Goal: Communication & Community: Participate in discussion

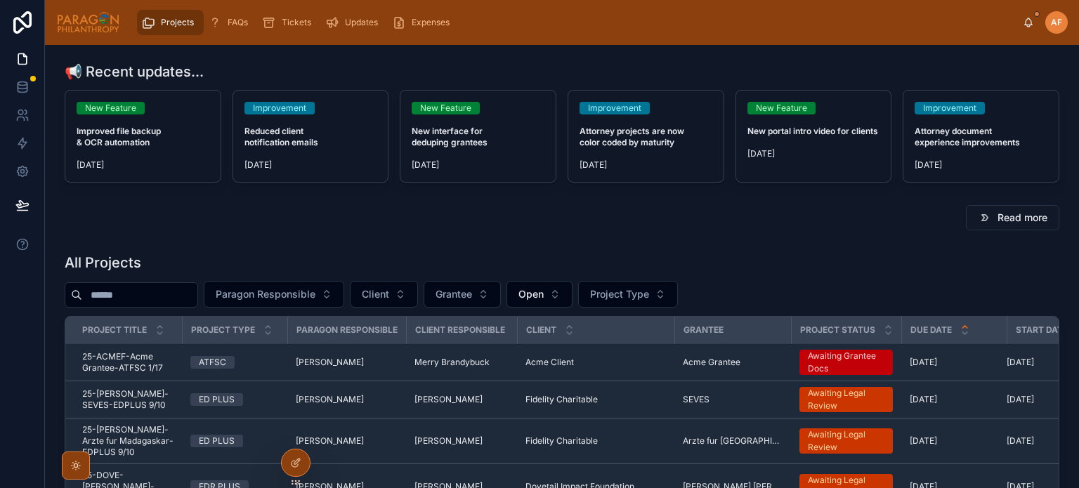
click at [1027, 23] on icon at bounding box center [1028, 22] width 11 height 11
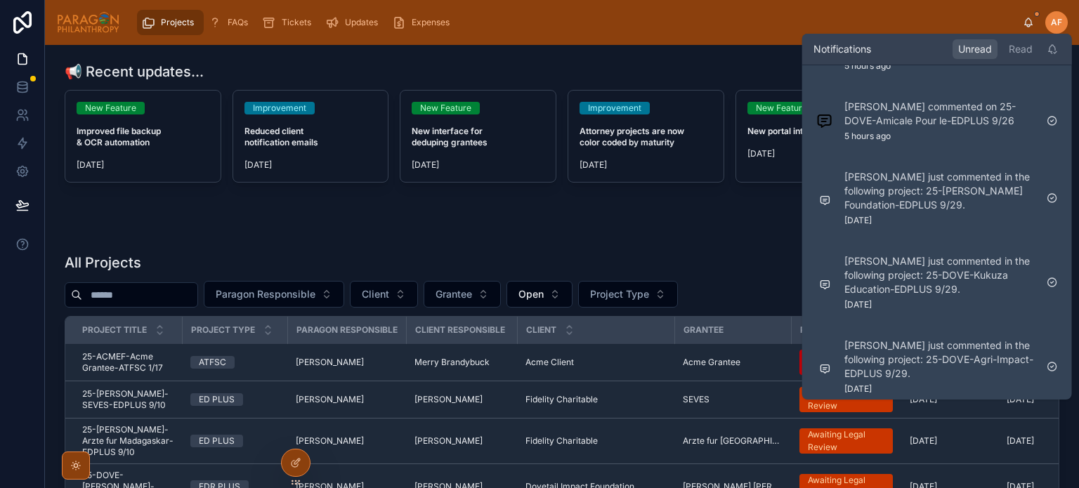
scroll to position [238, 0]
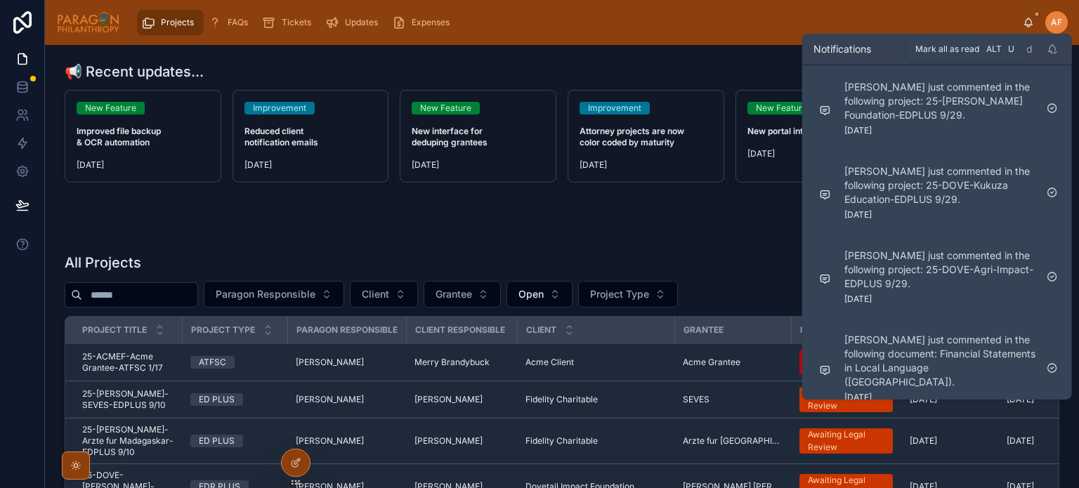
click at [1049, 53] on icon at bounding box center [1052, 49] width 11 height 11
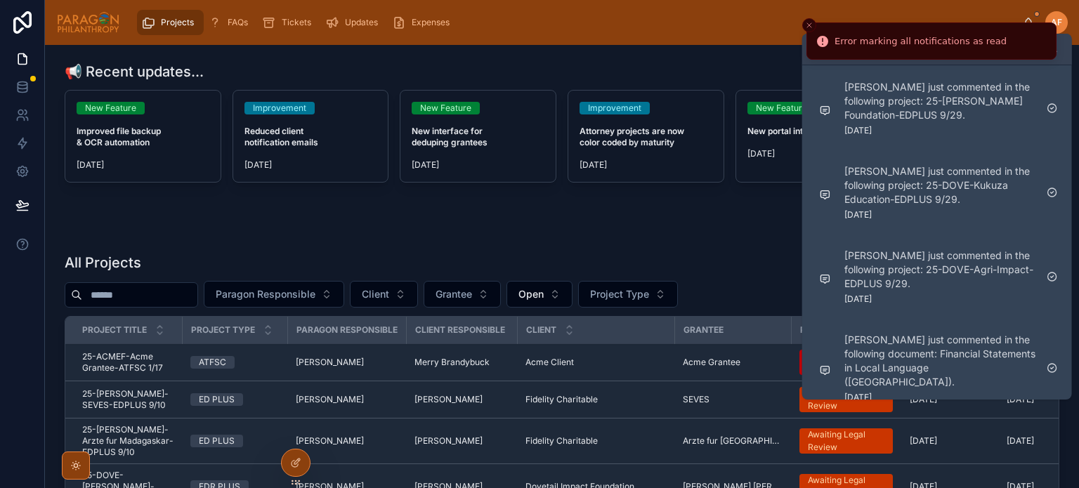
click at [812, 27] on icon "Close toast" at bounding box center [809, 25] width 8 height 8
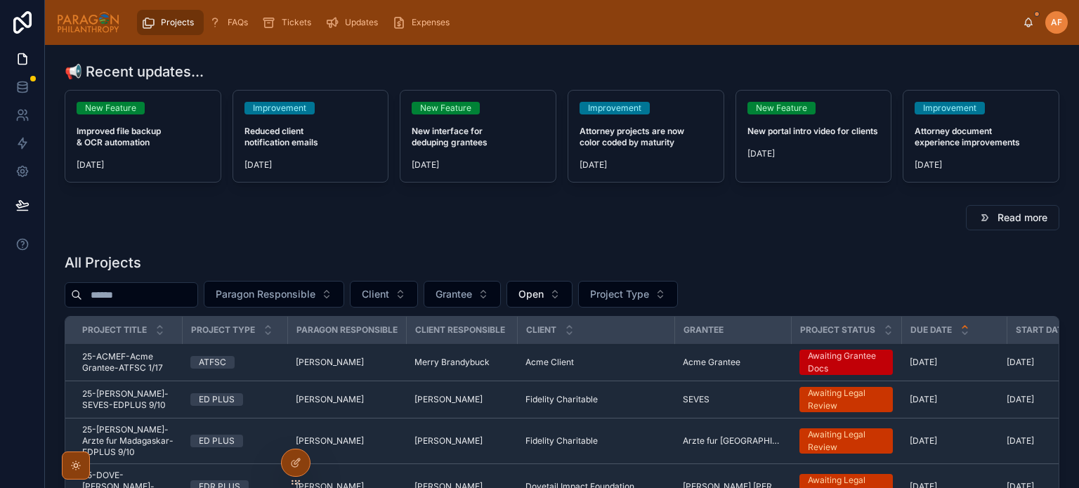
click at [1023, 18] on div "Projects FAQs Tickets Updates Expenses AF Ash Froelich-MacMillan" at bounding box center [562, 22] width 1034 height 45
click at [1027, 18] on icon at bounding box center [1028, 22] width 11 height 11
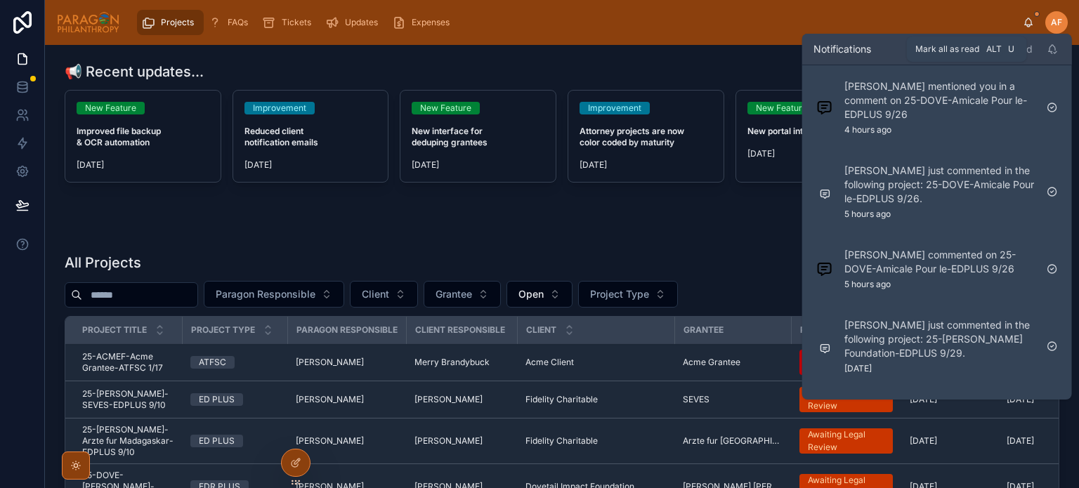
click at [1045, 48] on div at bounding box center [1052, 49] width 17 height 17
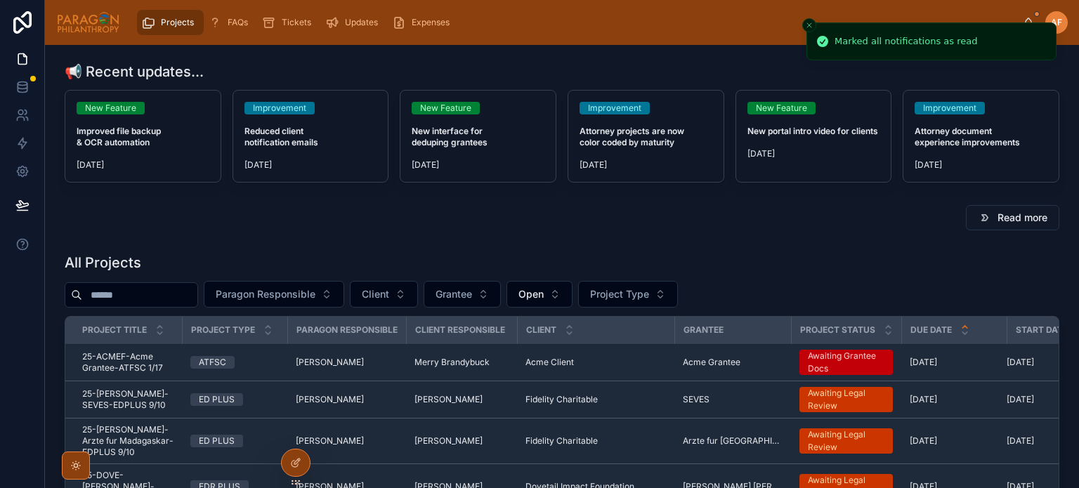
click at [732, 42] on div "Projects FAQs Tickets Updates Expenses AF Ash Froelich-MacMillan" at bounding box center [562, 22] width 1034 height 45
click at [275, 297] on span "Paragon Responsible" at bounding box center [266, 294] width 100 height 14
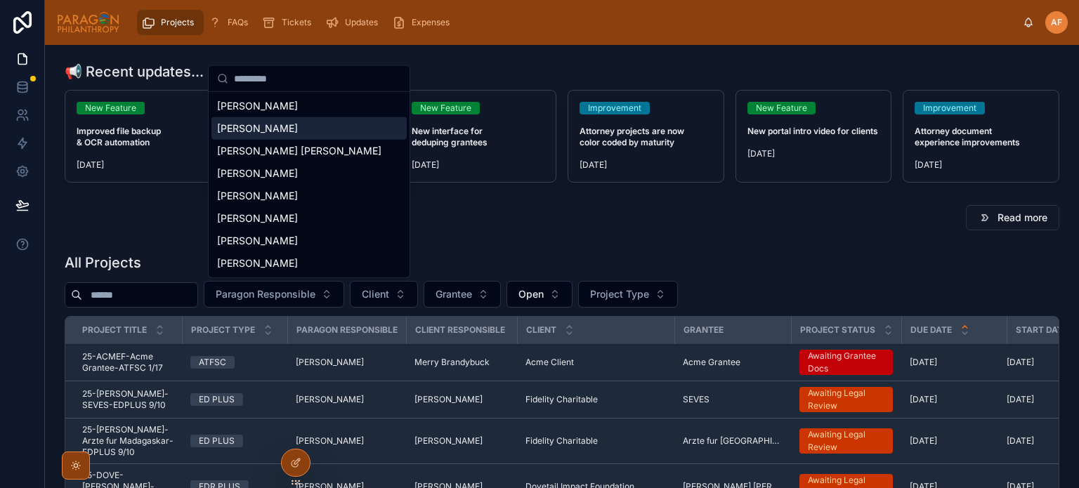
click at [271, 130] on span "[PERSON_NAME]" at bounding box center [257, 129] width 81 height 14
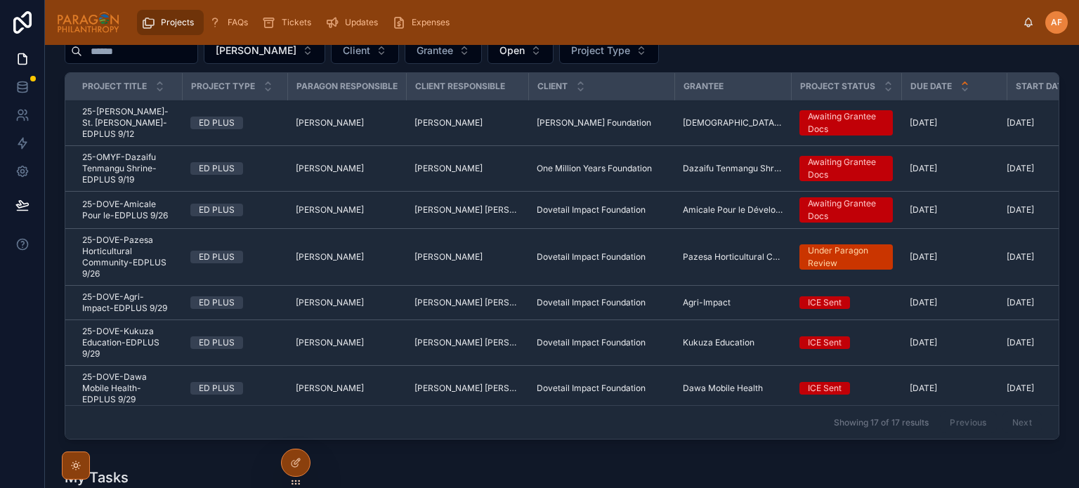
scroll to position [351, 0]
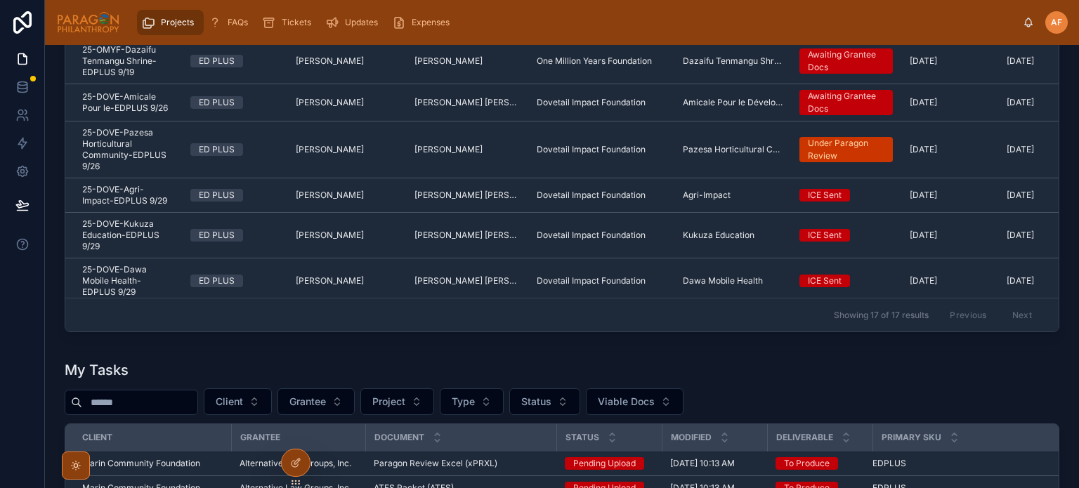
drag, startPoint x: 253, startPoint y: 151, endPoint x: 244, endPoint y: 129, distance: 24.3
drag, startPoint x: 244, startPoint y: 129, endPoint x: 174, endPoint y: 145, distance: 72.3
click at [174, 138] on td "25-DOVE-Pazesa Horticultural Community-EDPLUS 9/26 25-DOVE-Pazesa Horticultural…" at bounding box center [123, 150] width 117 height 57
drag, startPoint x: 174, startPoint y: 139, endPoint x: 137, endPoint y: 146, distance: 37.9
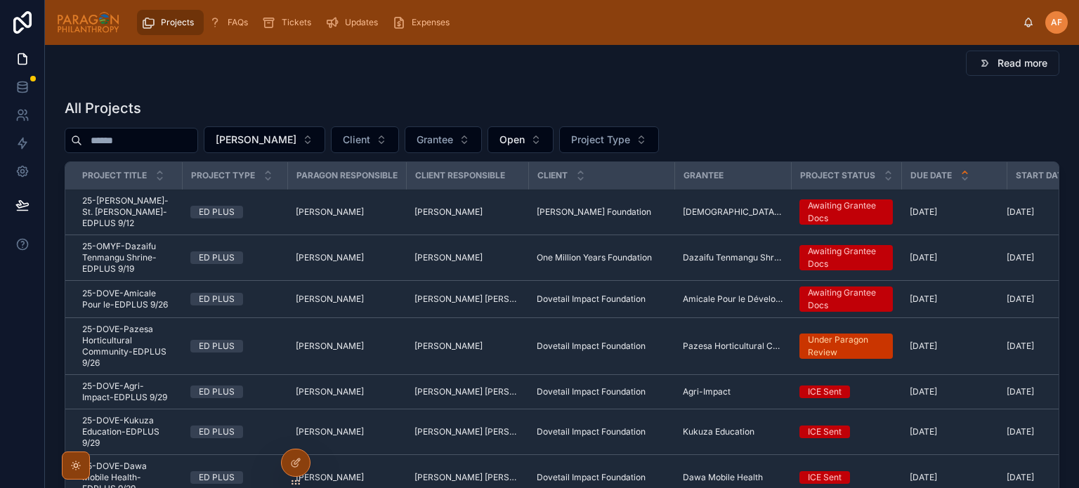
scroll to position [141, 0]
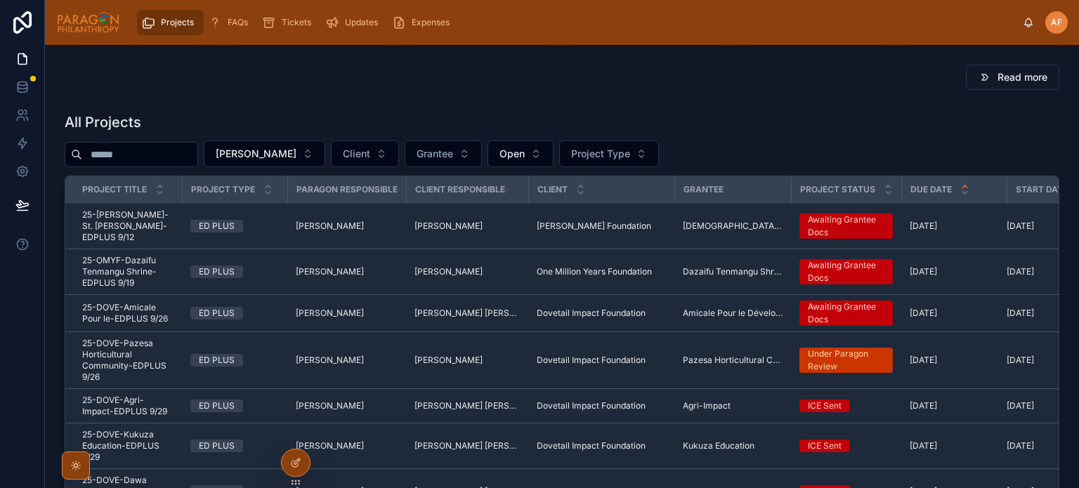
drag, startPoint x: 182, startPoint y: 224, endPoint x: 170, endPoint y: 214, distance: 15.9
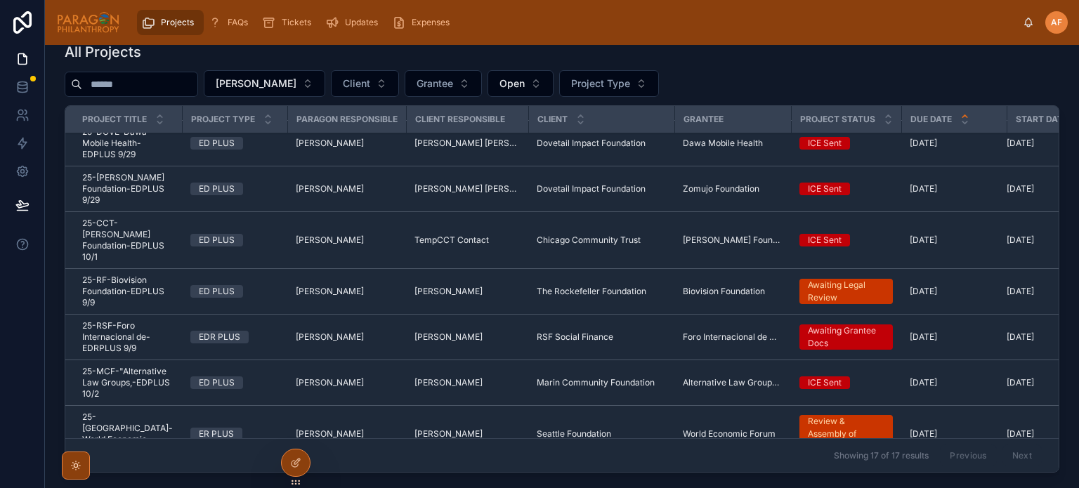
scroll to position [255, 0]
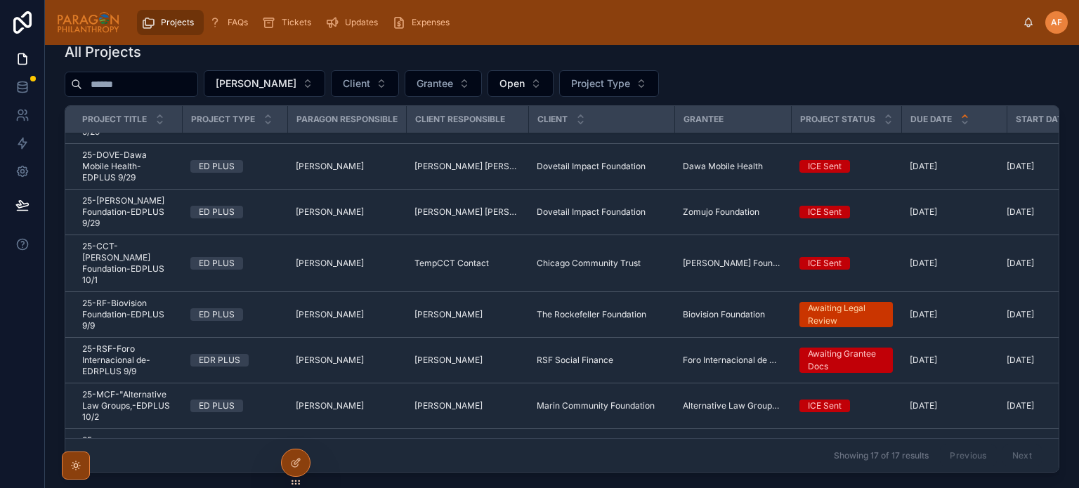
drag, startPoint x: 181, startPoint y: 242, endPoint x: 160, endPoint y: 252, distance: 23.6
drag, startPoint x: 160, startPoint y: 252, endPoint x: 124, endPoint y: 250, distance: 35.9
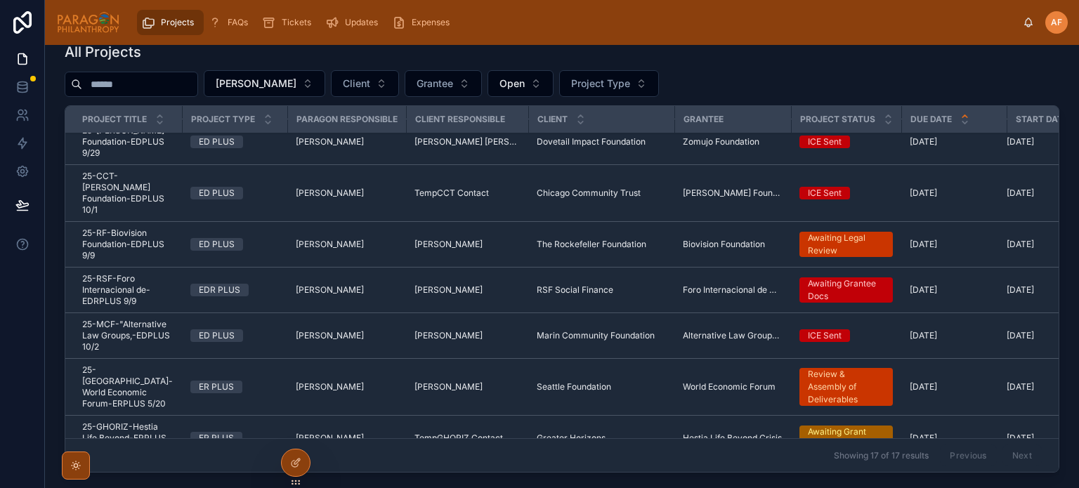
click at [651, 416] on td "Greater Horizons Greater Horizons" at bounding box center [601, 439] width 146 height 46
click at [646, 416] on td "Greater Horizons Greater Horizons" at bounding box center [601, 439] width 146 height 46
click at [647, 433] on div "Greater Horizons Greater Horizons" at bounding box center [601, 438] width 129 height 11
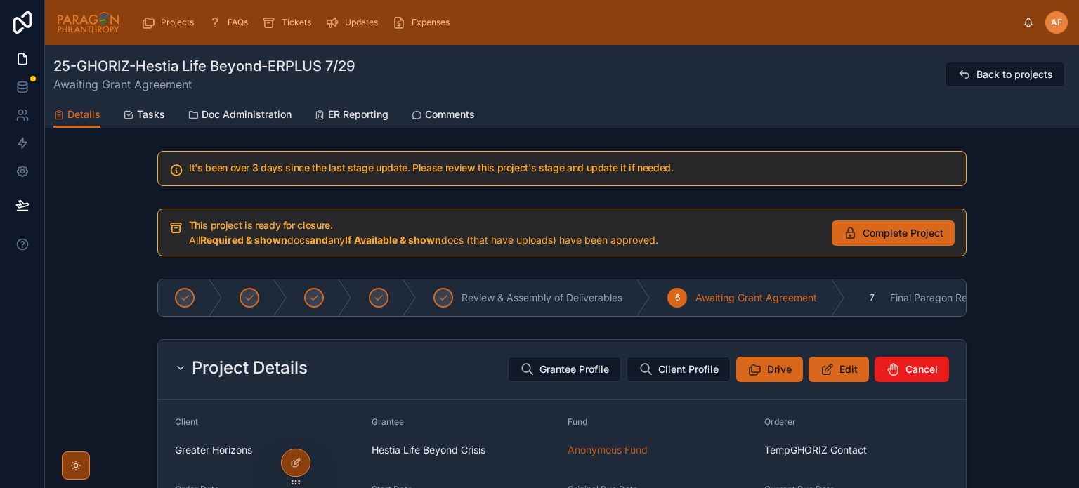
click at [838, 232] on button "Complete Project" at bounding box center [893, 233] width 123 height 25
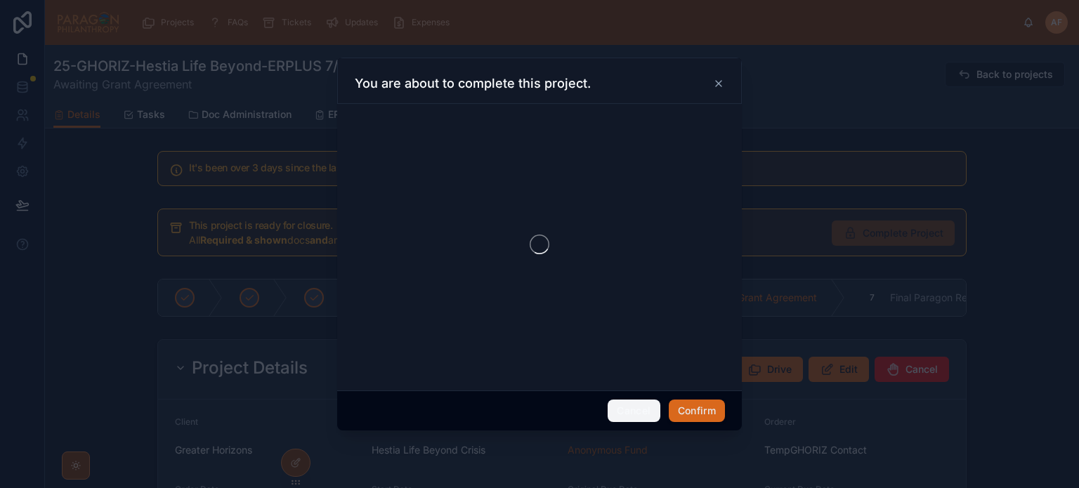
click at [635, 413] on button "Cancel" at bounding box center [634, 411] width 52 height 22
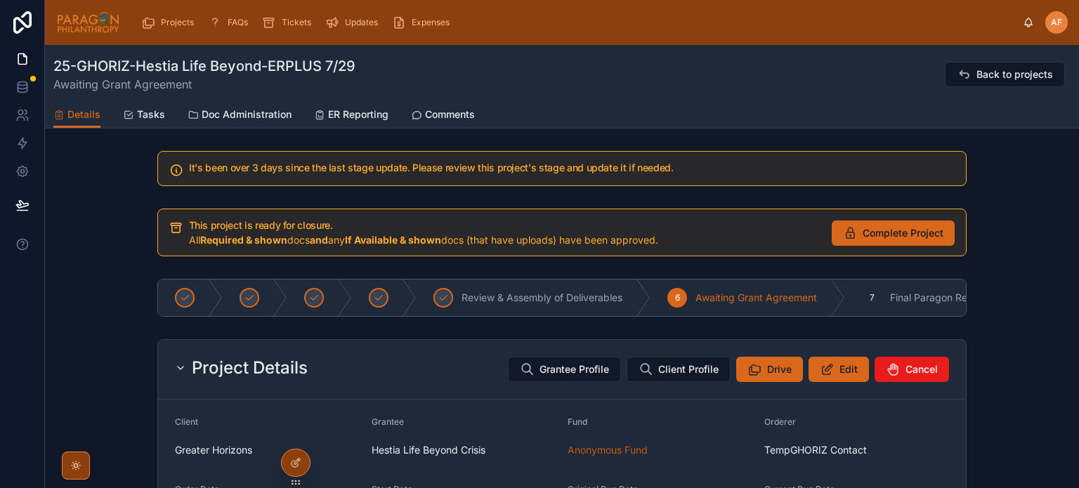
scroll to position [141, 0]
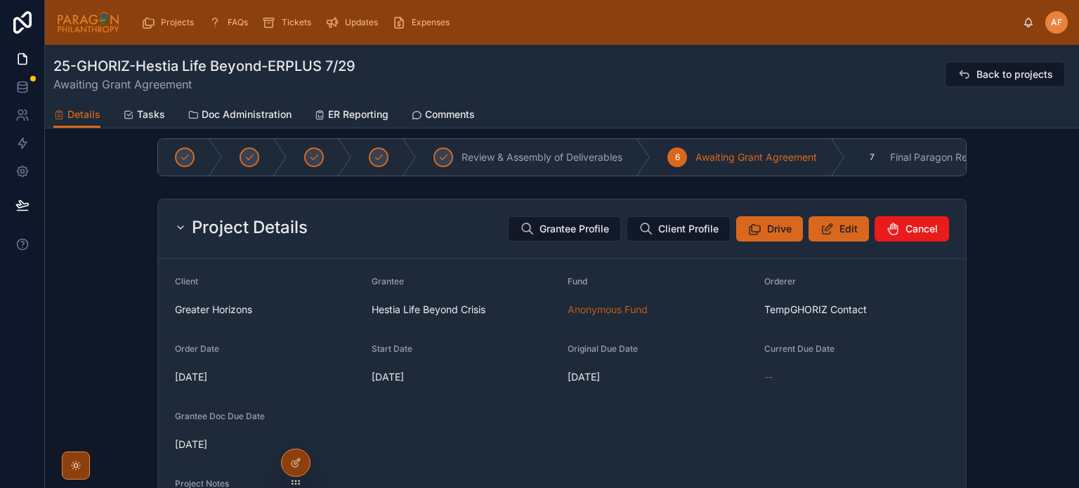
click at [840, 234] on span "Edit" at bounding box center [849, 229] width 18 height 14
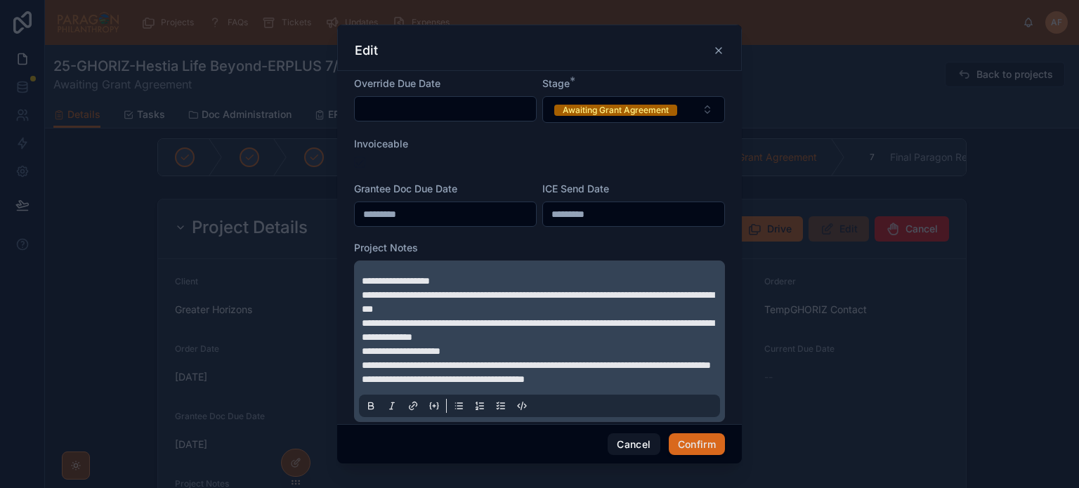
drag, startPoint x: 361, startPoint y: 278, endPoint x: 558, endPoint y: 117, distance: 254.3
click at [363, 275] on div "**********" at bounding box center [539, 342] width 361 height 152
click at [563, 115] on div "Awaiting Grant Agreement" at bounding box center [616, 110] width 106 height 11
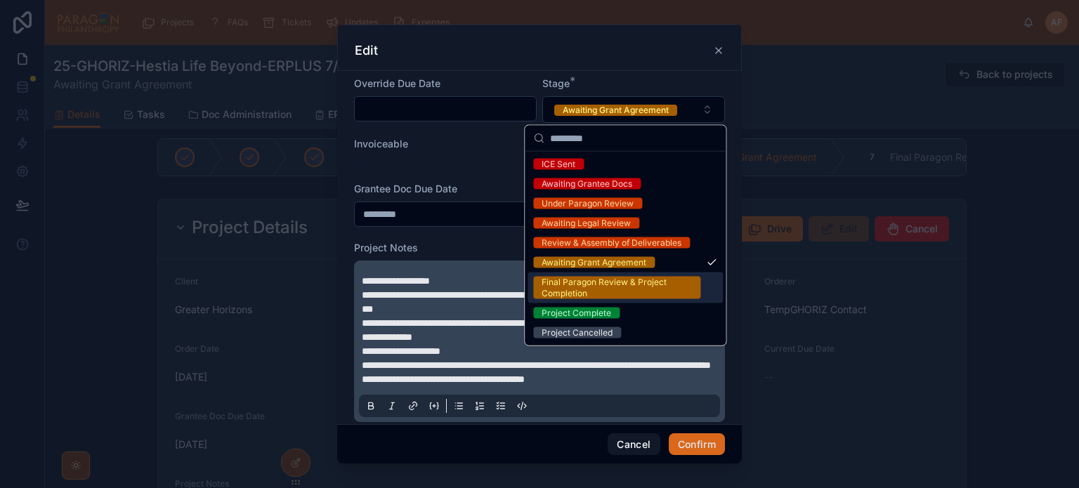
click at [642, 289] on div "Final Paragon Review & Project Completion" at bounding box center [617, 288] width 150 height 22
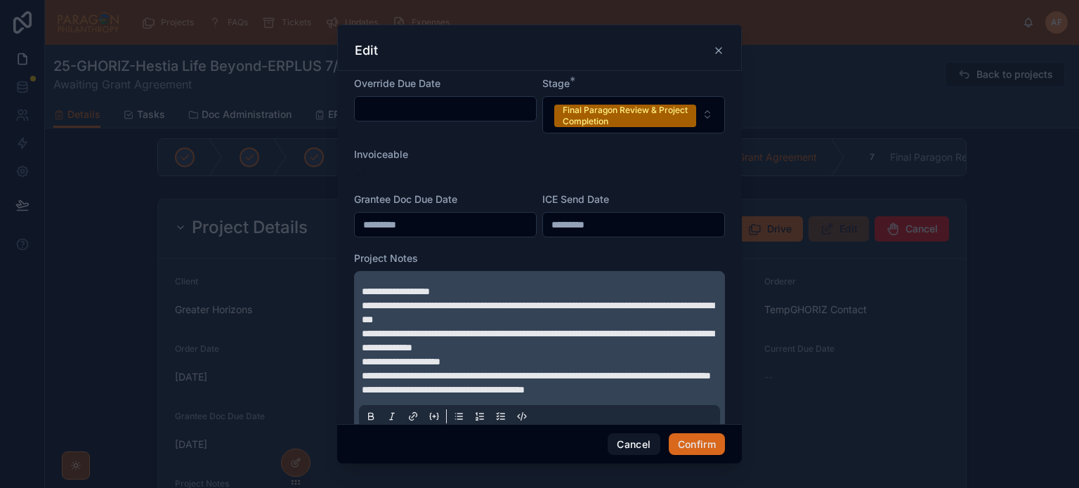
click at [363, 289] on span "**********" at bounding box center [396, 292] width 68 height 10
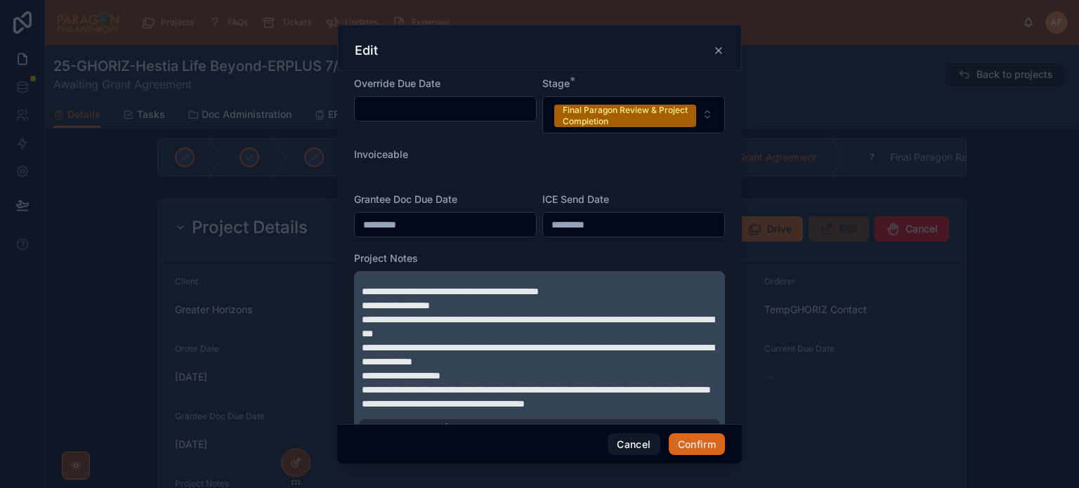
click at [701, 449] on button "Confirm" at bounding box center [697, 445] width 56 height 22
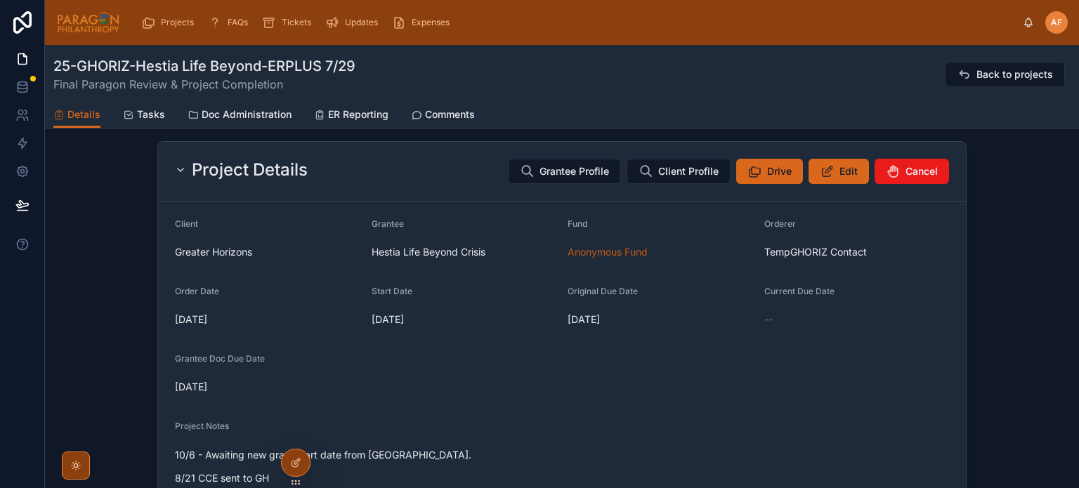
scroll to position [83, 0]
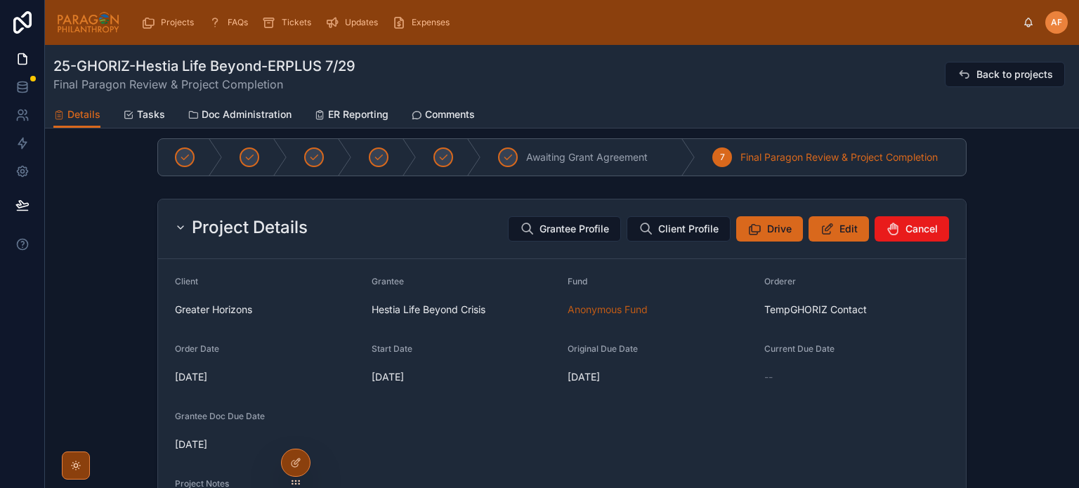
click at [134, 277] on div "Project Details Grantee Profile Client Profile Drive Edit Cancel Client Greater…" at bounding box center [562, 483] width 1034 height 580
click at [826, 226] on icon at bounding box center [827, 229] width 15 height 14
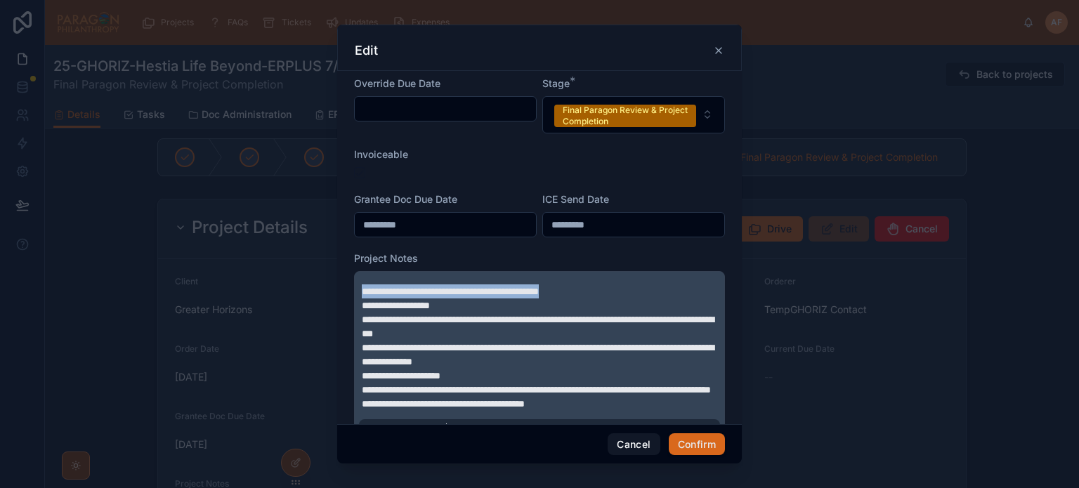
drag, startPoint x: 620, startPoint y: 285, endPoint x: 361, endPoint y: 285, distance: 259.3
click at [361, 285] on div "**********" at bounding box center [539, 359] width 361 height 166
copy span "**********"
click at [456, 303] on p "**********" at bounding box center [542, 306] width 361 height 14
click at [438, 292] on span "**********" at bounding box center [450, 292] width 177 height 10
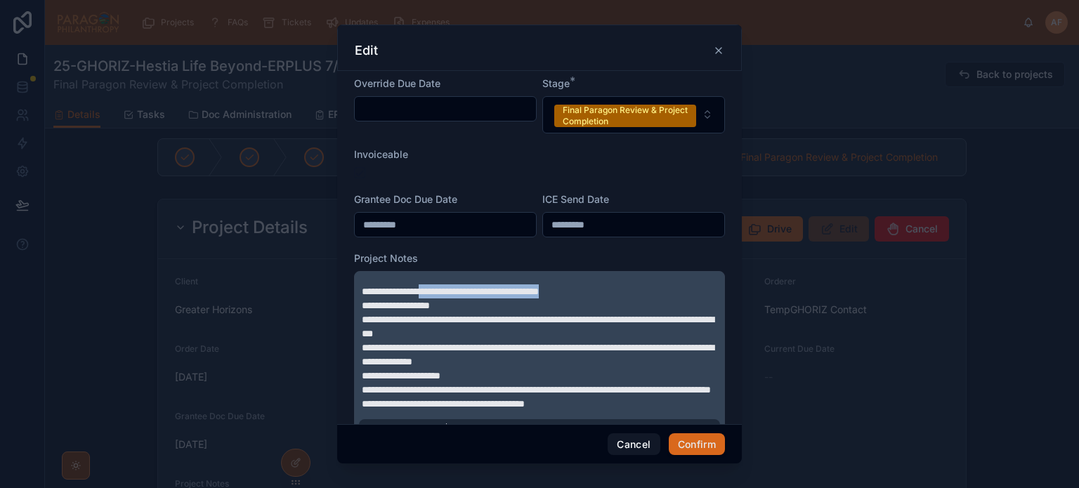
drag, startPoint x: 435, startPoint y: 288, endPoint x: 649, endPoint y: 252, distance: 217.3
click at [649, 252] on div "**********" at bounding box center [539, 349] width 371 height 195
click at [376, 167] on div at bounding box center [539, 172] width 371 height 11
click at [369, 171] on div at bounding box center [539, 172] width 371 height 11
click at [367, 163] on div "Invoiceable" at bounding box center [539, 163] width 371 height 31
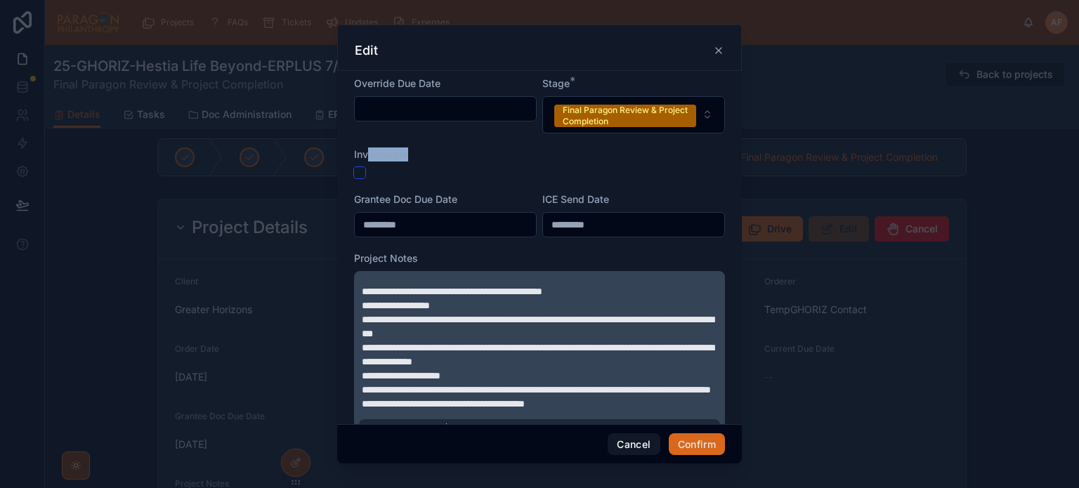
click at [360, 174] on button "button" at bounding box center [359, 172] width 11 height 11
click at [364, 169] on button "button" at bounding box center [359, 172] width 11 height 11
click at [450, 179] on form "**********" at bounding box center [539, 269] width 371 height 384
click at [358, 171] on button "button" at bounding box center [359, 172] width 11 height 11
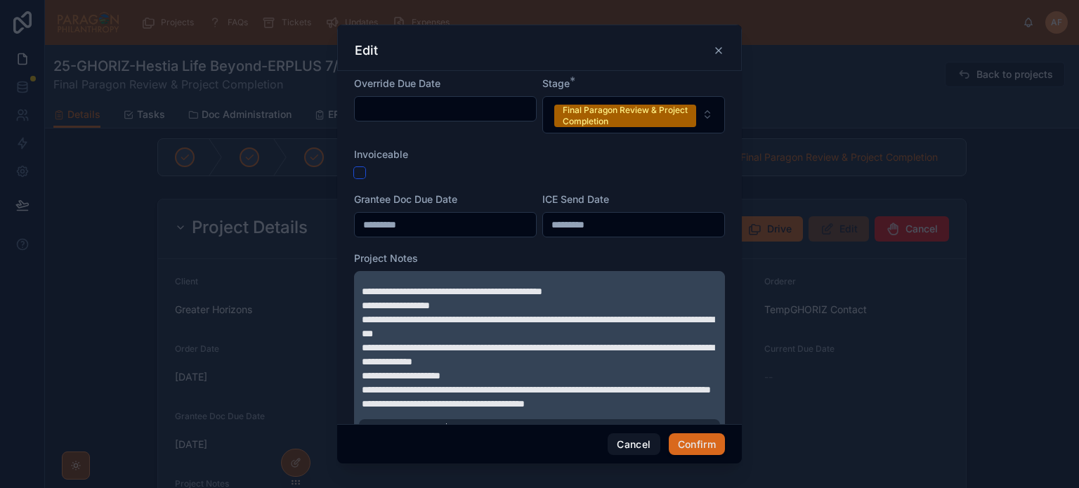
click at [358, 171] on button "button" at bounding box center [359, 172] width 11 height 11
click at [698, 441] on button "Confirm" at bounding box center [697, 445] width 56 height 22
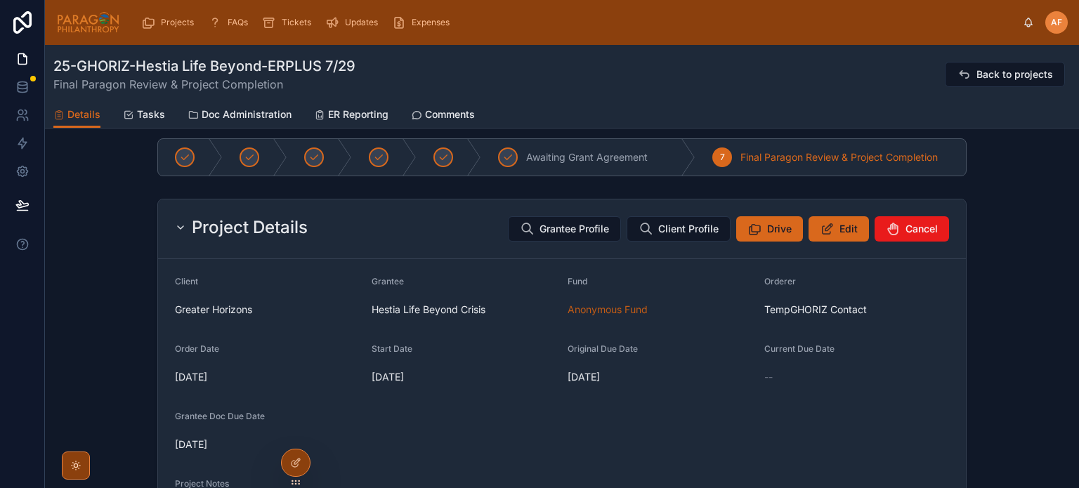
click at [81, 467] on icon at bounding box center [75, 465] width 11 height 11
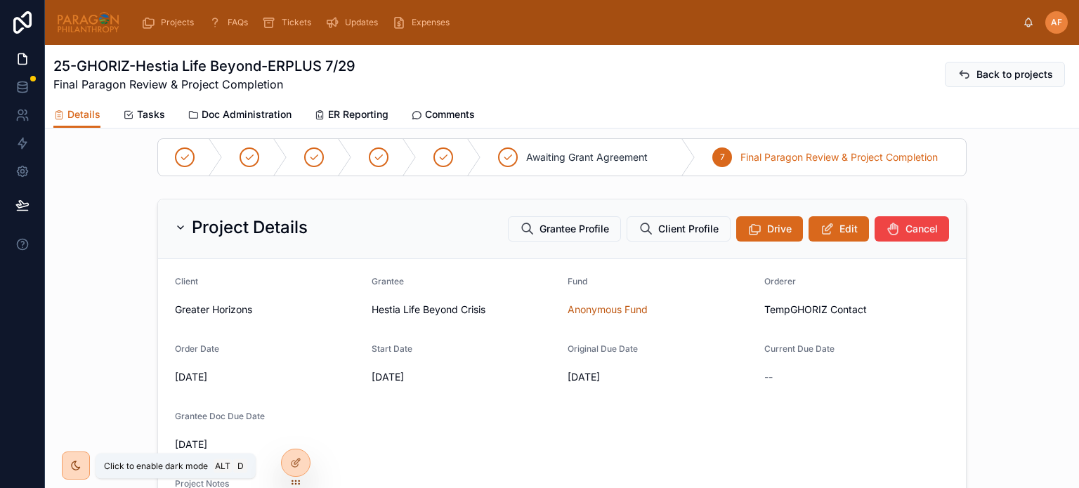
click at [840, 227] on span "Edit" at bounding box center [849, 229] width 18 height 14
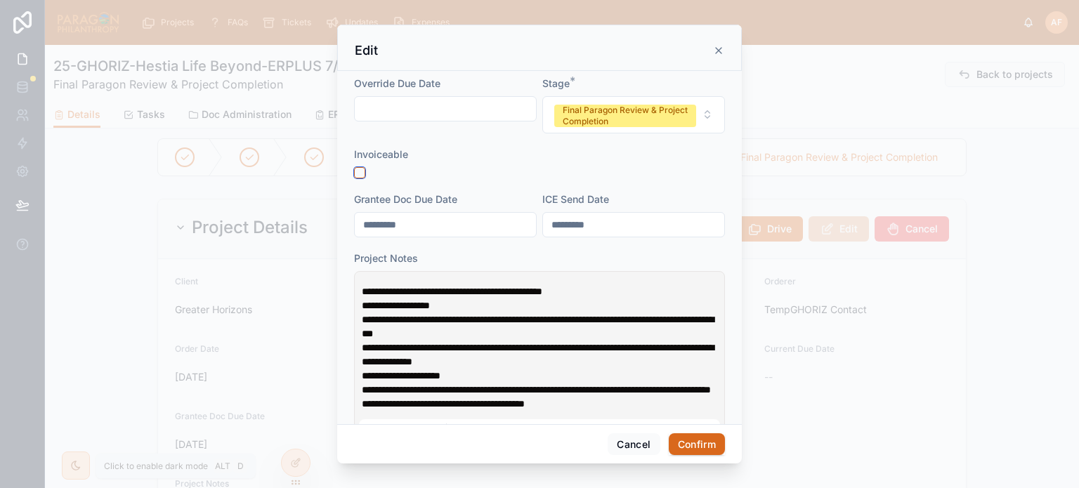
click at [359, 169] on button "button" at bounding box center [359, 172] width 11 height 11
click at [687, 438] on button "Confirm" at bounding box center [697, 445] width 56 height 22
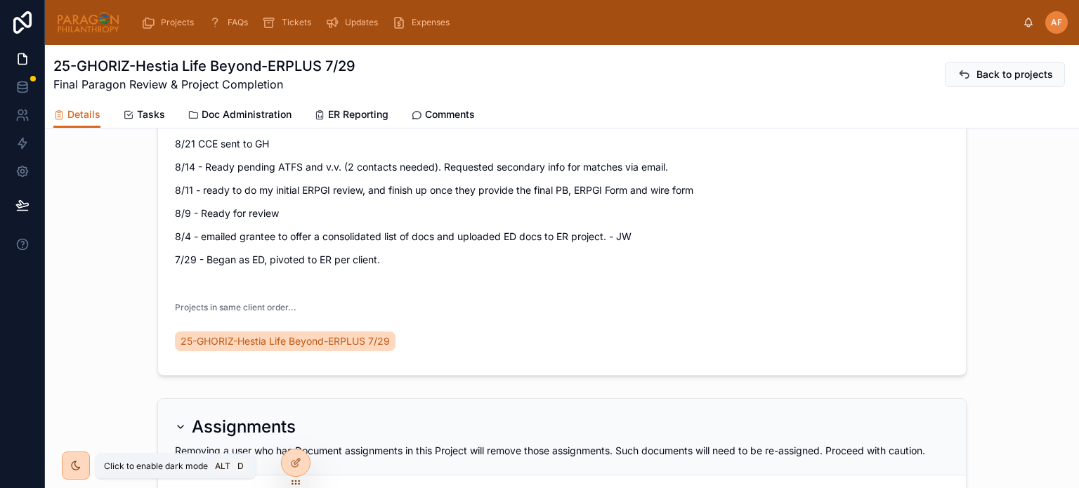
scroll to position [434, 0]
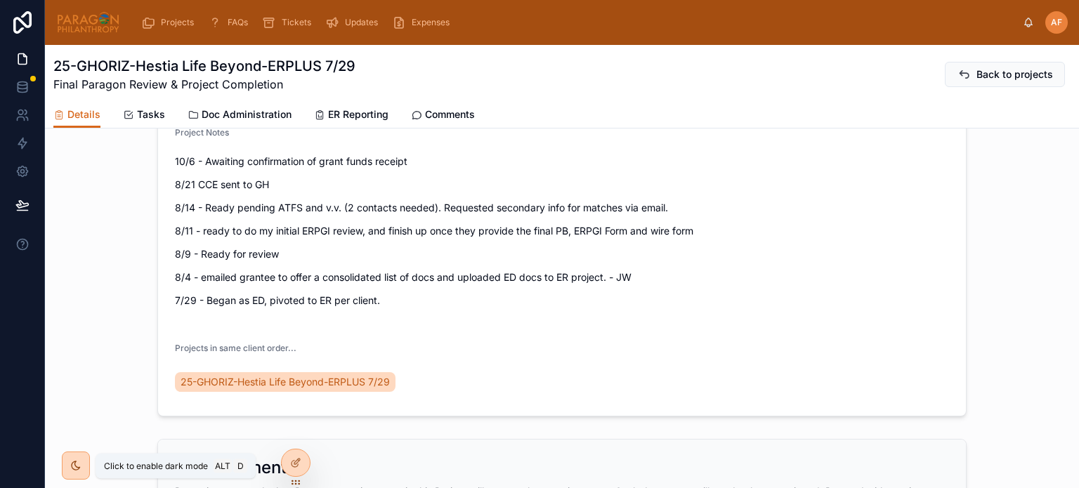
click at [169, 22] on span "Projects" at bounding box center [177, 22] width 33 height 11
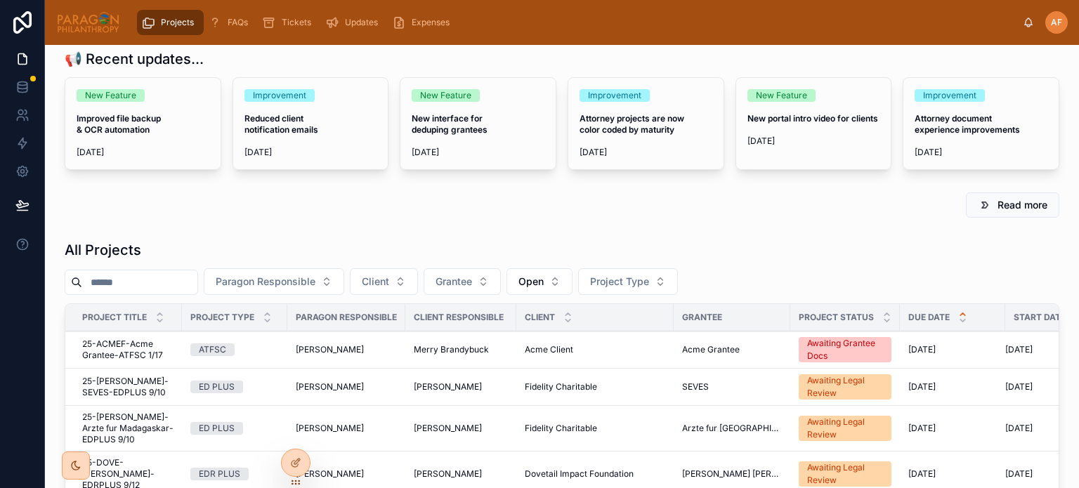
scroll to position [70, 0]
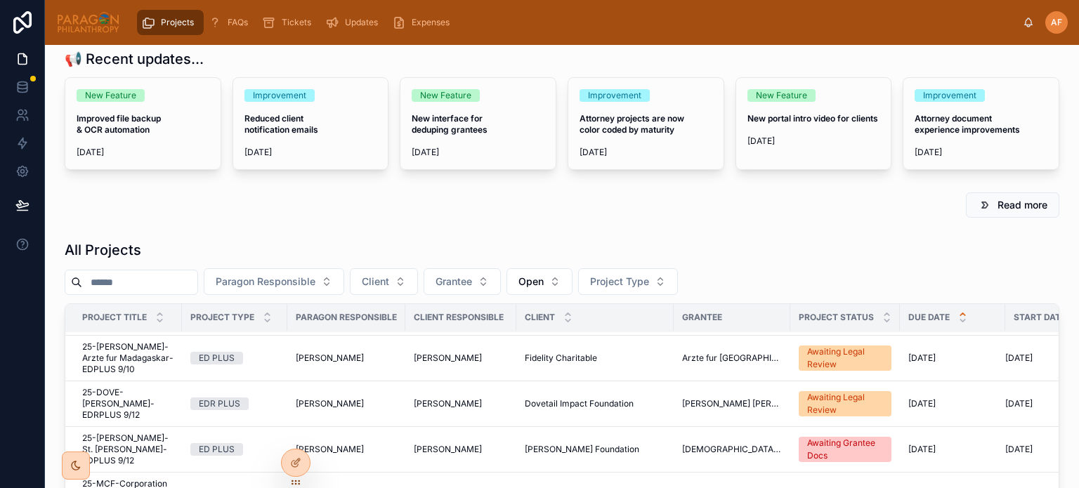
click at [161, 393] on span "25-DOVE-[PERSON_NAME]-EDRPLUS 9/12" at bounding box center [127, 404] width 91 height 34
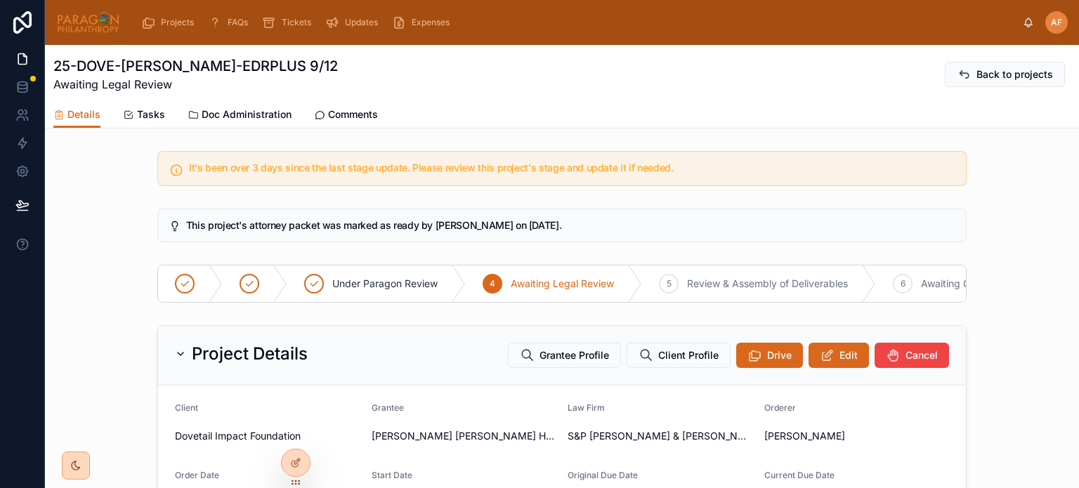
click at [351, 115] on span "Comments" at bounding box center [353, 115] width 50 height 14
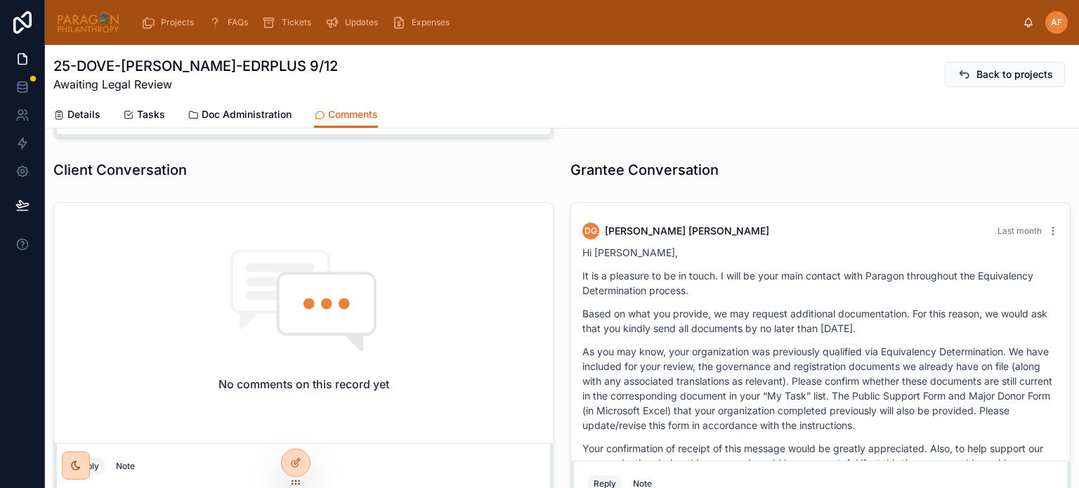
scroll to position [708, 0]
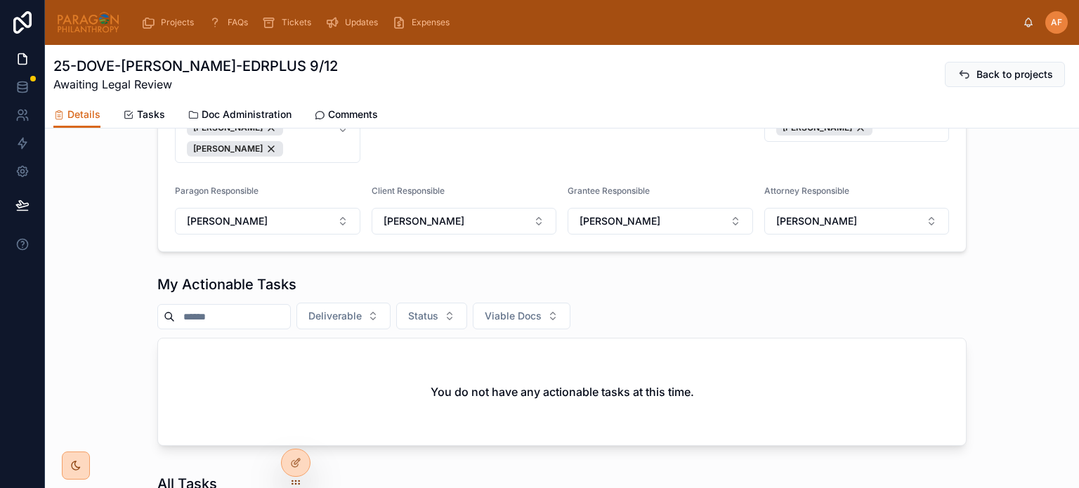
scroll to position [984, 0]
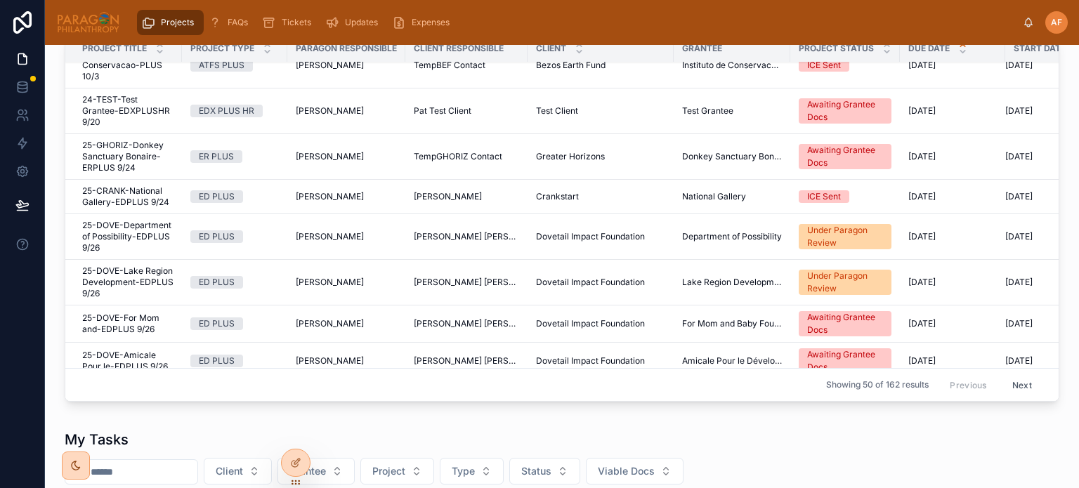
scroll to position [283, 0]
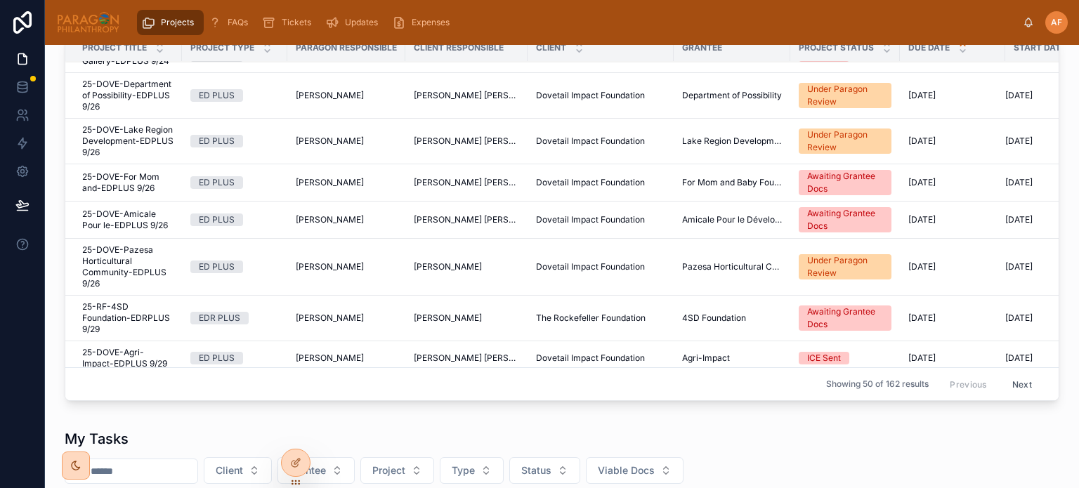
click at [154, 211] on span "25-DOVE-Amicale Pour le-EDPLUS 9/26" at bounding box center [127, 220] width 91 height 22
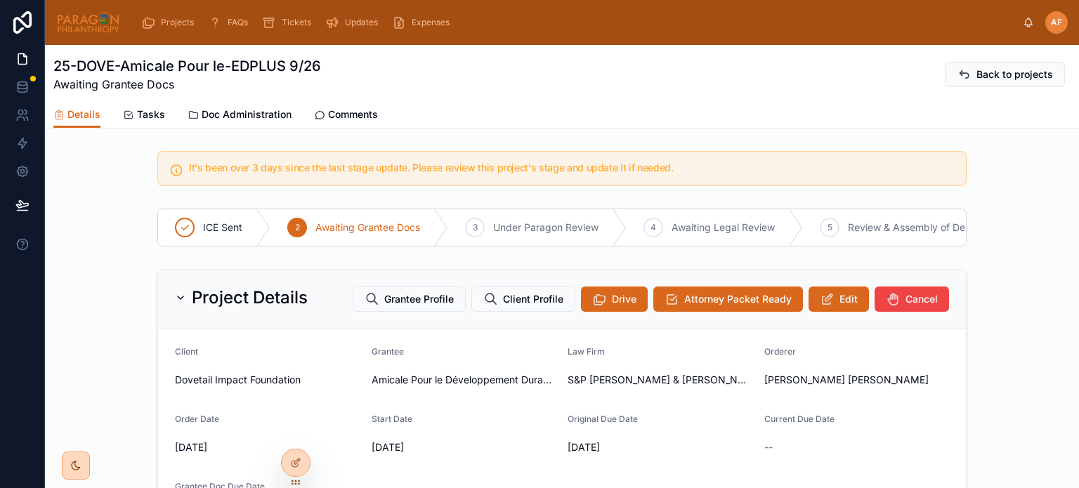
click at [332, 117] on span "Comments" at bounding box center [353, 115] width 50 height 14
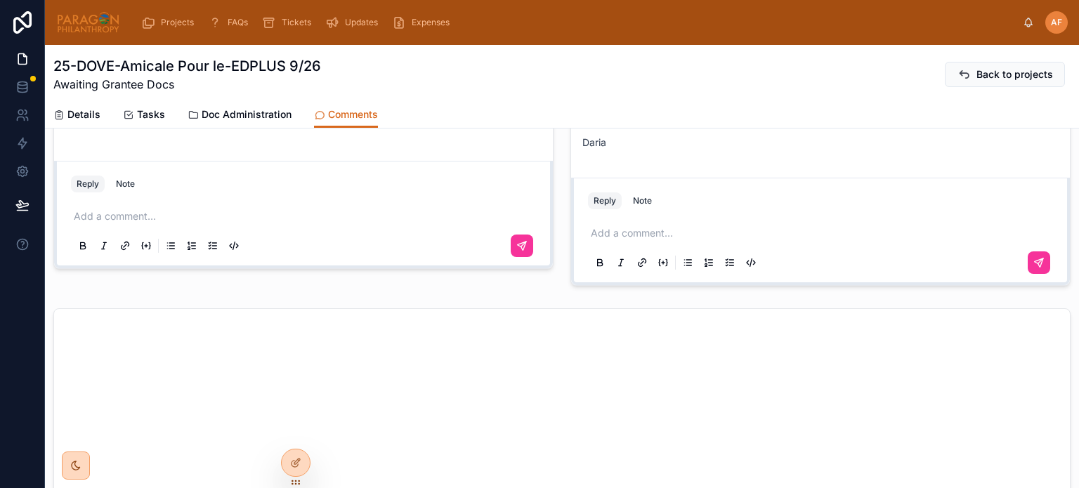
scroll to position [476, 0]
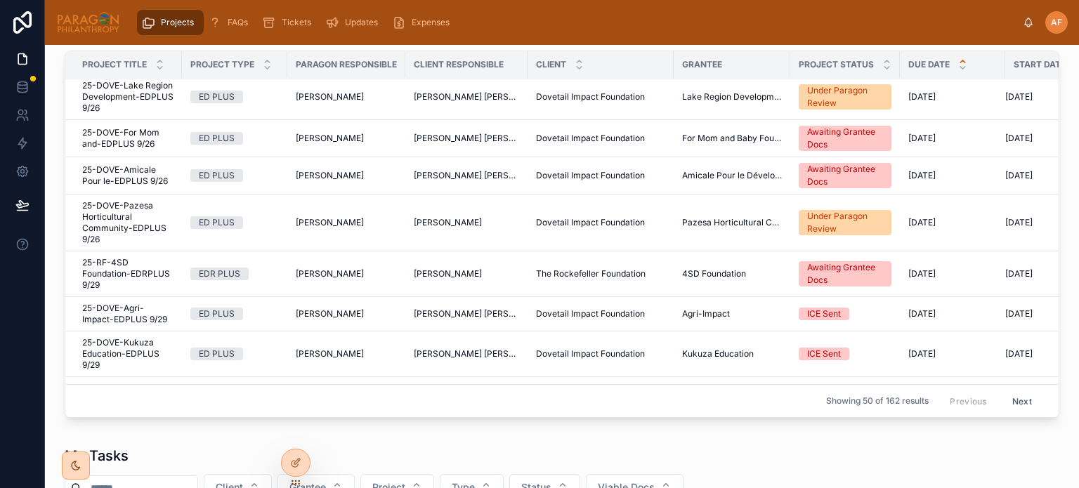
scroll to position [987, 0]
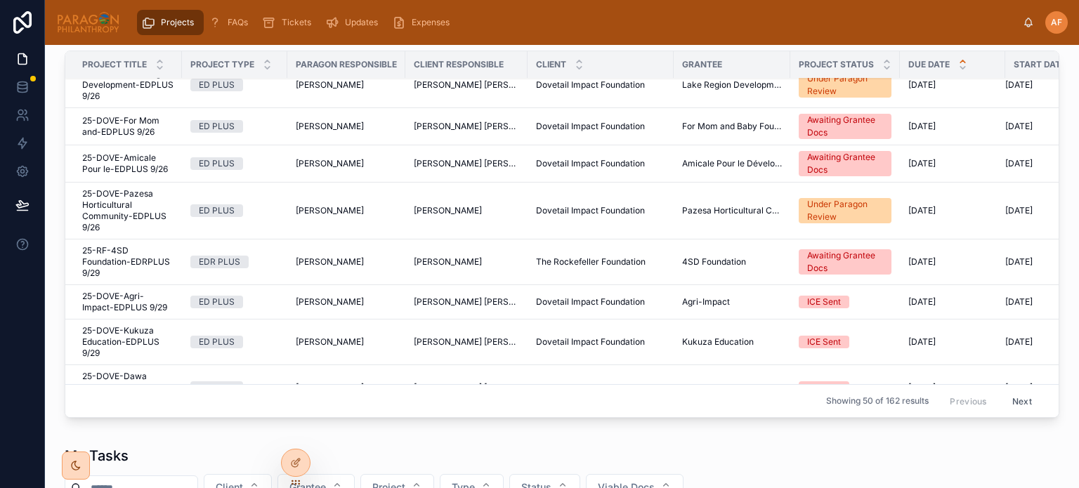
click at [164, 293] on span "25-DOVE-Agri-Impact-EDPLUS 9/29" at bounding box center [127, 302] width 91 height 22
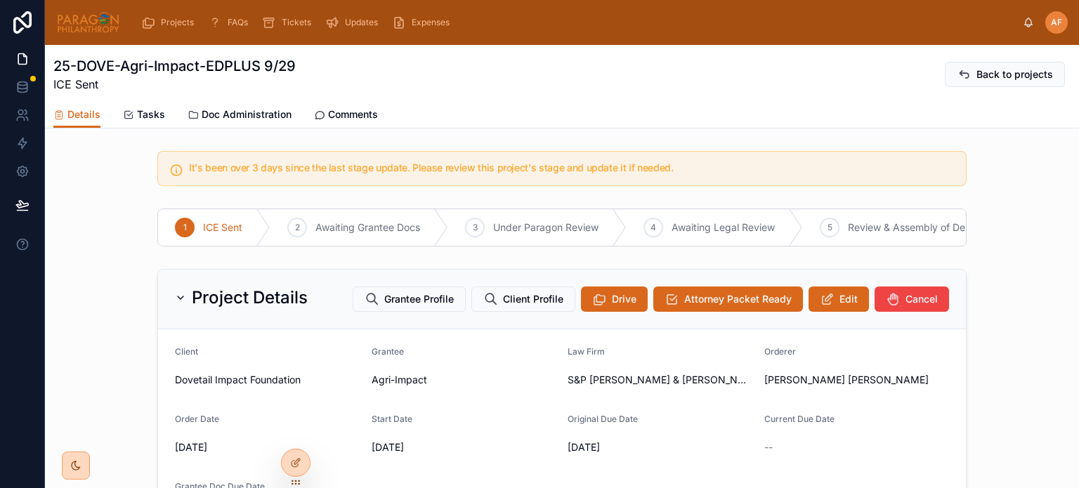
click at [340, 115] on span "Comments" at bounding box center [353, 115] width 50 height 14
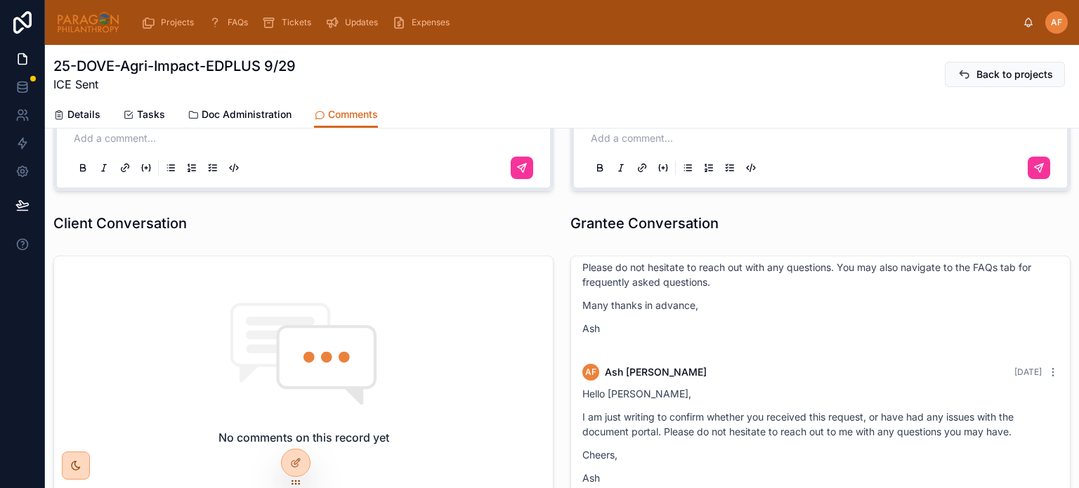
scroll to position [492, 0]
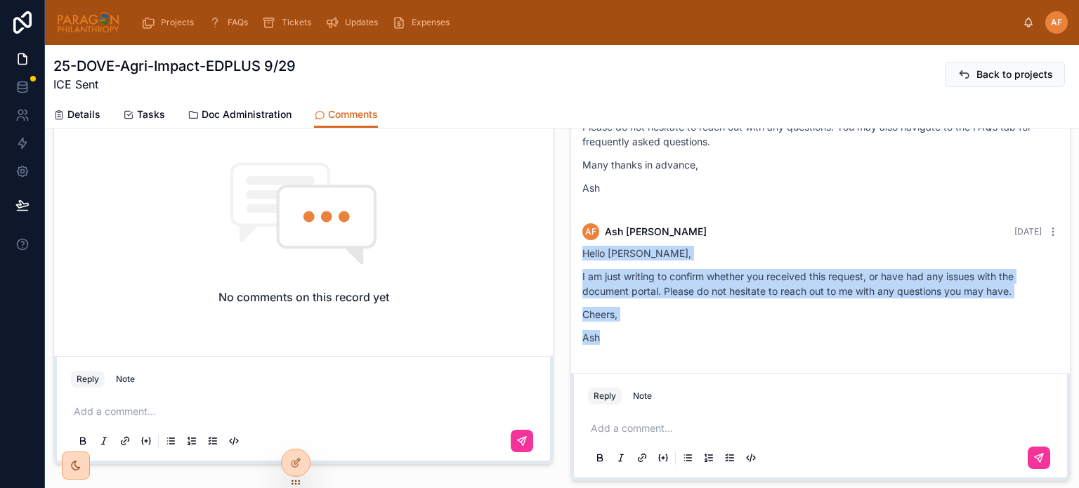
drag, startPoint x: 606, startPoint y: 337, endPoint x: 576, endPoint y: 251, distance: 91.3
click at [576, 251] on div "AF Ash Froelich-MacMillan 3 days ago Hello Vincent, I am just writing to confir…" at bounding box center [820, 288] width 493 height 147
copy div "Hello Vincent, I am just writing to confirm whether you received this request, …"
click at [174, 25] on span "Projects" at bounding box center [177, 22] width 33 height 11
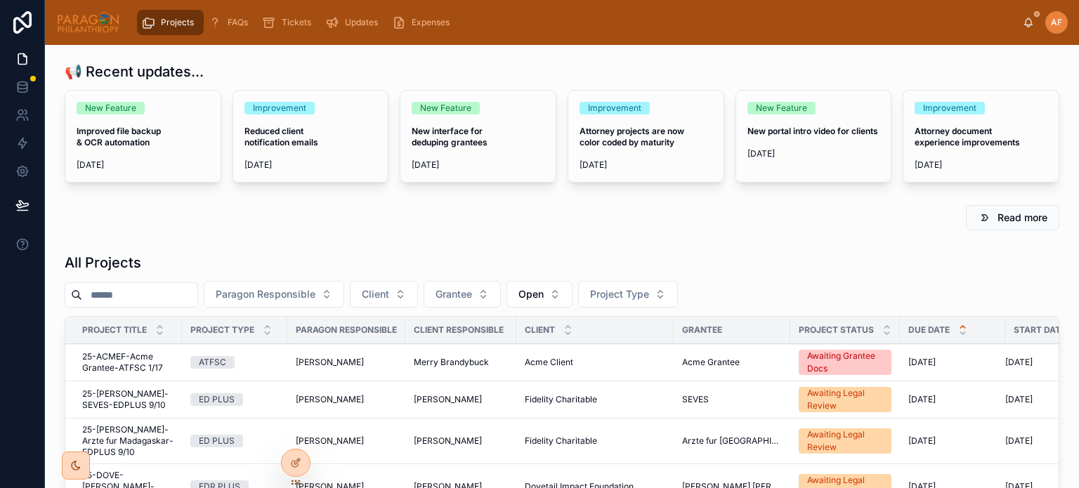
click at [296, 305] on button "Paragon Responsible" at bounding box center [274, 294] width 141 height 27
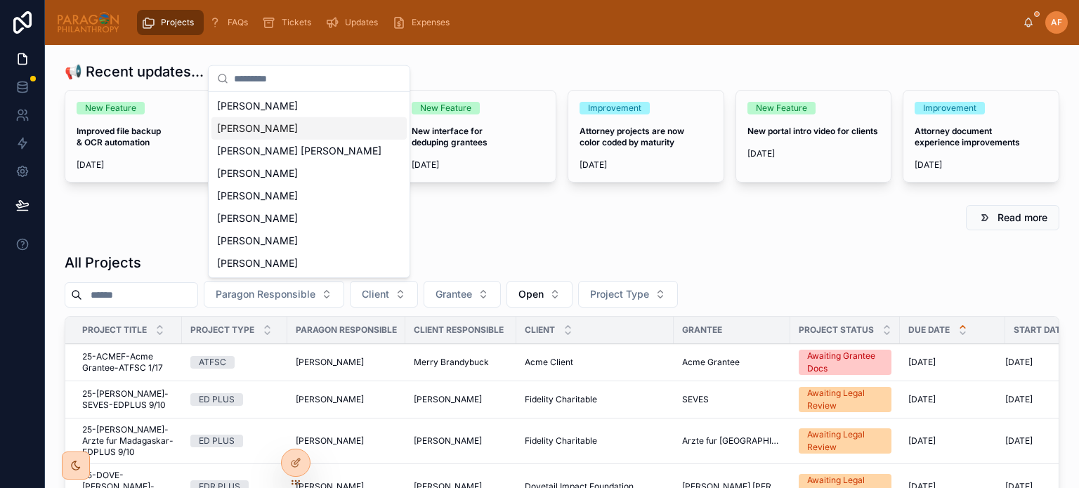
click at [298, 131] on span "[PERSON_NAME]" at bounding box center [257, 129] width 81 height 14
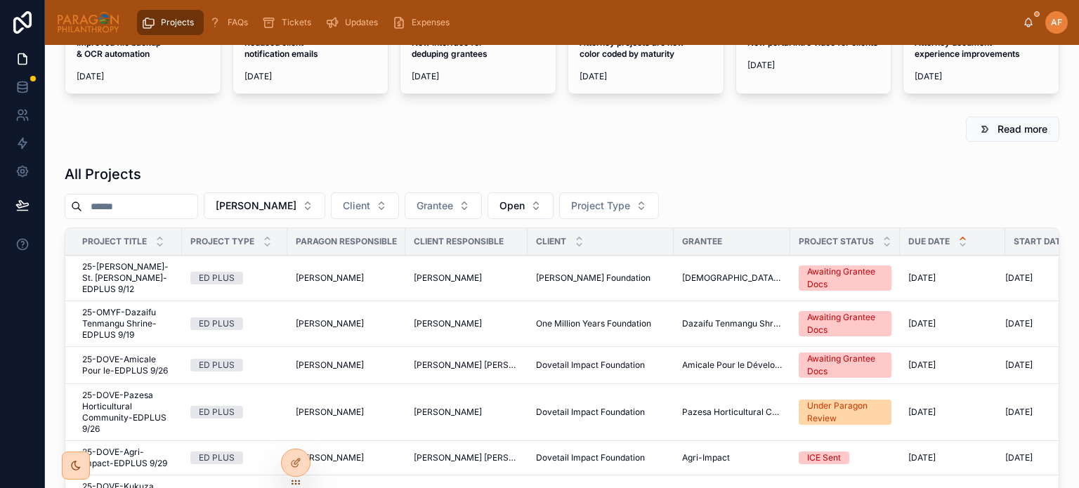
scroll to position [70, 0]
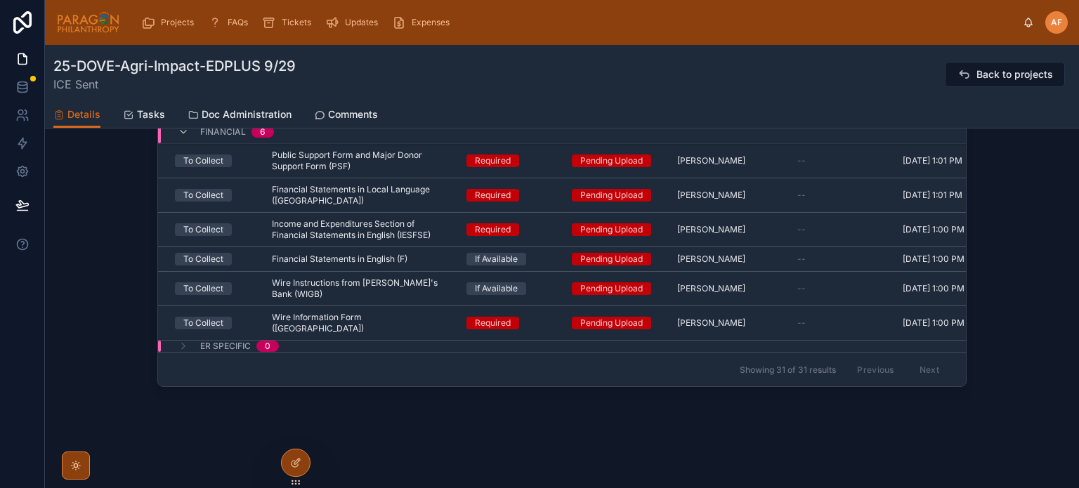
scroll to position [935, 0]
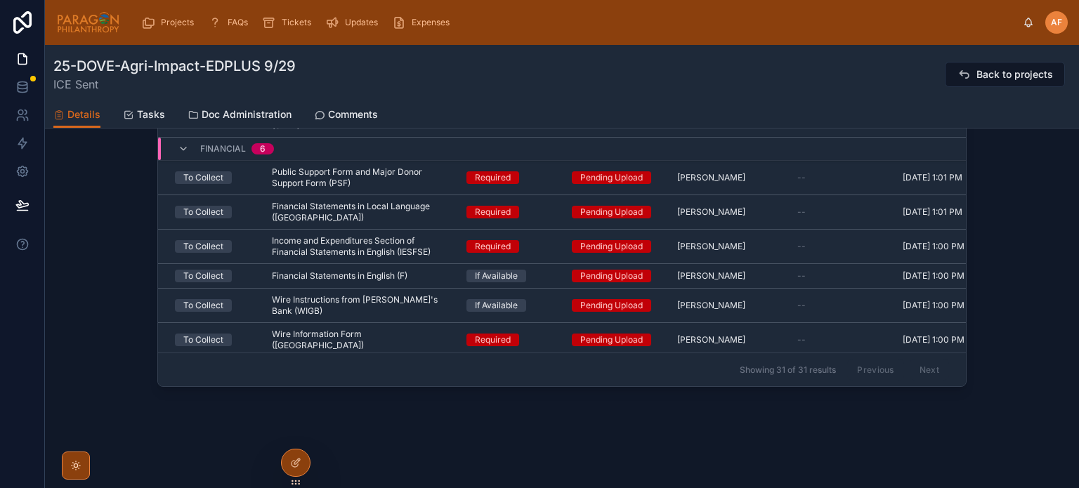
click at [357, 120] on span "Comments" at bounding box center [353, 115] width 50 height 14
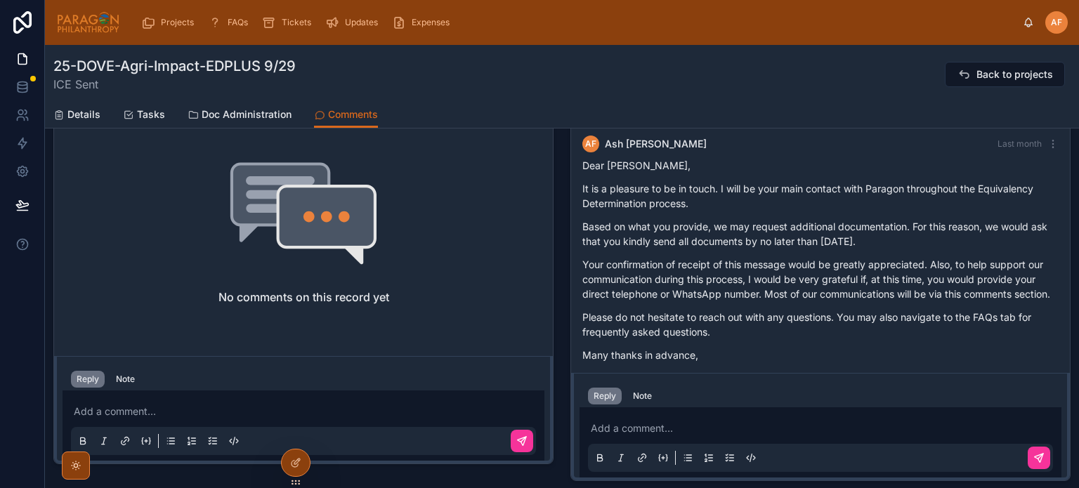
scroll to position [204, 0]
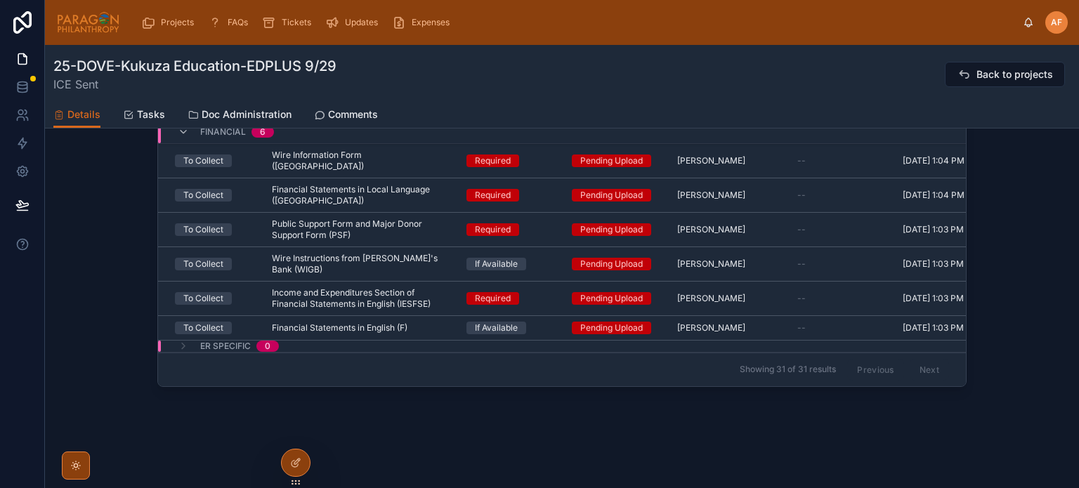
scroll to position [954, 0]
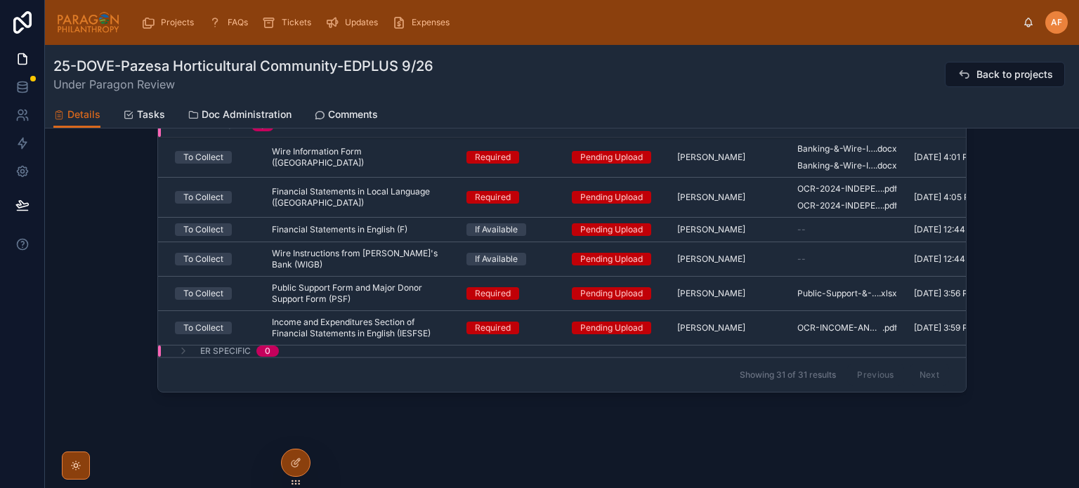
scroll to position [1527, 0]
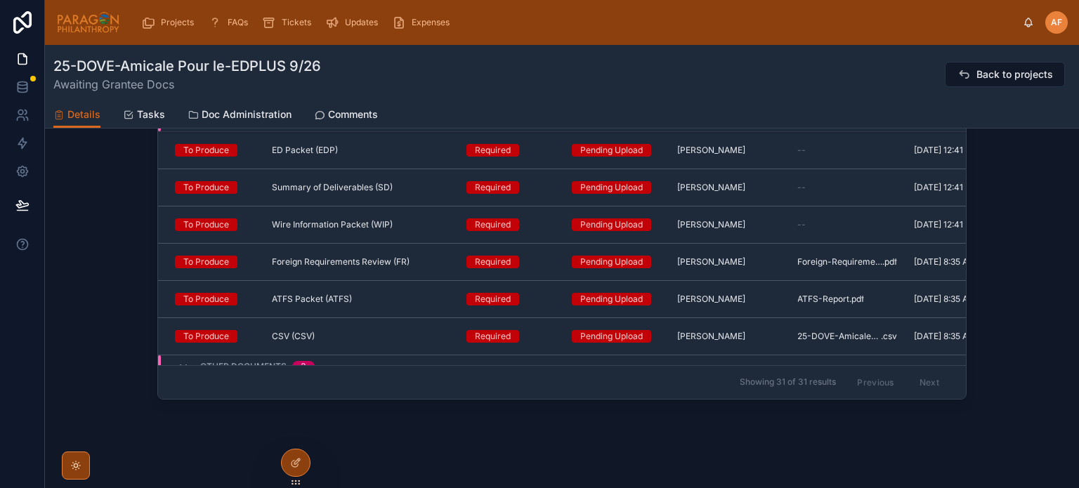
scroll to position [291, 0]
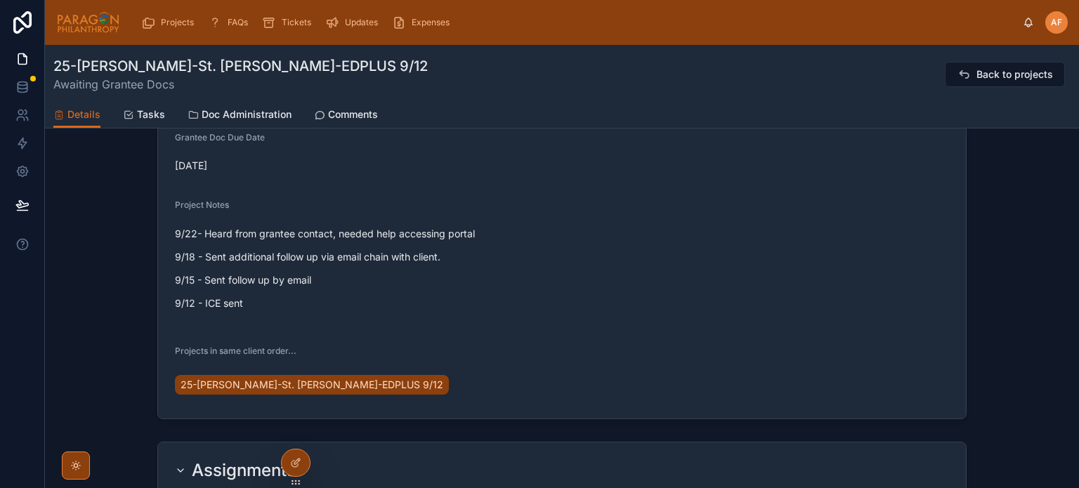
scroll to position [124, 0]
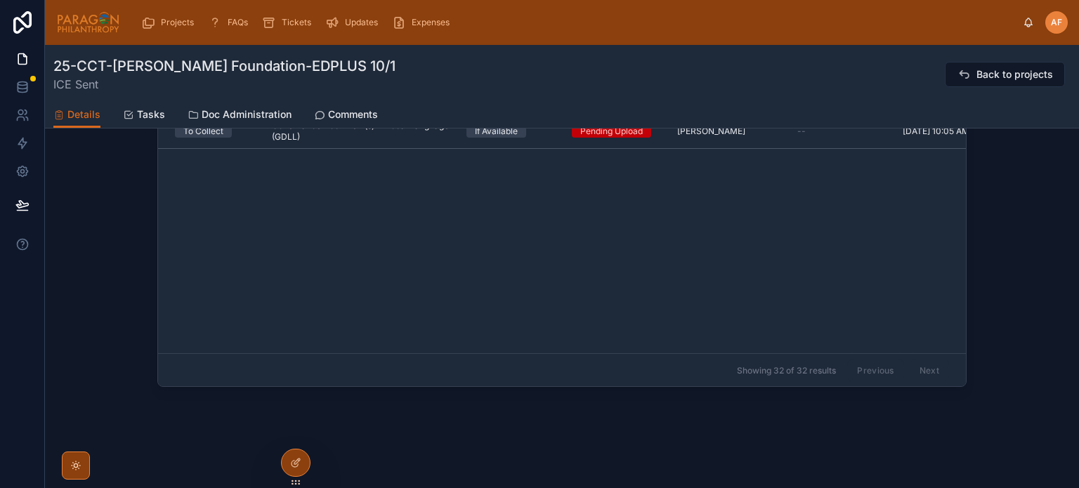
scroll to position [365, 0]
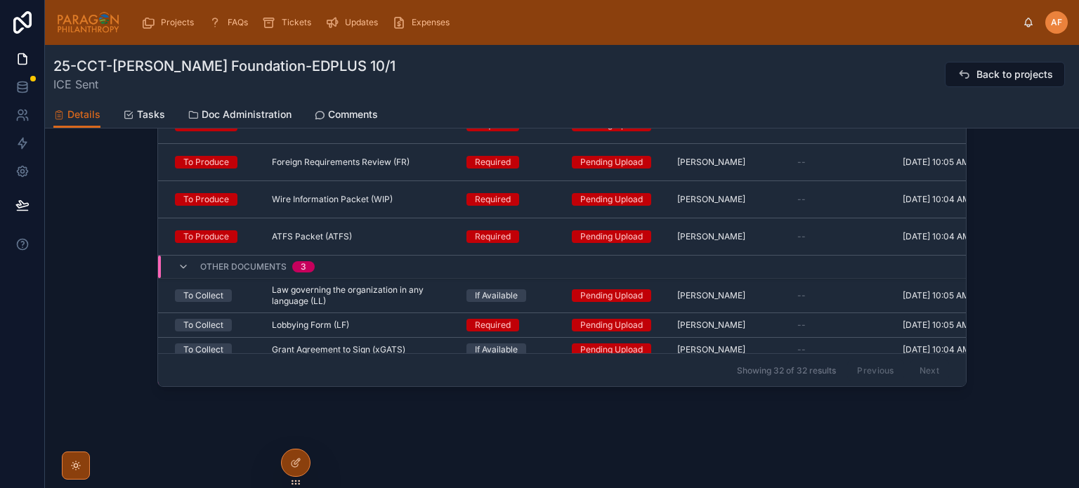
click at [347, 106] on link "Comments" at bounding box center [346, 116] width 64 height 28
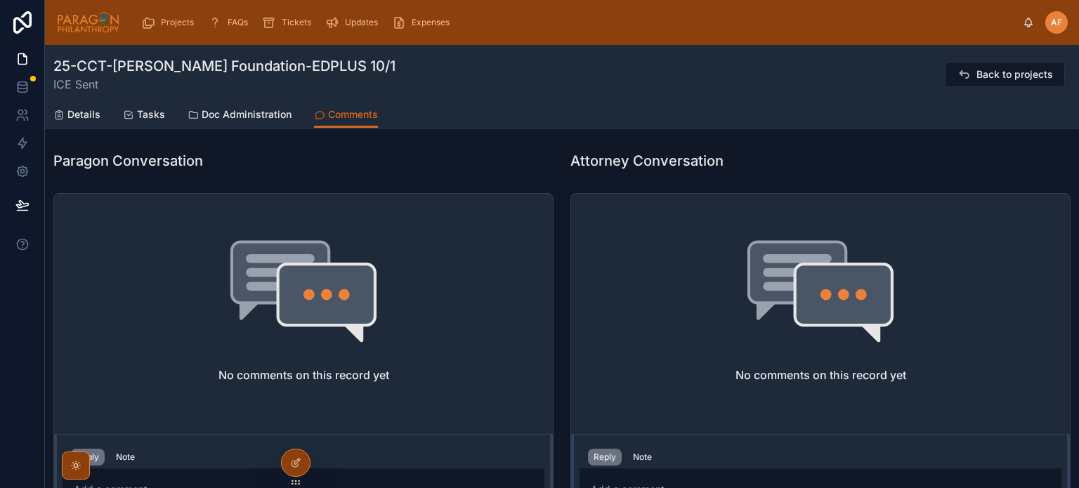
click at [76, 117] on span "Details" at bounding box center [83, 115] width 33 height 14
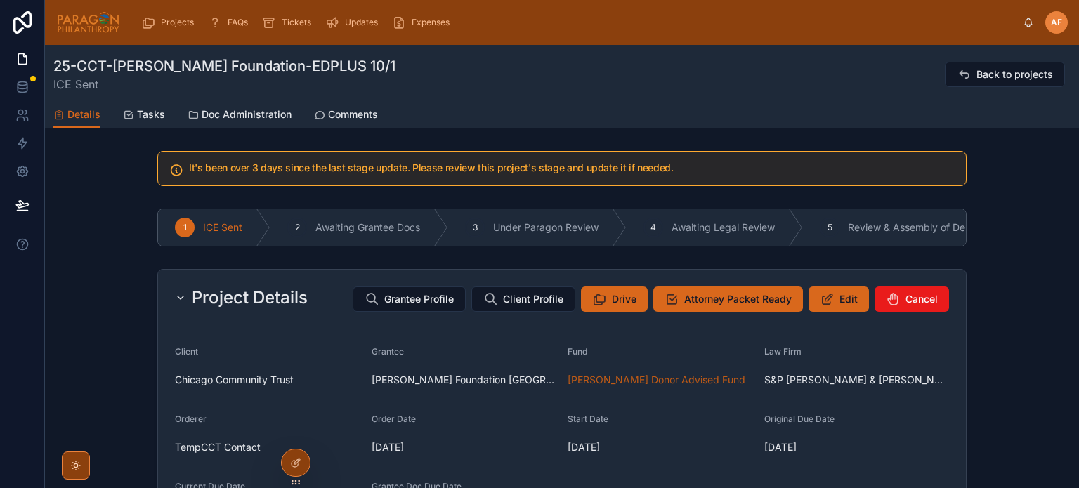
click at [369, 306] on icon at bounding box center [372, 299] width 15 height 14
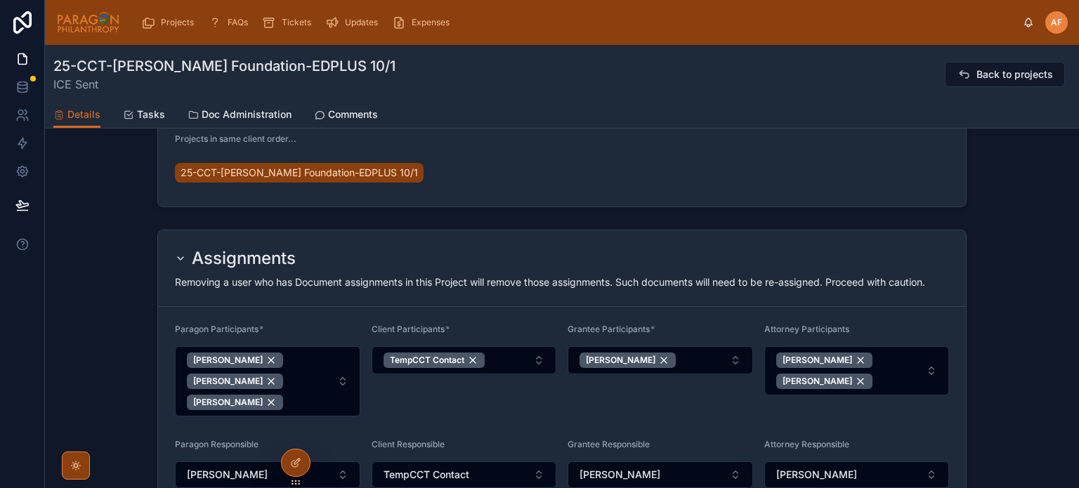
click at [345, 105] on link "Comments" at bounding box center [346, 116] width 64 height 28
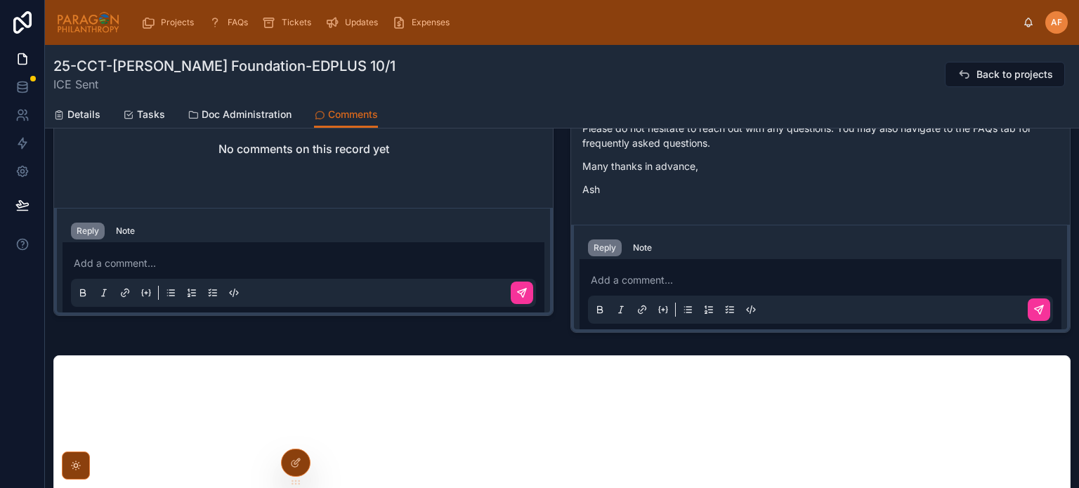
scroll to position [633, 0]
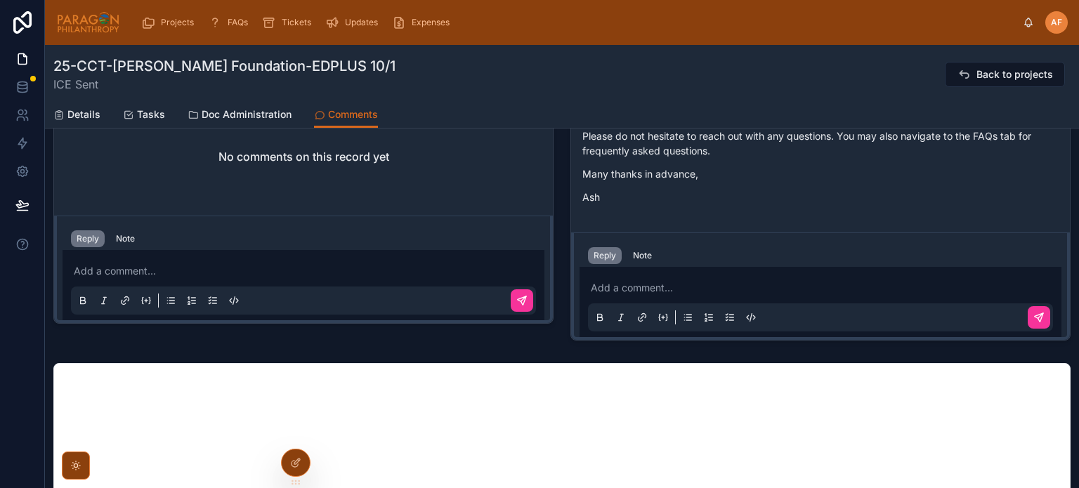
click at [634, 275] on div "Add a comment..." at bounding box center [820, 302] width 465 height 59
click at [637, 283] on p at bounding box center [823, 288] width 465 height 14
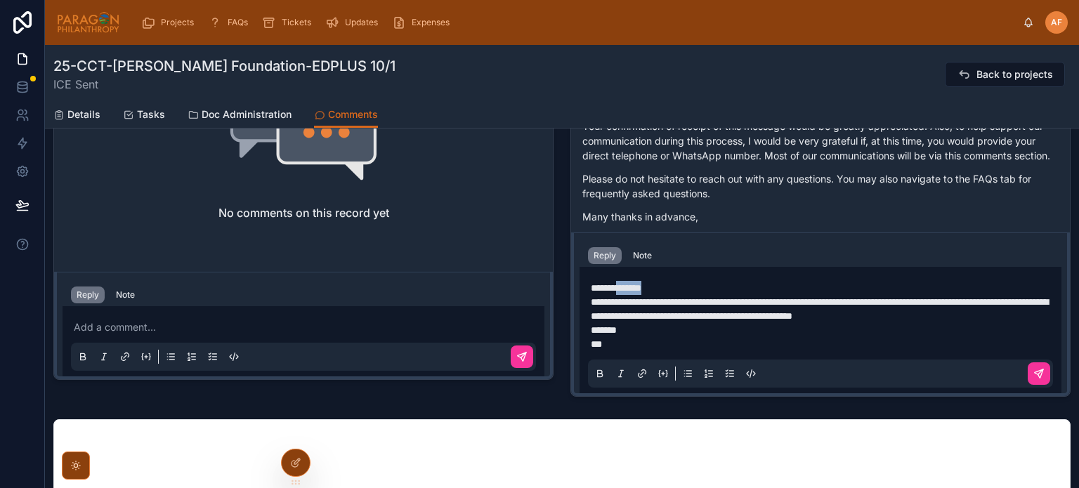
drag, startPoint x: 652, startPoint y: 290, endPoint x: 617, endPoint y: 288, distance: 35.2
click at [617, 288] on p "**********" at bounding box center [823, 288] width 465 height 14
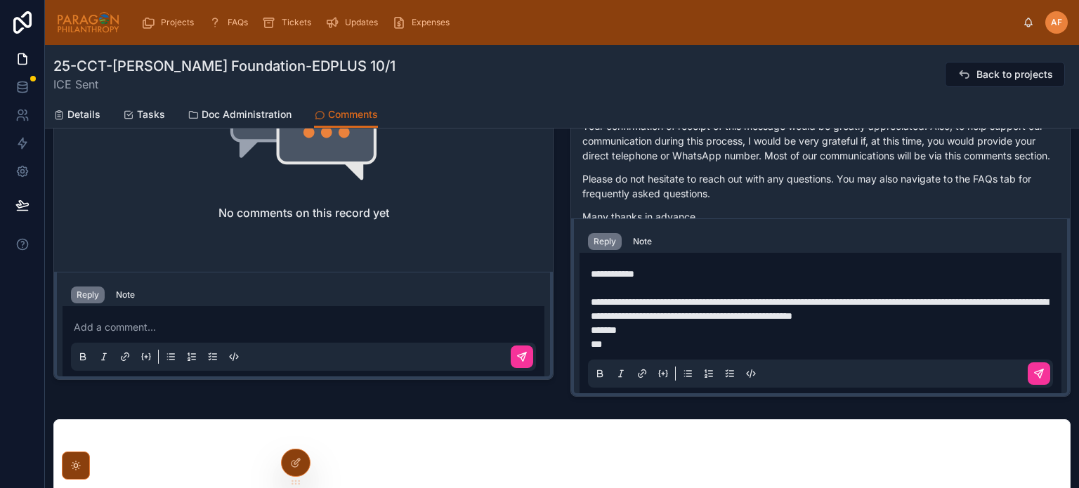
scroll to position [562, 0]
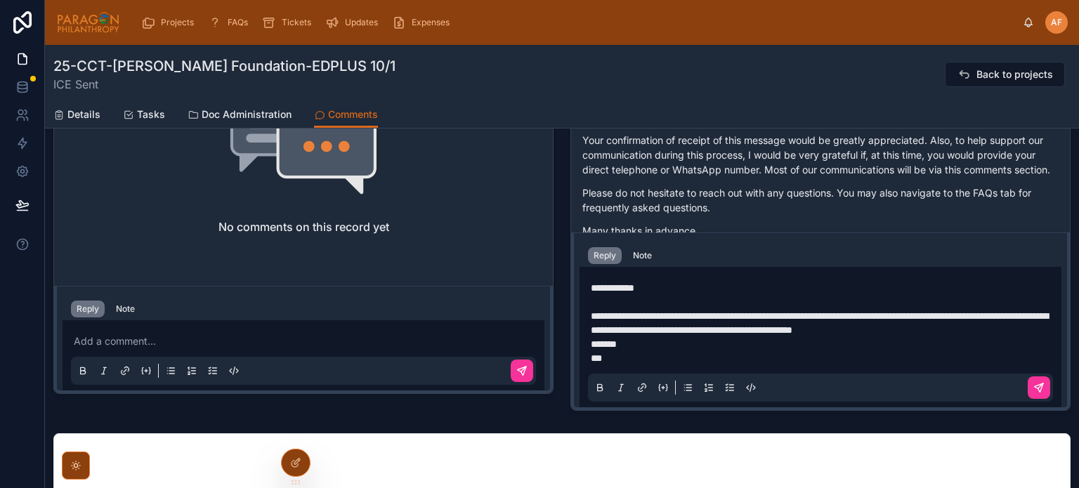
click at [1034, 327] on p "**********" at bounding box center [823, 323] width 465 height 28
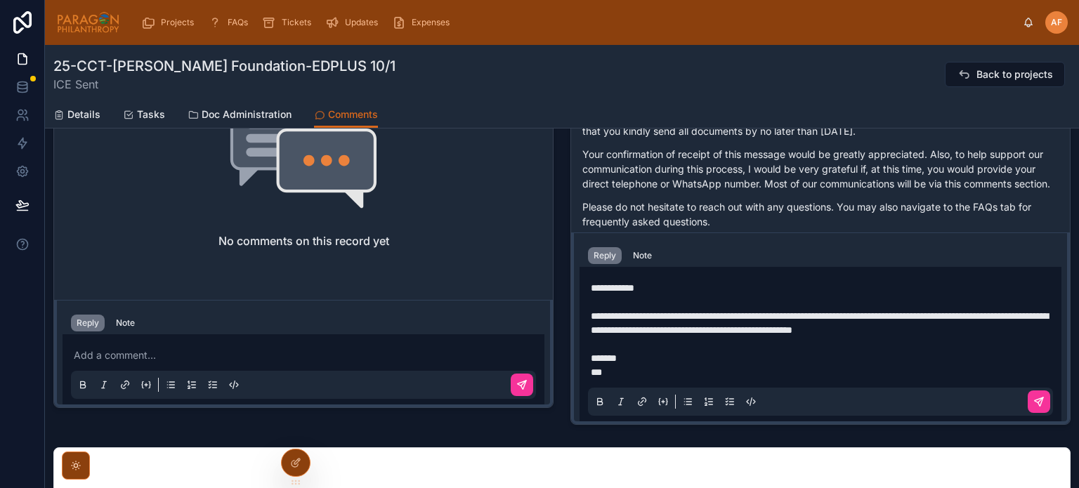
click at [1028, 393] on button at bounding box center [1039, 402] width 22 height 22
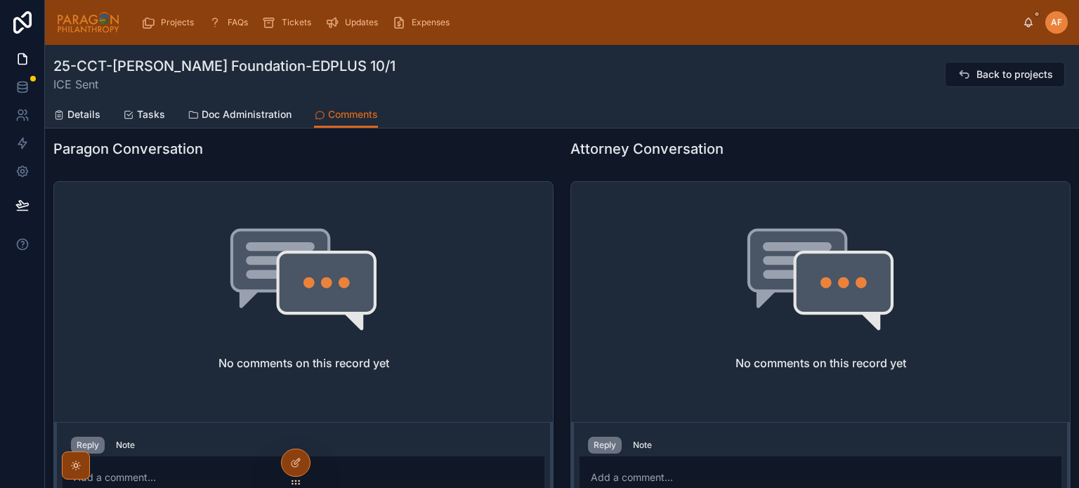
scroll to position [0, 0]
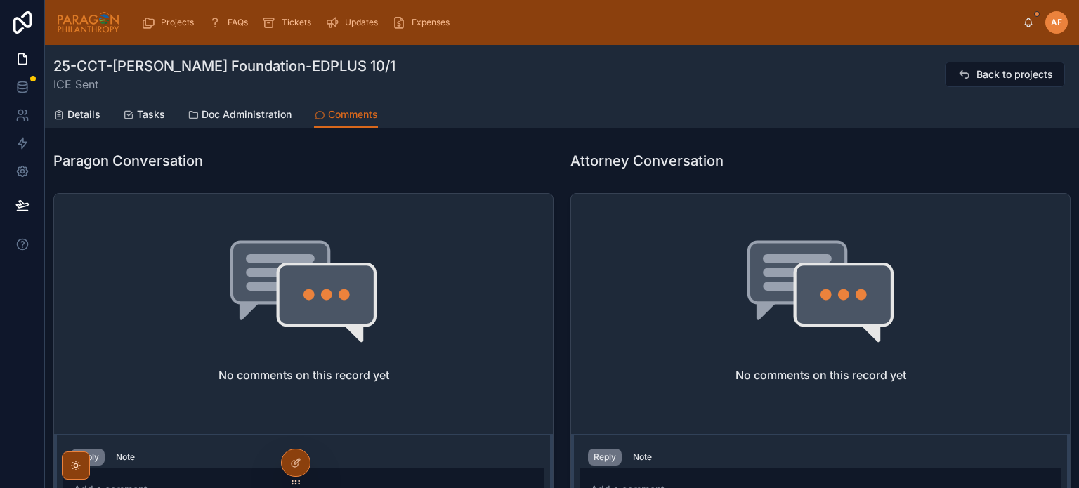
click at [82, 123] on link "Details" at bounding box center [76, 116] width 47 height 28
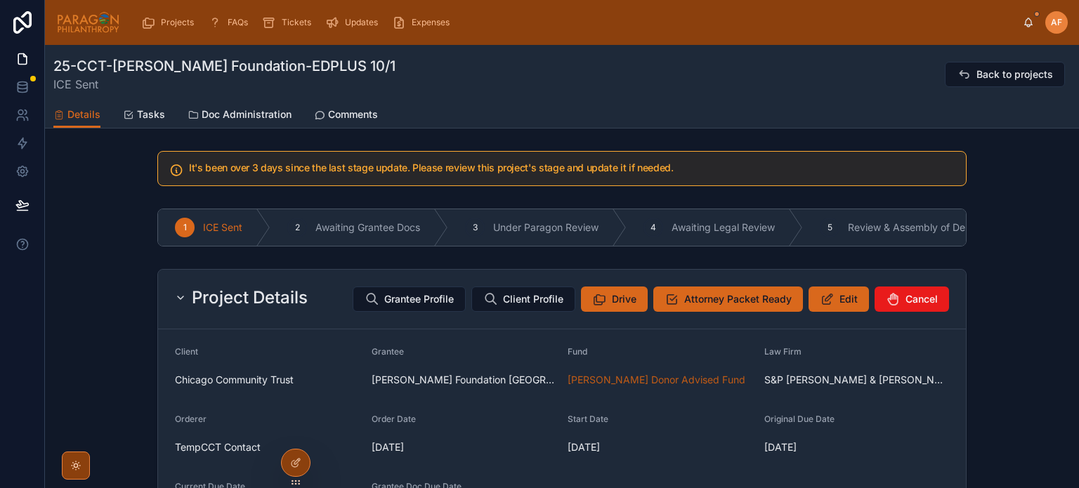
click at [838, 312] on button "Edit" at bounding box center [839, 299] width 60 height 25
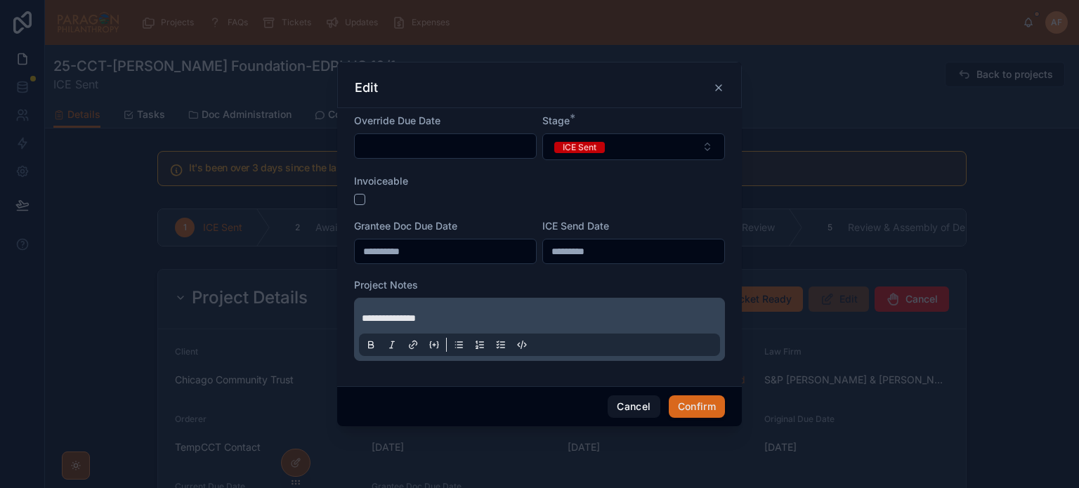
click at [362, 316] on span "**********" at bounding box center [389, 318] width 54 height 10
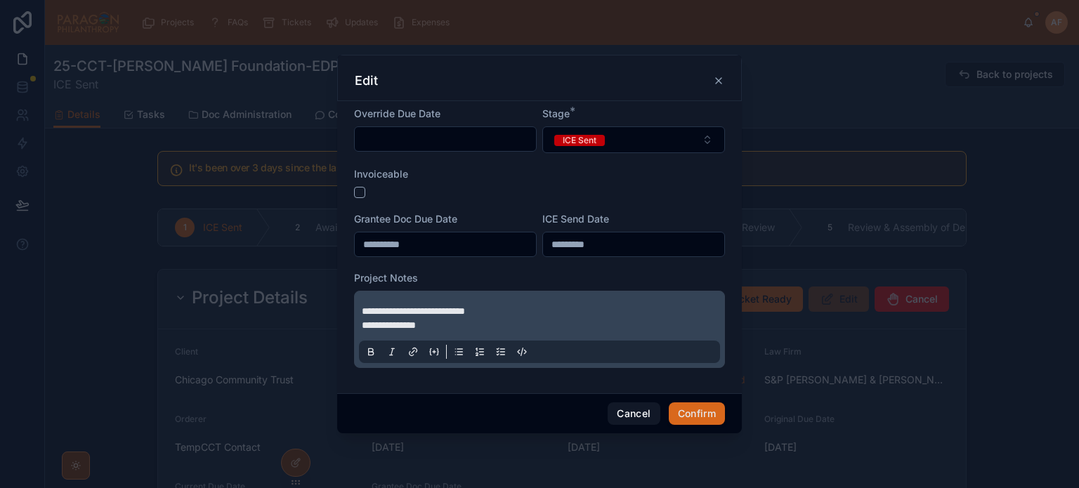
click at [714, 427] on div "Cancel Confirm" at bounding box center [539, 414] width 405 height 40
click at [703, 405] on button "Confirm" at bounding box center [697, 414] width 56 height 22
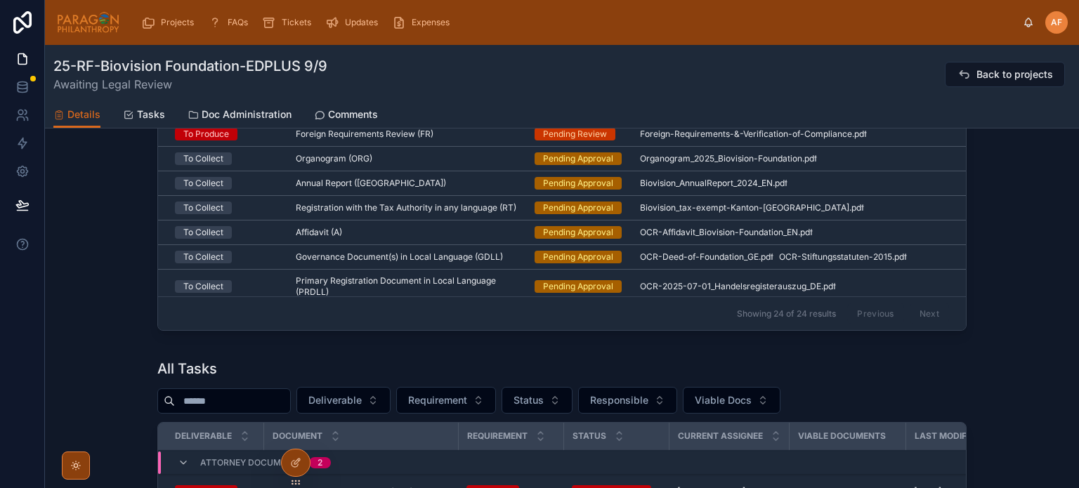
scroll to position [1124, 0]
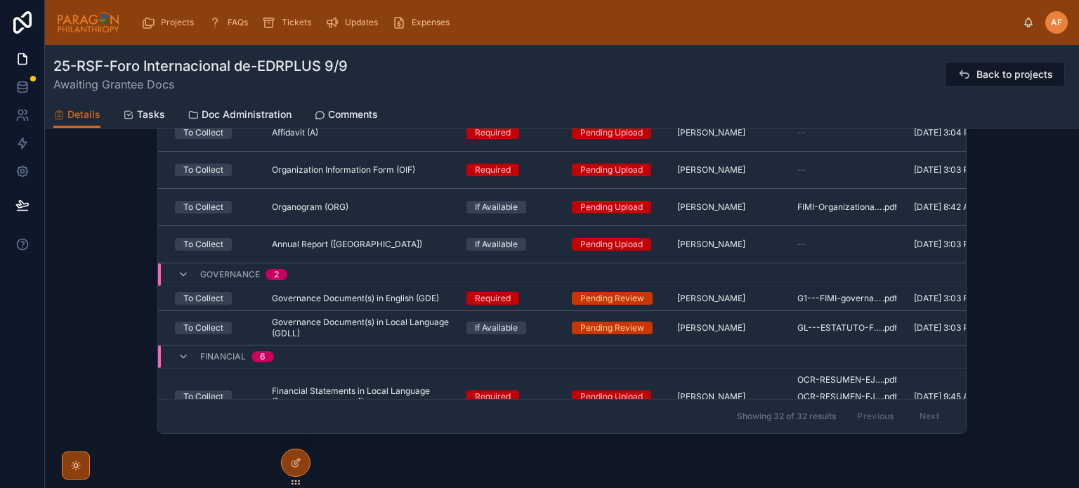
scroll to position [837, 0]
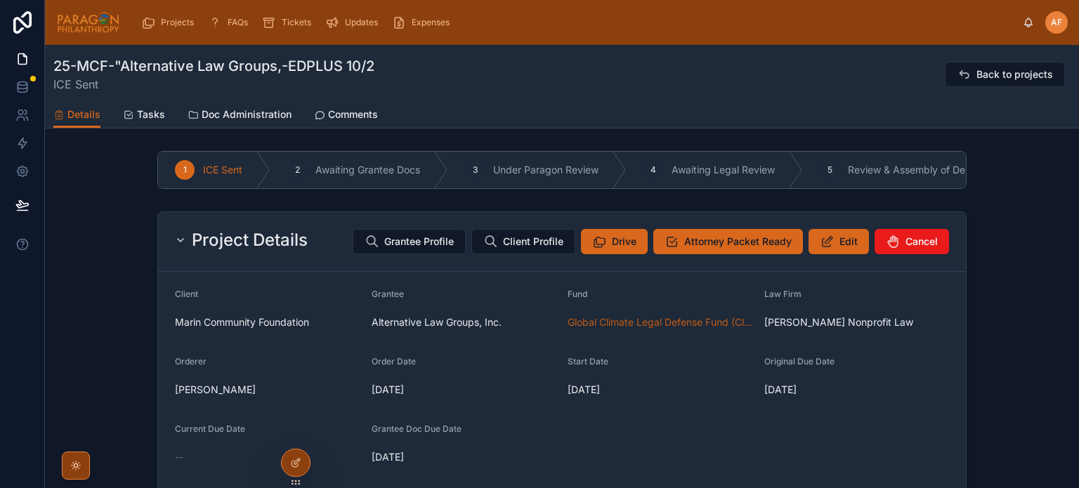
drag, startPoint x: 416, startPoint y: 247, endPoint x: 399, endPoint y: 250, distance: 17.1
click at [399, 249] on span "Grantee Profile" at bounding box center [419, 242] width 70 height 14
click at [833, 254] on button "Edit" at bounding box center [839, 241] width 60 height 25
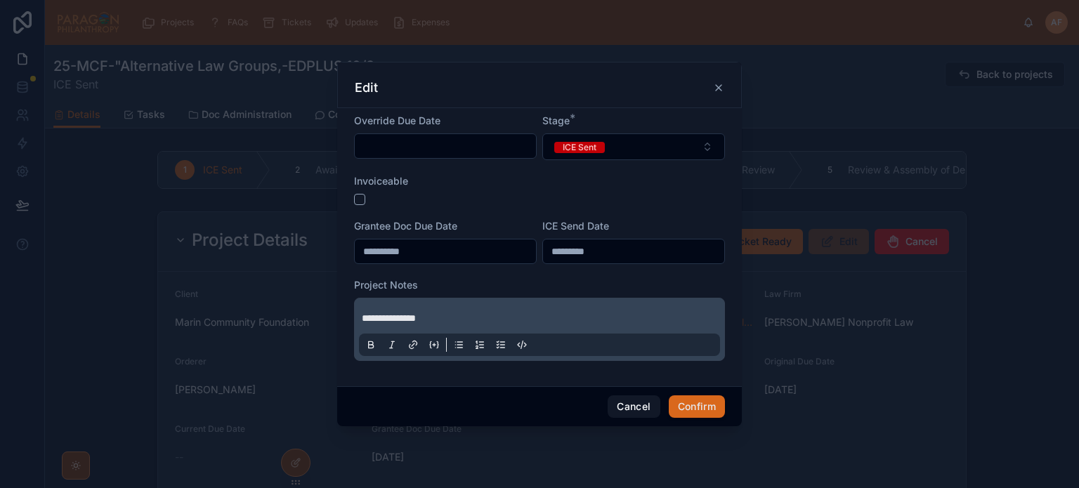
click at [363, 315] on span "**********" at bounding box center [389, 318] width 54 height 10
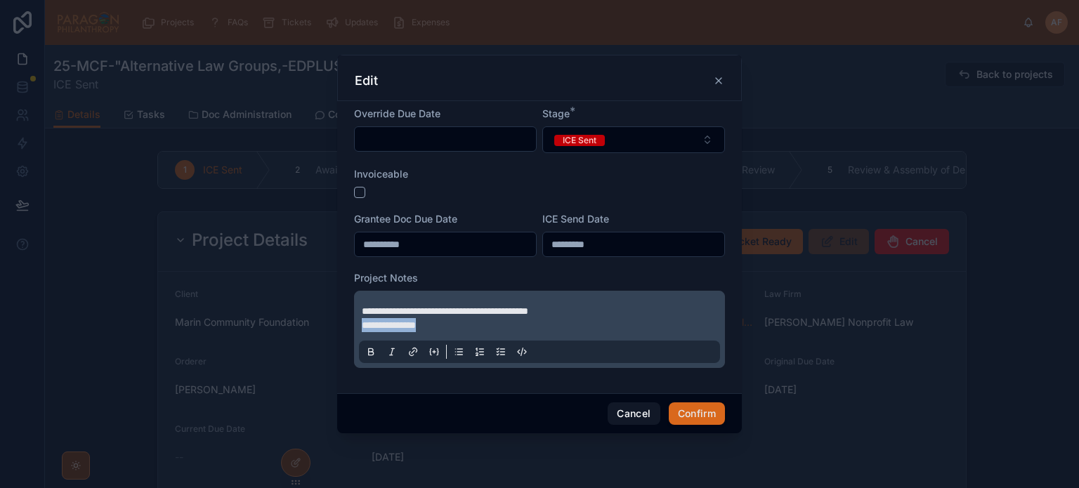
drag, startPoint x: 595, startPoint y: 298, endPoint x: 361, endPoint y: 317, distance: 235.5
click at [351, 323] on div "**********" at bounding box center [539, 247] width 405 height 292
drag, startPoint x: 363, startPoint y: 313, endPoint x: 498, endPoint y: 305, distance: 135.2
click at [498, 306] on span "**********" at bounding box center [445, 311] width 167 height 10
copy span "**********"
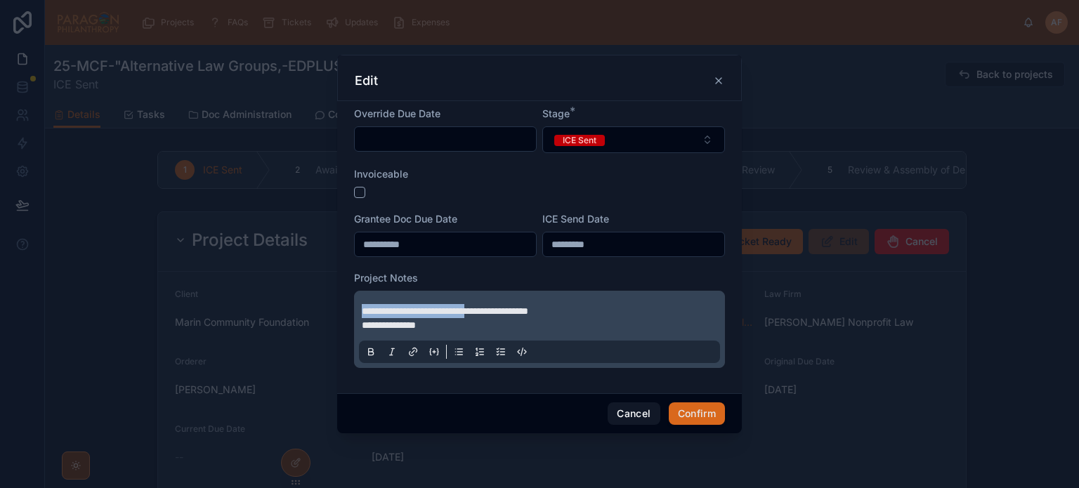
click at [696, 418] on button "Confirm" at bounding box center [697, 414] width 56 height 22
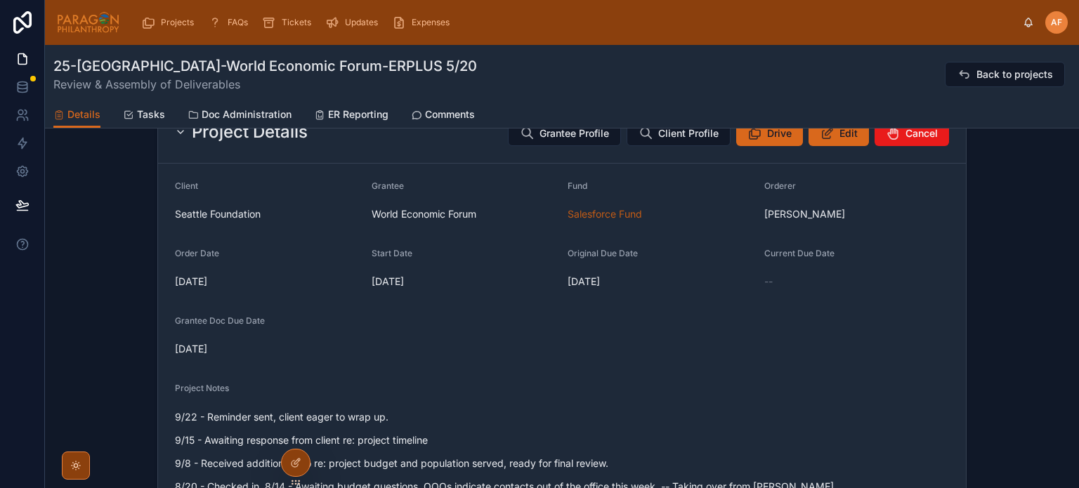
scroll to position [141, 0]
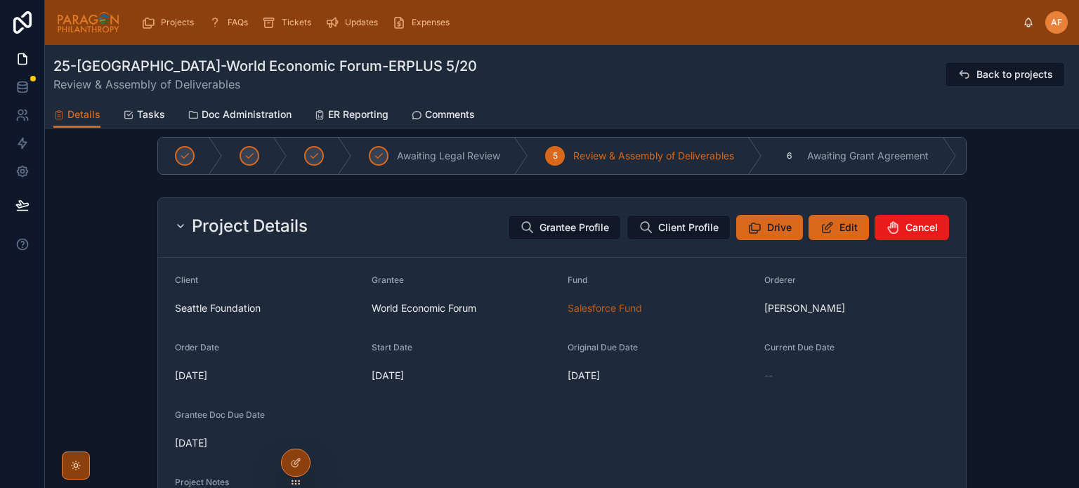
click at [840, 235] on span "Edit" at bounding box center [849, 228] width 18 height 14
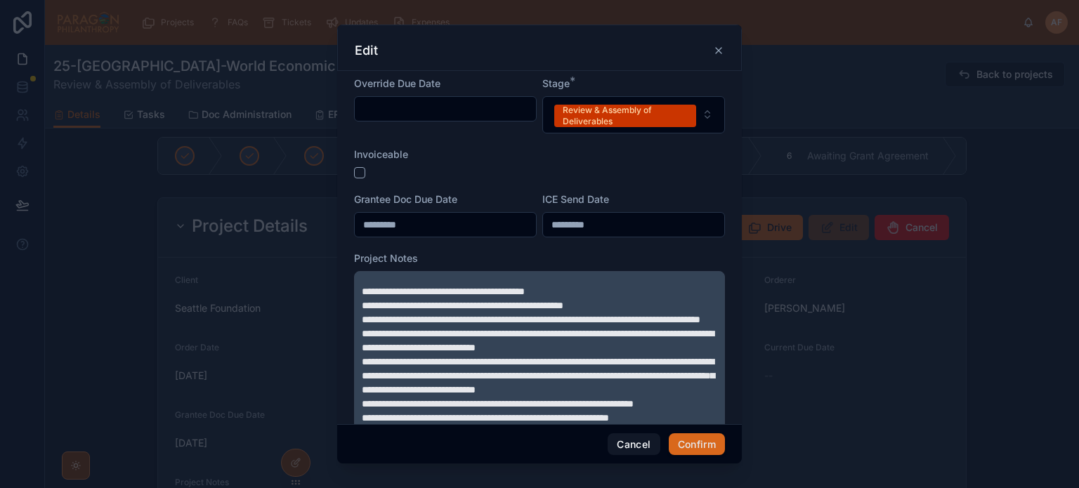
click at [363, 287] on span "**********" at bounding box center [443, 292] width 163 height 10
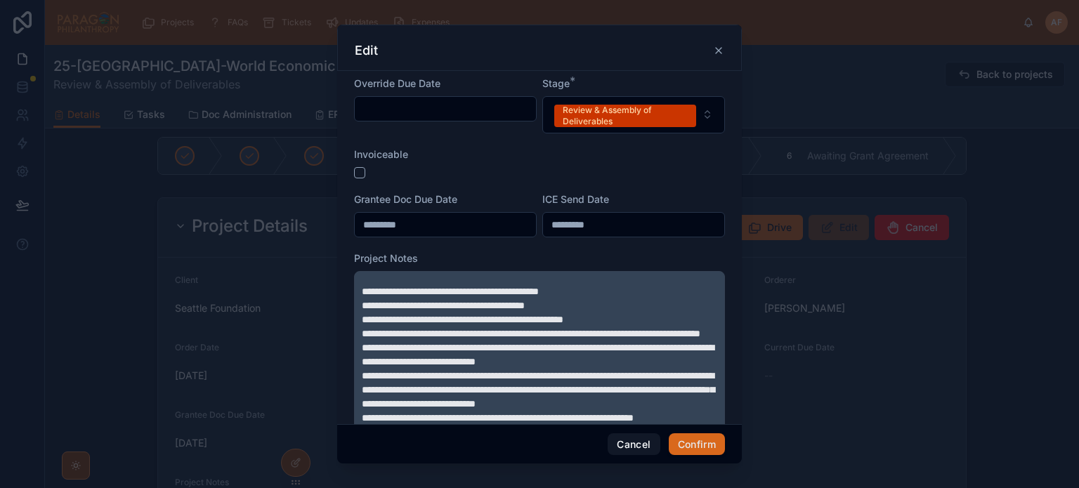
click at [682, 441] on button "Confirm" at bounding box center [697, 445] width 56 height 22
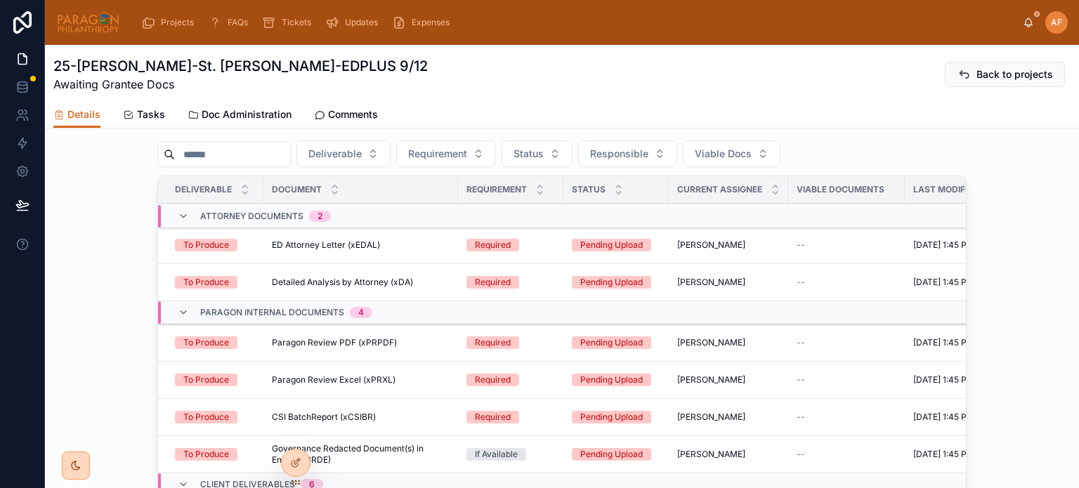
scroll to position [1298, 0]
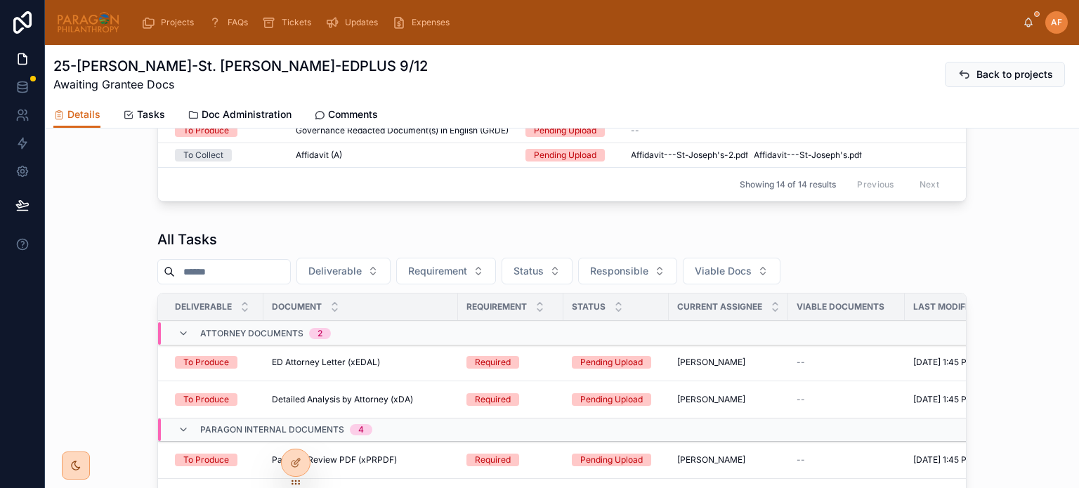
click at [362, 278] on span "Deliverable" at bounding box center [335, 271] width 53 height 14
drag, startPoint x: 346, startPoint y: 336, endPoint x: 439, endPoint y: 329, distance: 92.3
click at [346, 335] on div "To Collect" at bounding box center [372, 336] width 195 height 22
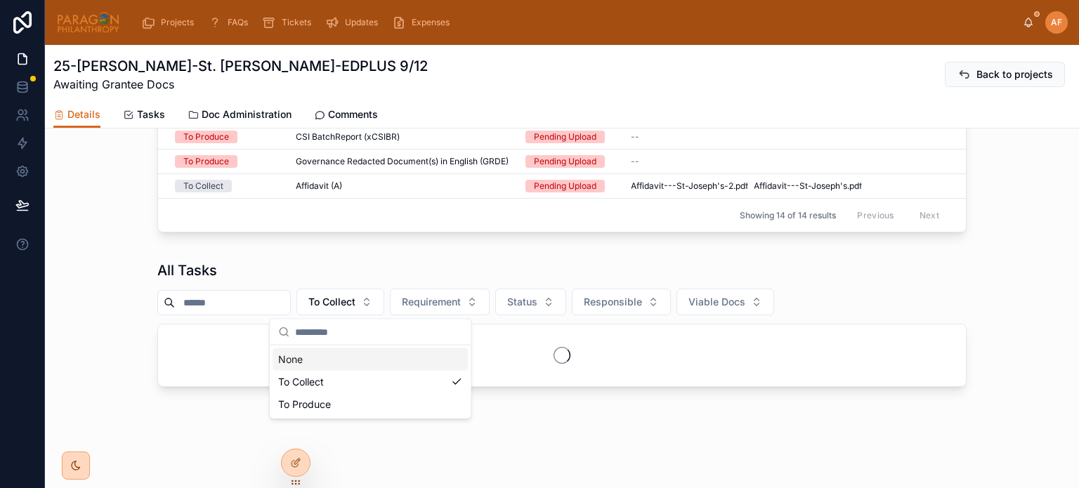
scroll to position [1274, 0]
click at [460, 305] on span "Requirement" at bounding box center [431, 302] width 59 height 14
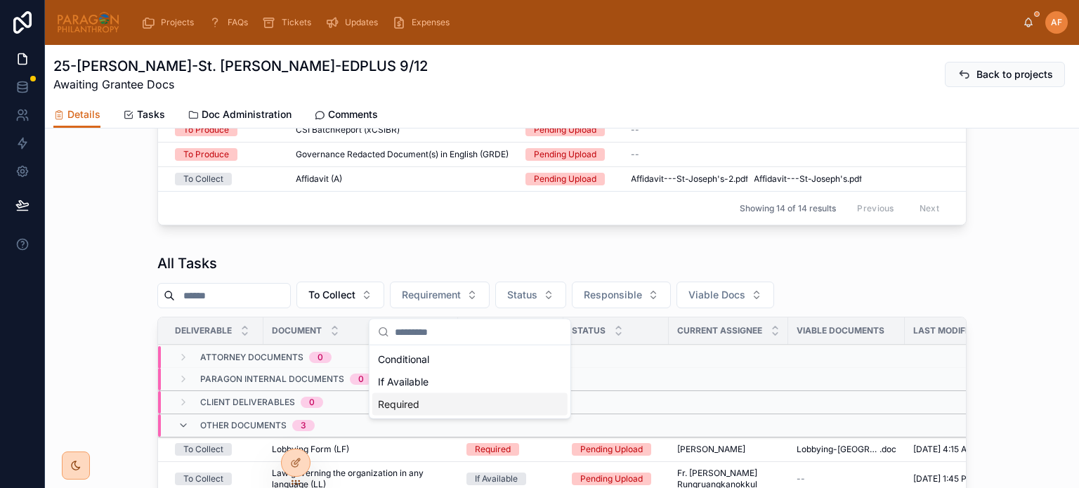
drag, startPoint x: 419, startPoint y: 390, endPoint x: 422, endPoint y: 401, distance: 11.6
click at [422, 401] on div "Conditional If Available Required" at bounding box center [469, 382] width 195 height 67
click at [424, 401] on div "Required" at bounding box center [469, 405] width 195 height 22
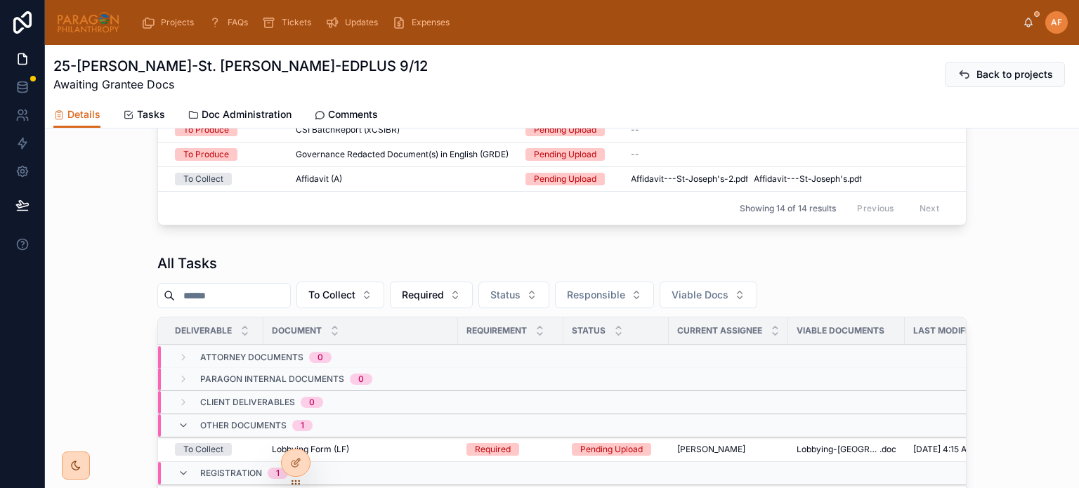
click at [770, 288] on div "All Tasks To Collect Required Status Responsible Viable Docs Deliverable Docume…" at bounding box center [562, 469] width 810 height 431
click at [758, 297] on button "Viable Docs" at bounding box center [709, 295] width 98 height 27
click at [664, 380] on div "No docs" at bounding box center [735, 382] width 195 height 22
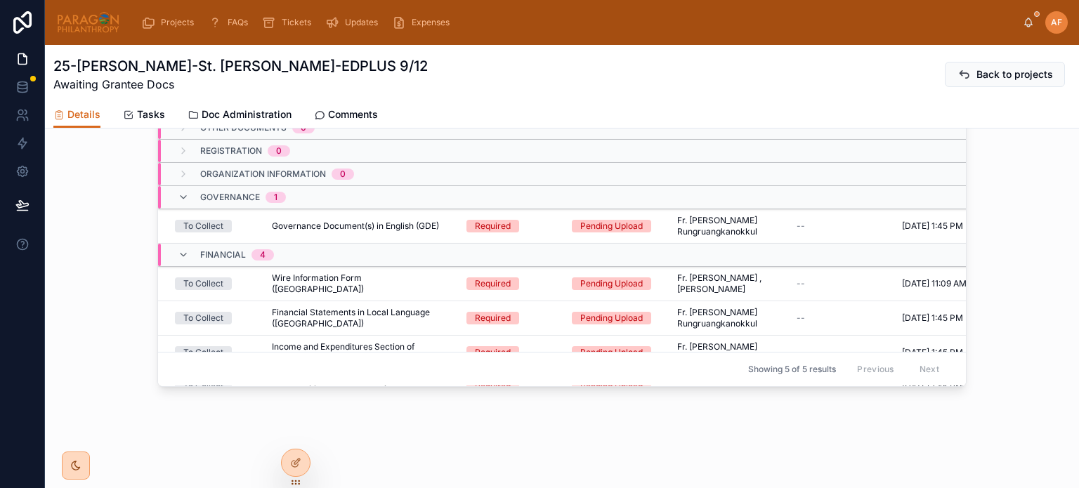
click at [88, 116] on span "Details" at bounding box center [83, 115] width 33 height 14
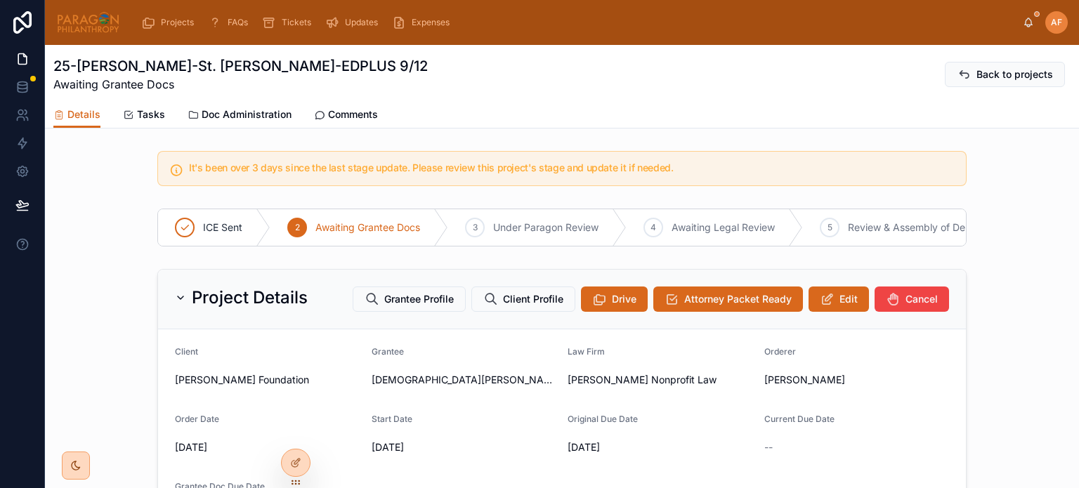
click at [848, 280] on div "Project Details Grantee Profile Client Profile Drive Attorney Packet Ready Edit…" at bounding box center [562, 300] width 808 height 60
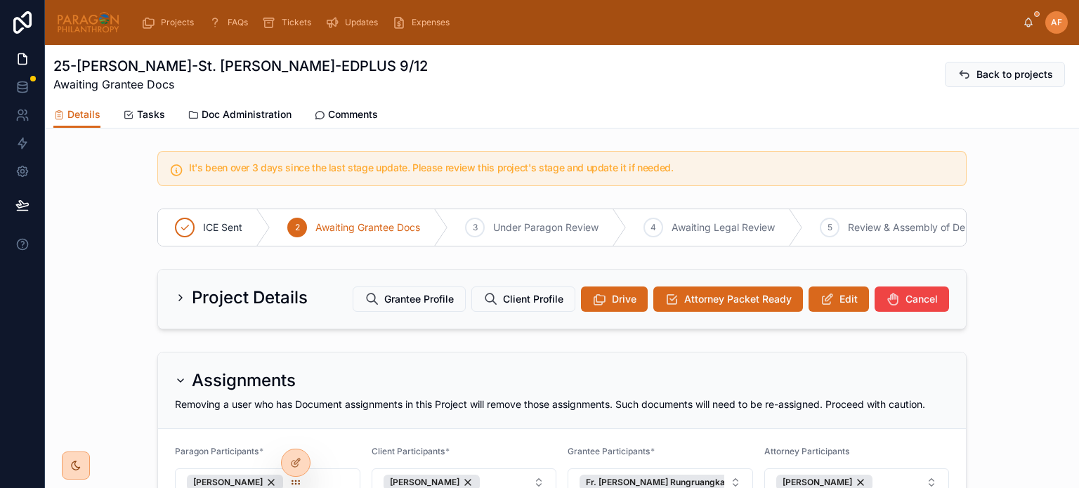
click at [837, 312] on button "Edit" at bounding box center [839, 299] width 60 height 25
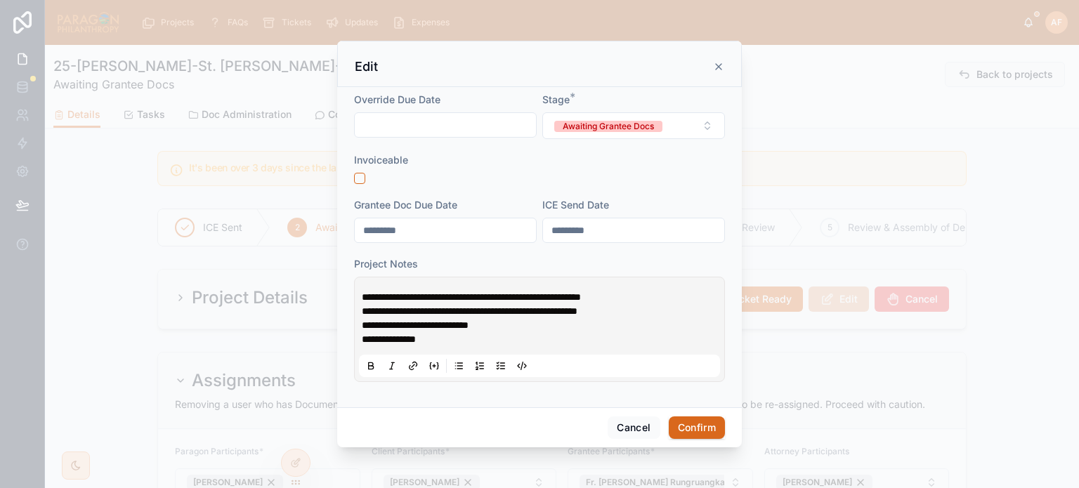
click at [361, 294] on div "**********" at bounding box center [539, 330] width 361 height 96
click at [364, 295] on span "**********" at bounding box center [471, 297] width 219 height 10
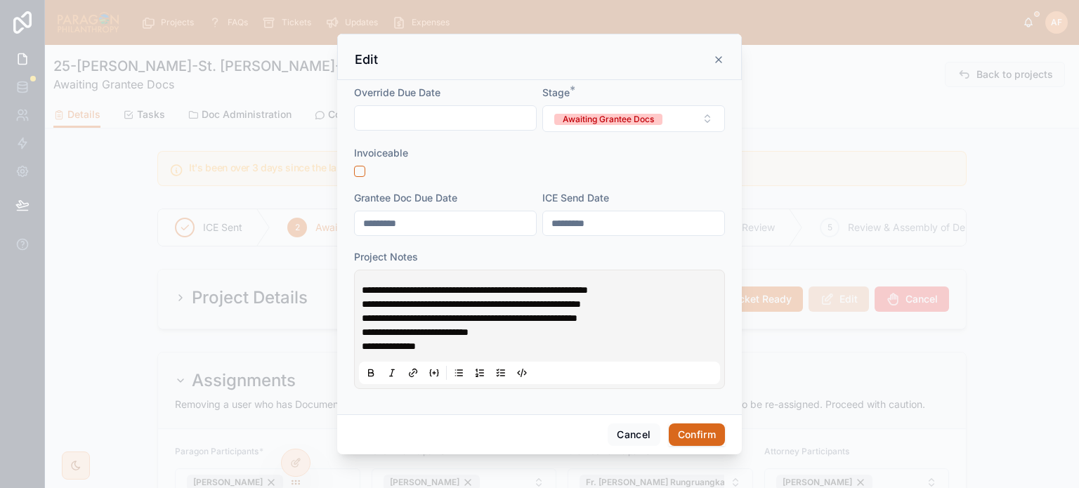
click at [687, 436] on button "Confirm" at bounding box center [697, 435] width 56 height 22
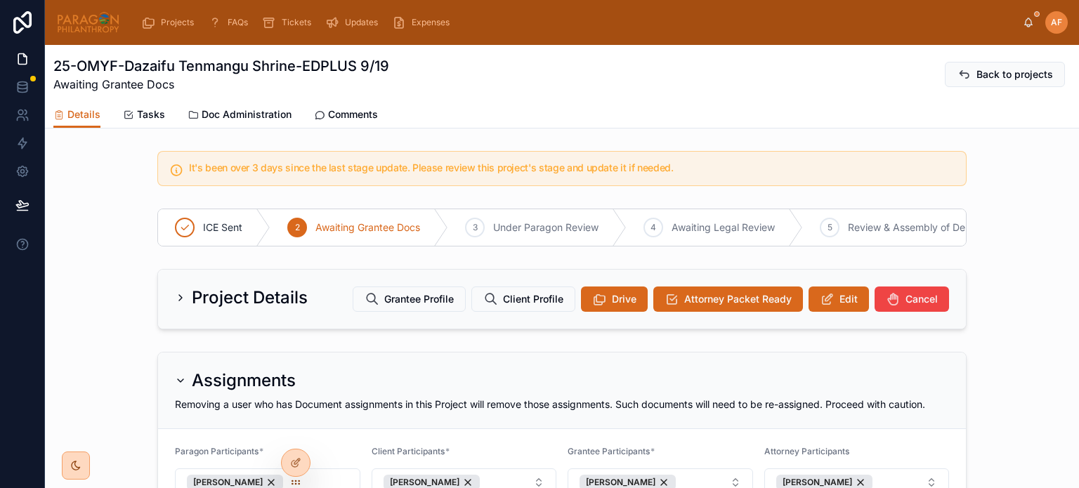
click at [849, 304] on span "Edit" at bounding box center [849, 299] width 18 height 14
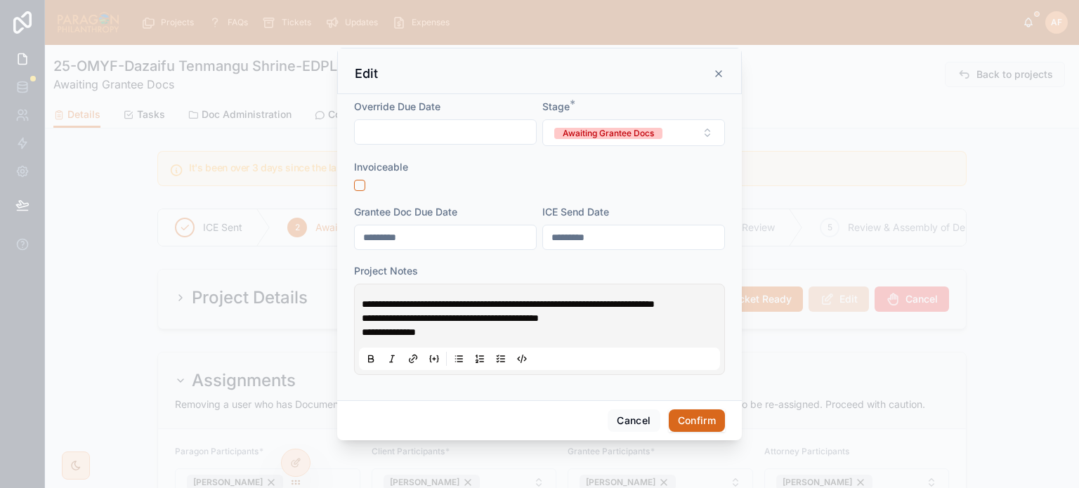
click at [682, 429] on button "Confirm" at bounding box center [697, 421] width 56 height 22
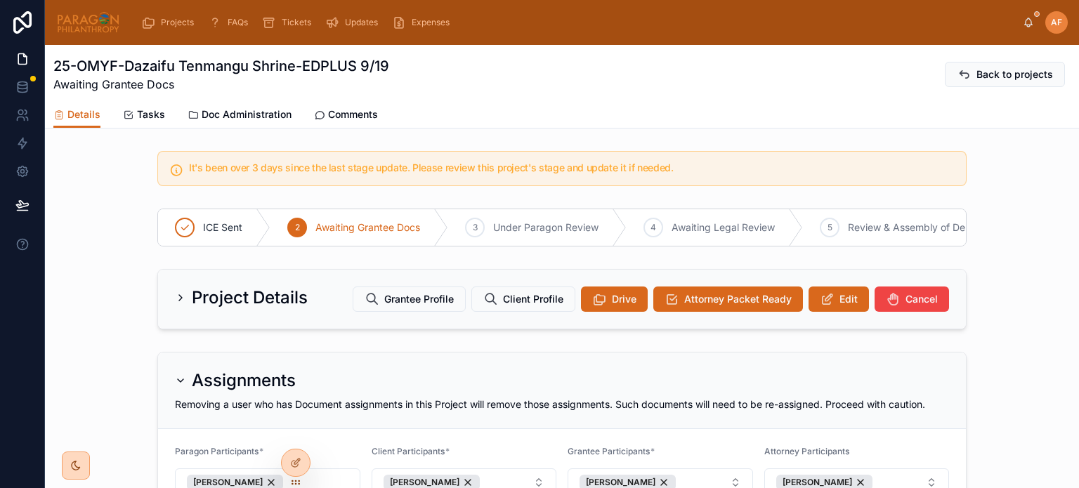
click at [356, 103] on link "Comments" at bounding box center [346, 116] width 64 height 28
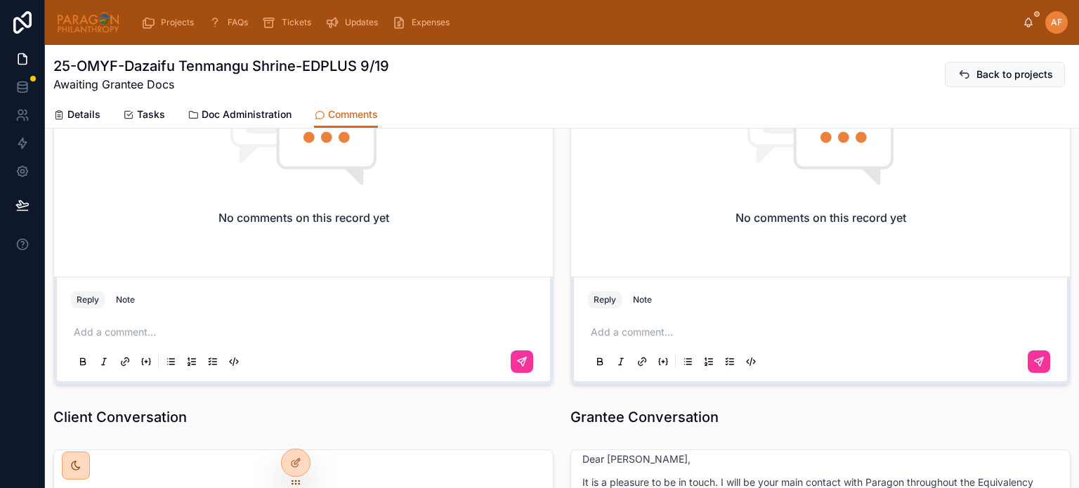
scroll to position [70, 0]
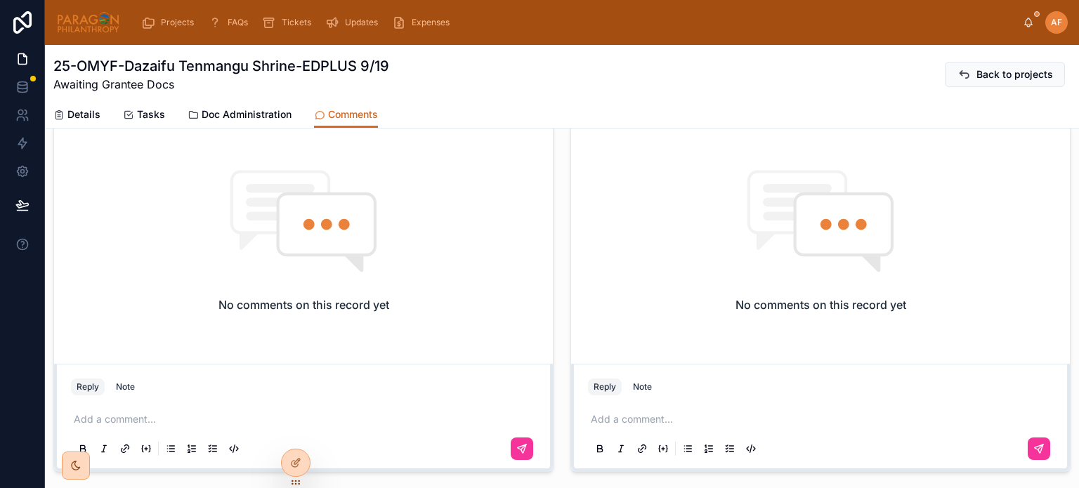
click at [59, 130] on div "No comments on this record yet" at bounding box center [303, 241] width 499 height 235
click at [72, 112] on span "Details" at bounding box center [83, 115] width 33 height 14
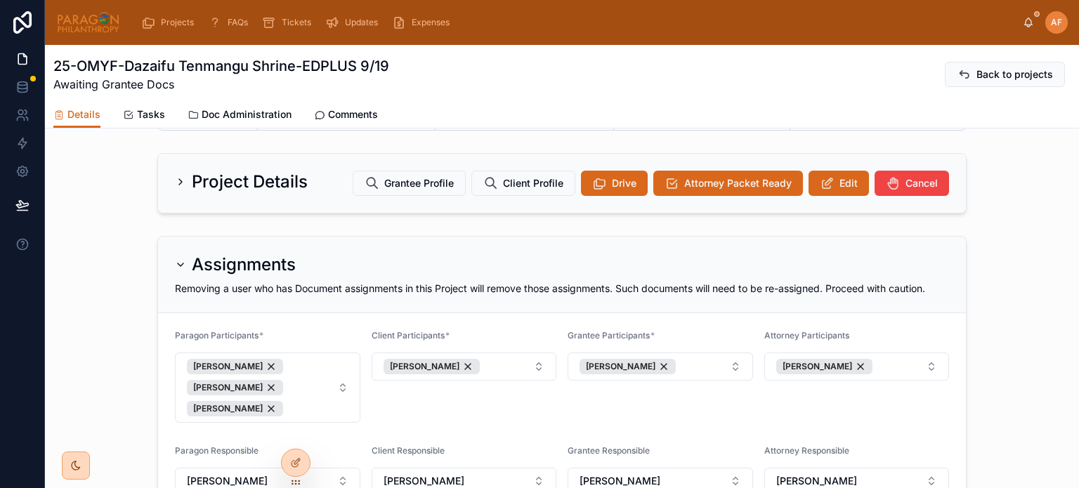
scroll to position [141, 0]
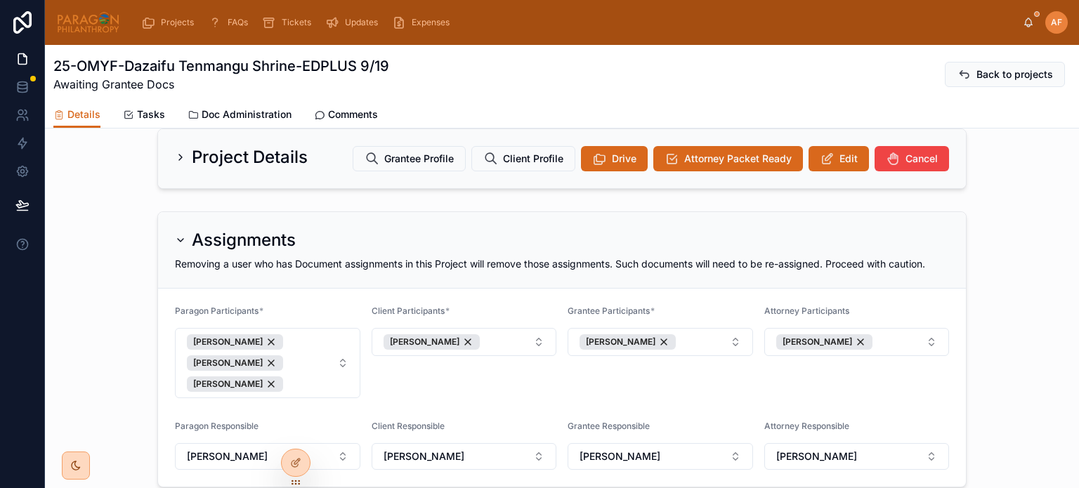
click at [834, 163] on button "Edit" at bounding box center [839, 158] width 60 height 25
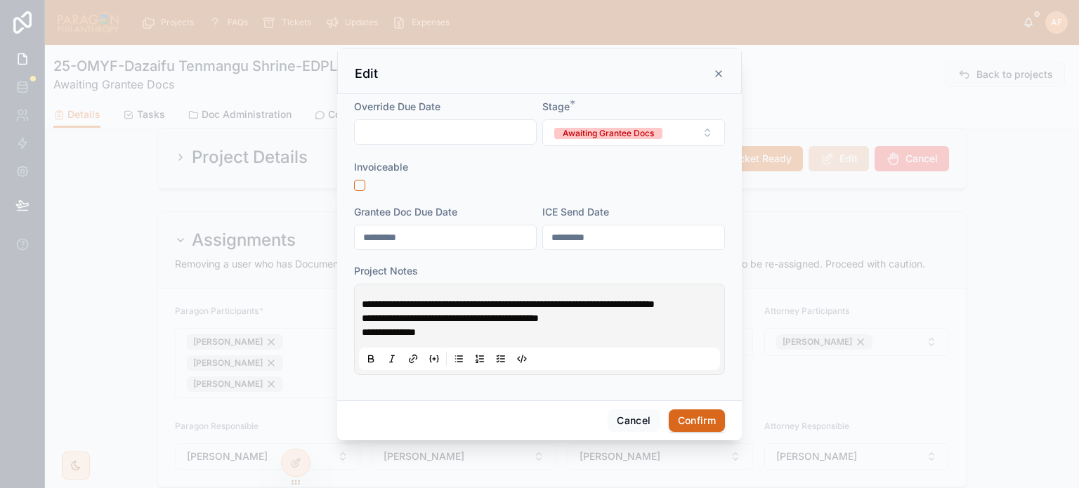
click at [364, 299] on span "**********" at bounding box center [508, 304] width 293 height 10
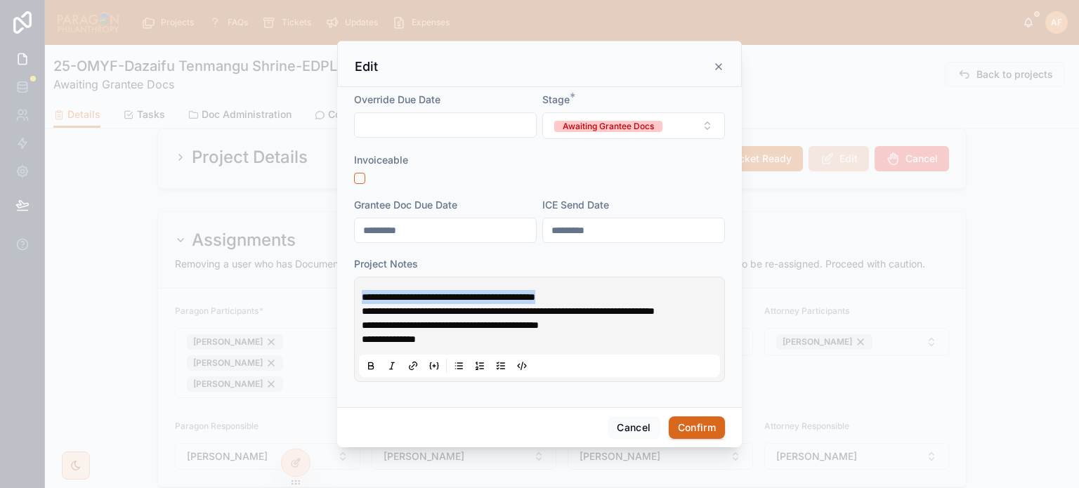
drag, startPoint x: 514, startPoint y: 298, endPoint x: 360, endPoint y: 286, distance: 154.4
click at [360, 286] on div "**********" at bounding box center [539, 330] width 361 height 96
click at [697, 424] on button "Confirm" at bounding box center [697, 428] width 56 height 22
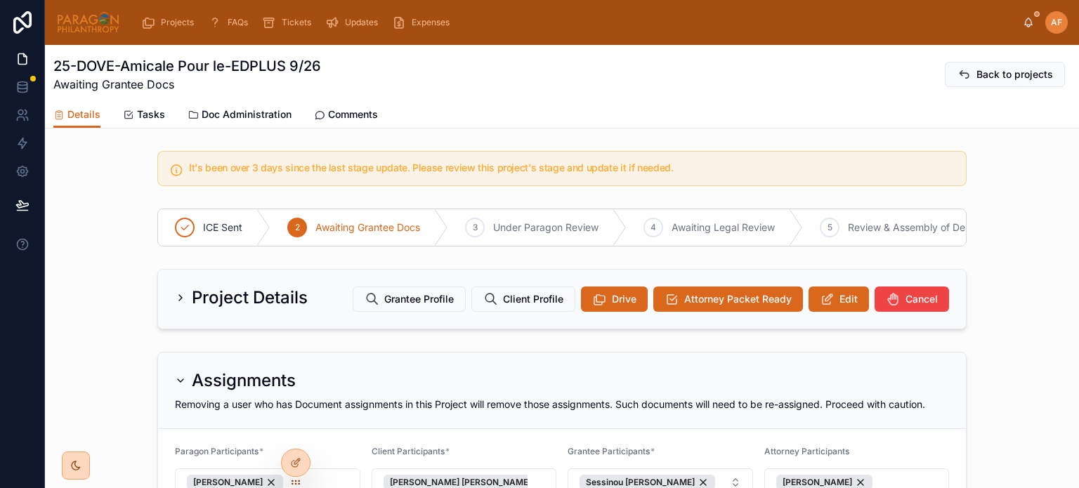
drag, startPoint x: 187, startPoint y: 30, endPoint x: 190, endPoint y: 19, distance: 11.6
click at [187, 30] on div "Projects" at bounding box center [170, 22] width 58 height 22
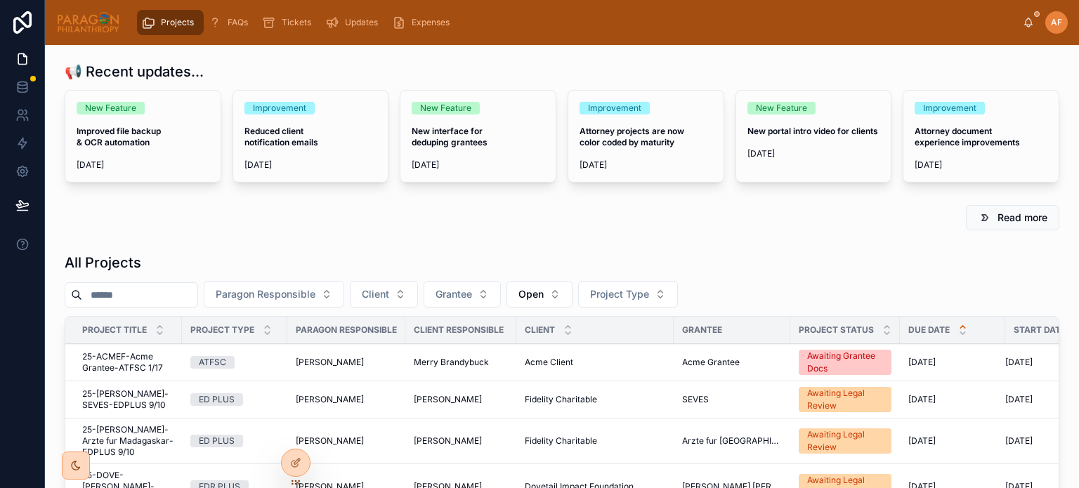
click at [98, 283] on div at bounding box center [132, 295] width 134 height 25
click at [117, 297] on input "text" at bounding box center [139, 295] width 115 height 20
type input "*****"
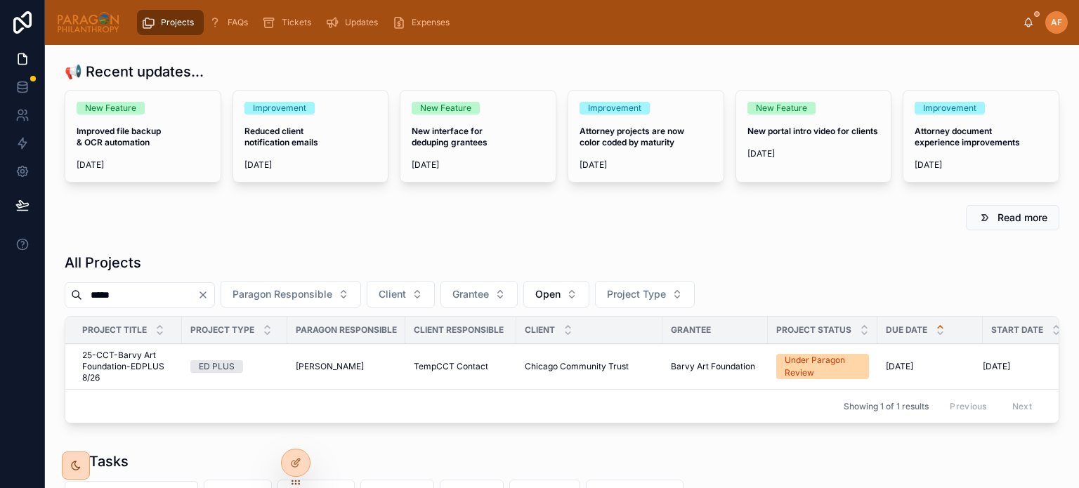
click at [253, 365] on div "ED PLUS" at bounding box center [234, 367] width 89 height 13
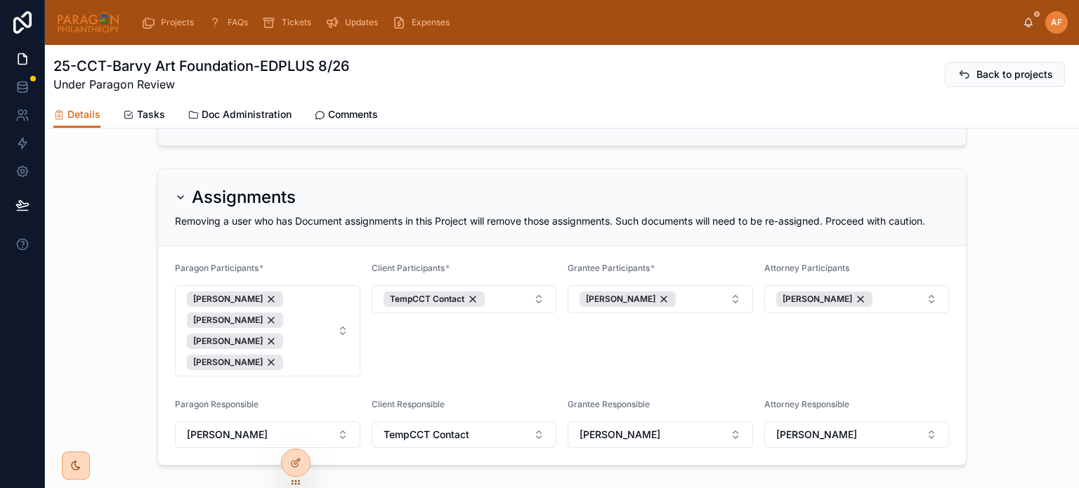
scroll to position [70, 0]
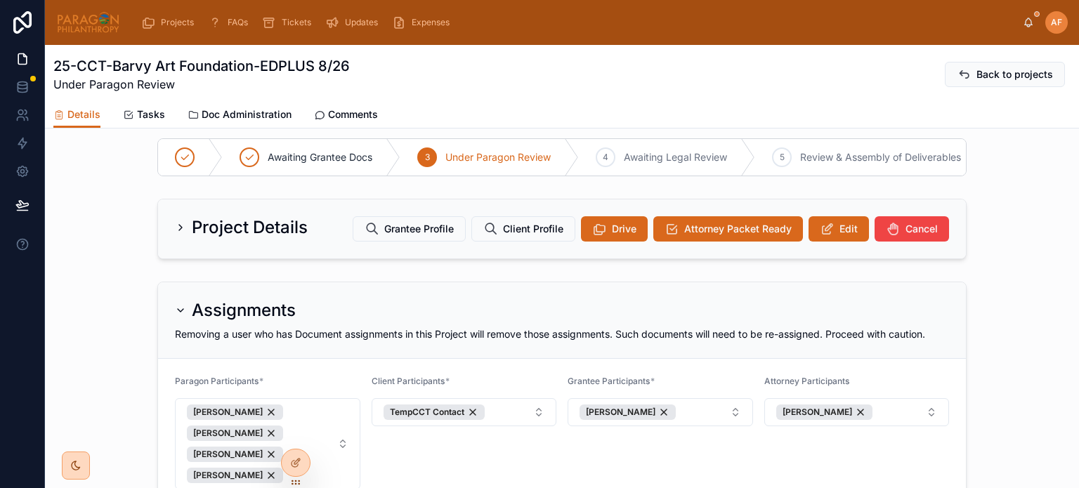
click at [840, 236] on span "Edit" at bounding box center [849, 229] width 18 height 14
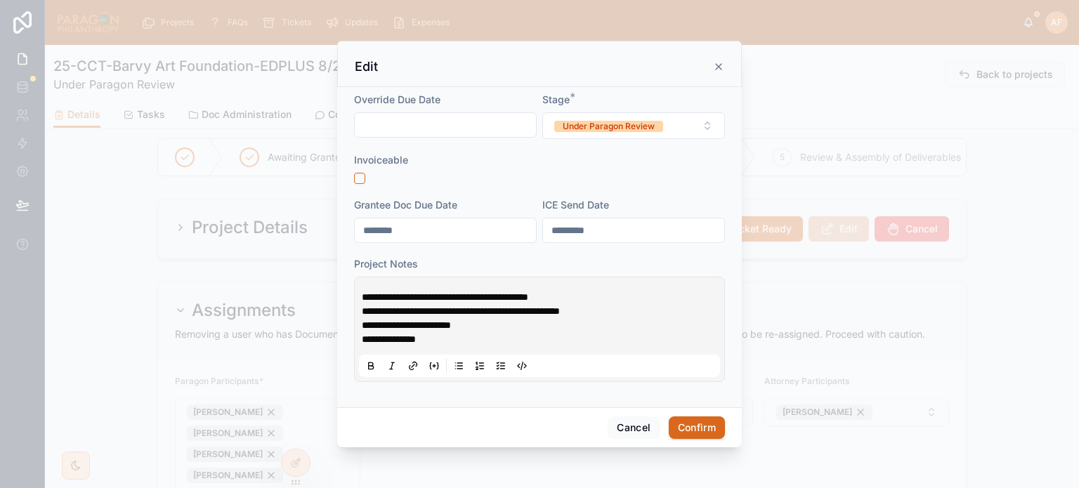
click at [719, 64] on icon at bounding box center [718, 66] width 11 height 11
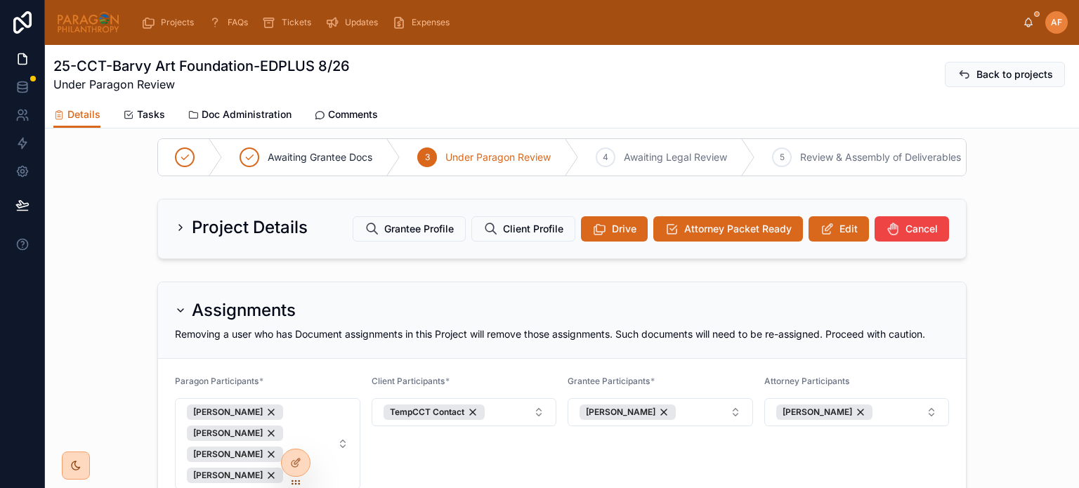
click at [143, 214] on div "Project Details Grantee Profile Client Profile Drive Attorney Packet Ready Edit…" at bounding box center [562, 229] width 1034 height 72
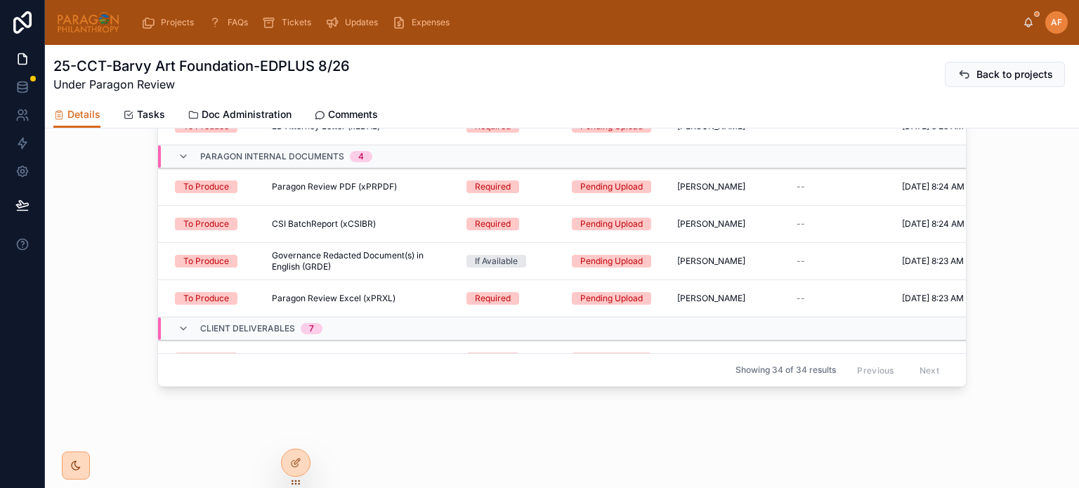
scroll to position [922, 0]
click at [48, 186] on div "All Tasks Deliverable Requirement Status Responsible Viable Docs Deliverable Do…" at bounding box center [562, 175] width 1034 height 448
click at [155, 30] on div "Projects" at bounding box center [170, 22] width 58 height 22
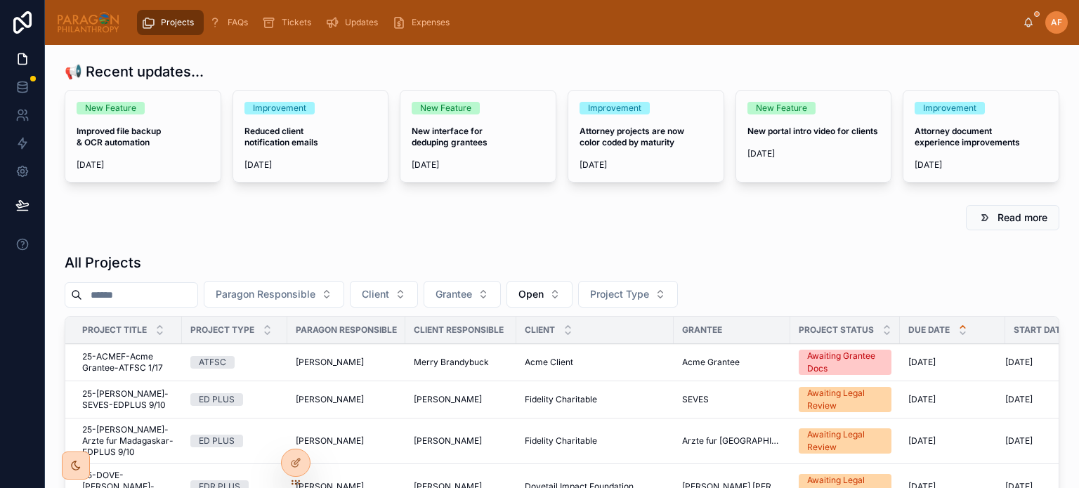
click at [169, 297] on input "text" at bounding box center [139, 295] width 115 height 20
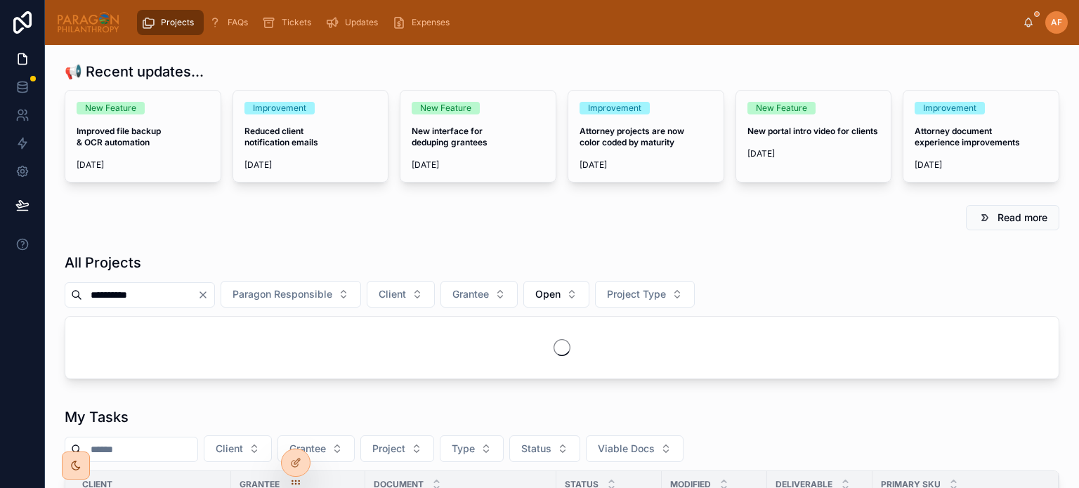
type input "**********"
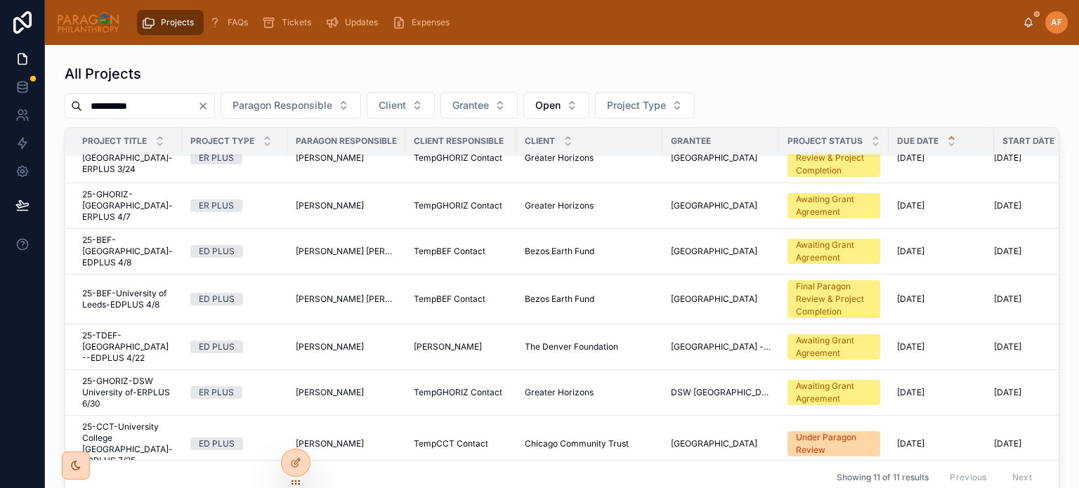
scroll to position [211, 0]
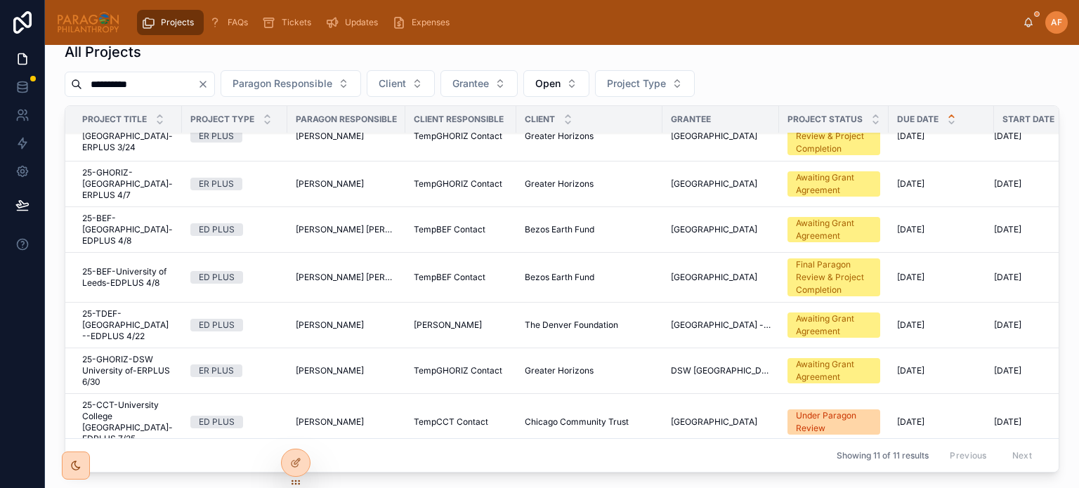
click at [149, 405] on span "25-CCT-University College London-EDPLUS 7/25" at bounding box center [127, 422] width 91 height 45
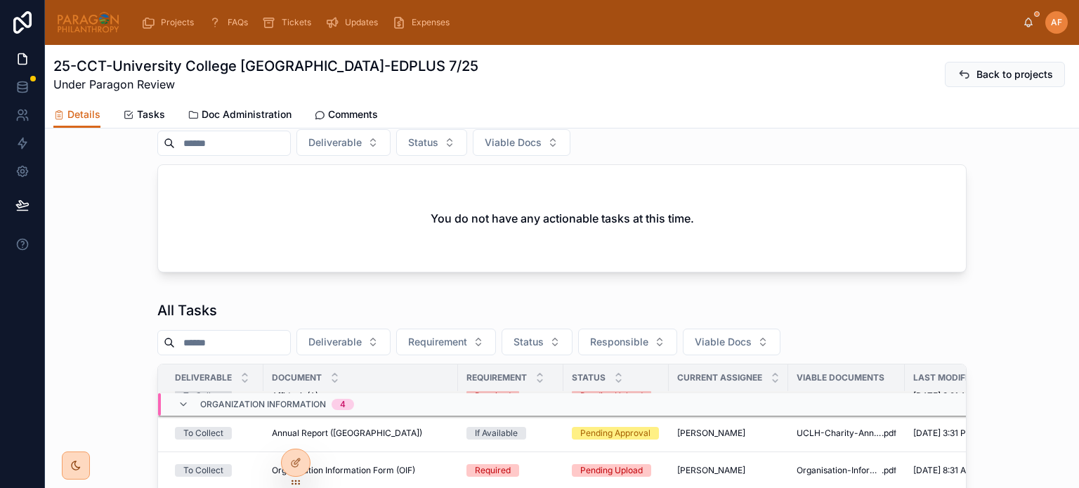
click at [467, 344] on span "Requirement" at bounding box center [437, 342] width 59 height 14
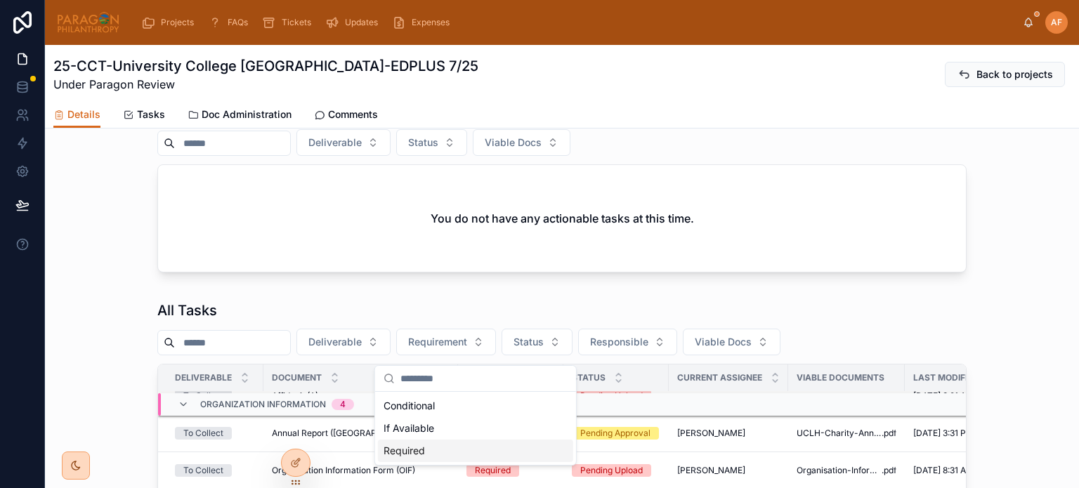
click at [419, 451] on div "Required" at bounding box center [475, 451] width 195 height 22
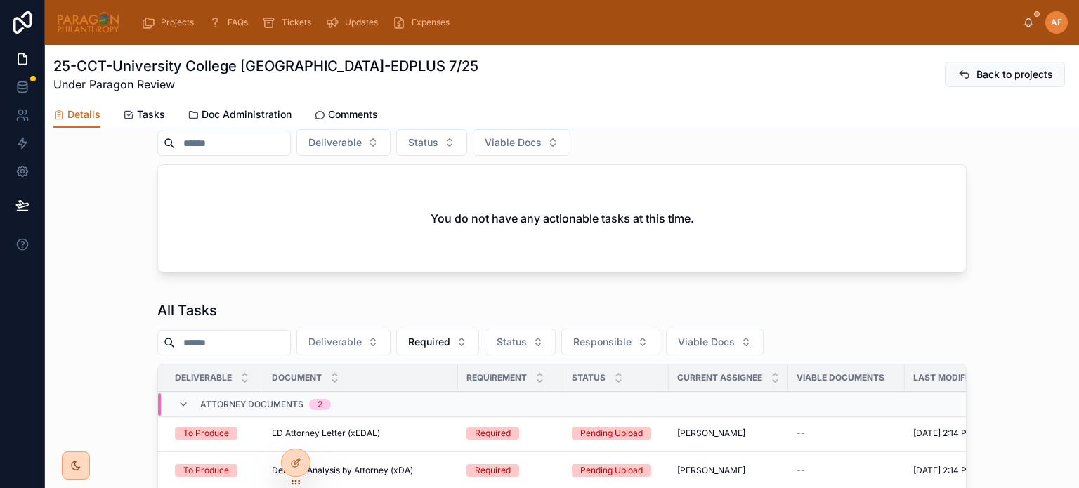
click at [362, 349] on span "Deliverable" at bounding box center [335, 342] width 53 height 14
click at [373, 410] on div "To Collect" at bounding box center [372, 406] width 195 height 22
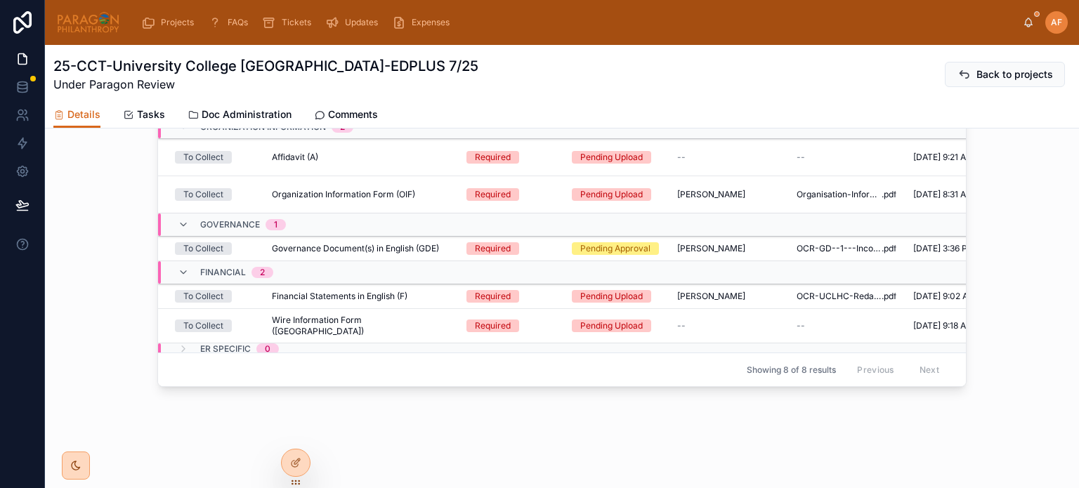
scroll to position [922, 0]
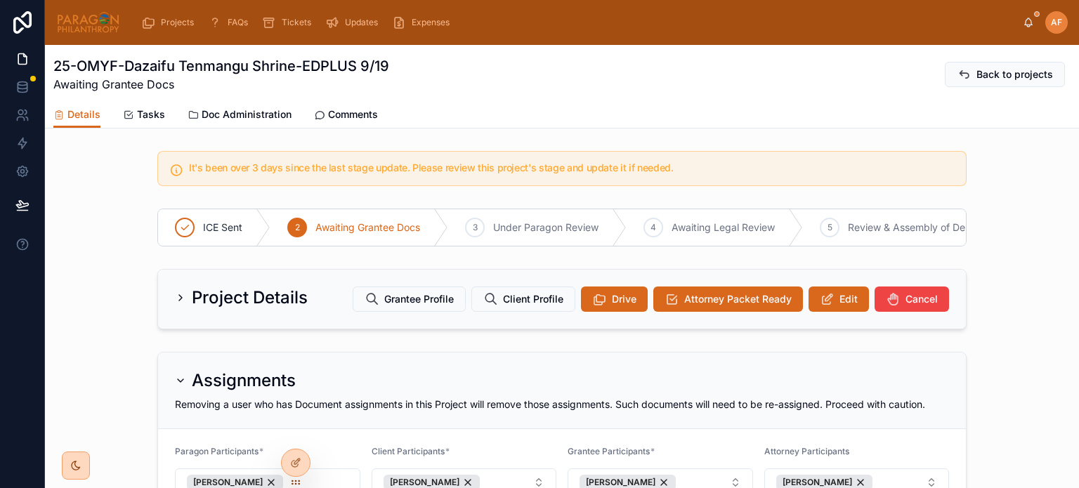
scroll to position [141, 0]
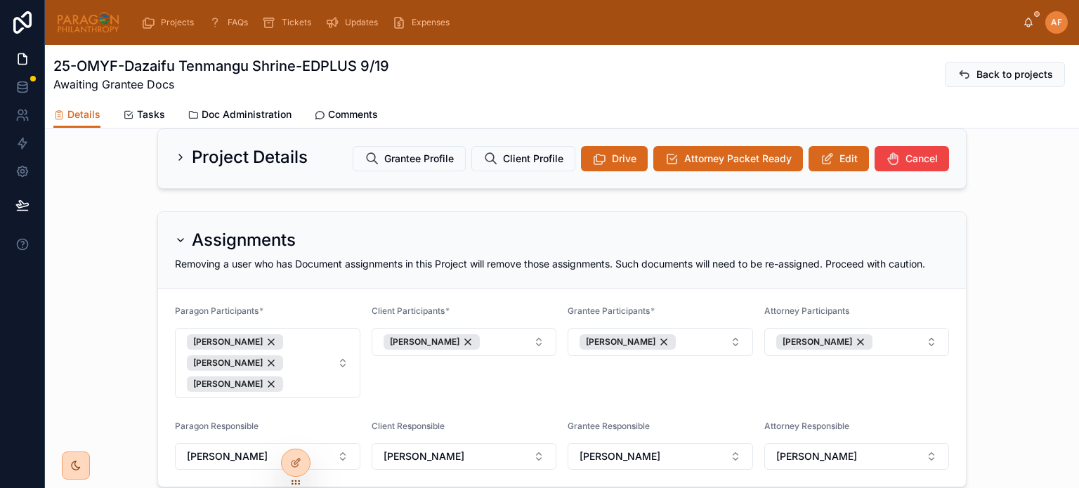
click at [173, 20] on span "Projects" at bounding box center [177, 22] width 33 height 11
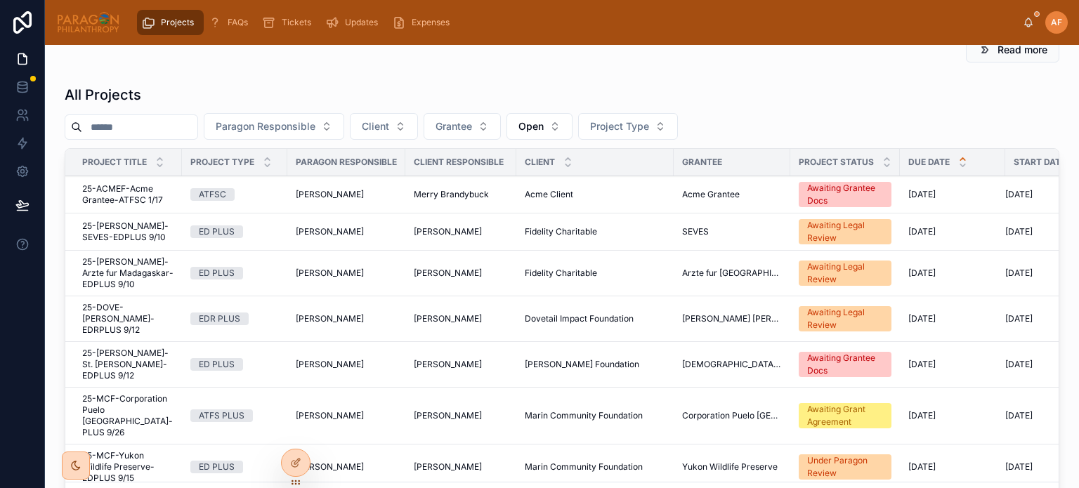
scroll to position [167, 0]
click at [326, 115] on button "Paragon Responsible" at bounding box center [274, 127] width 141 height 27
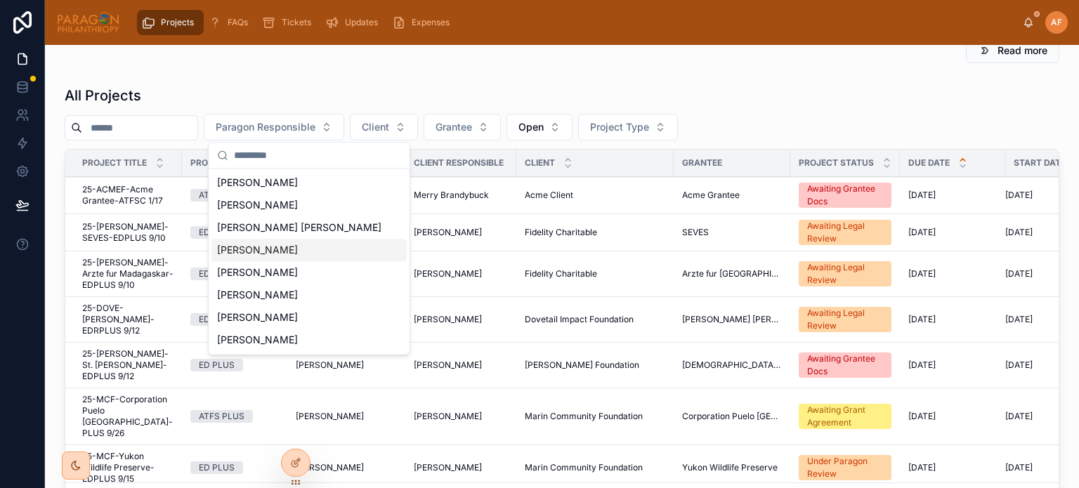
click at [278, 251] on span "[PERSON_NAME]" at bounding box center [257, 250] width 81 height 14
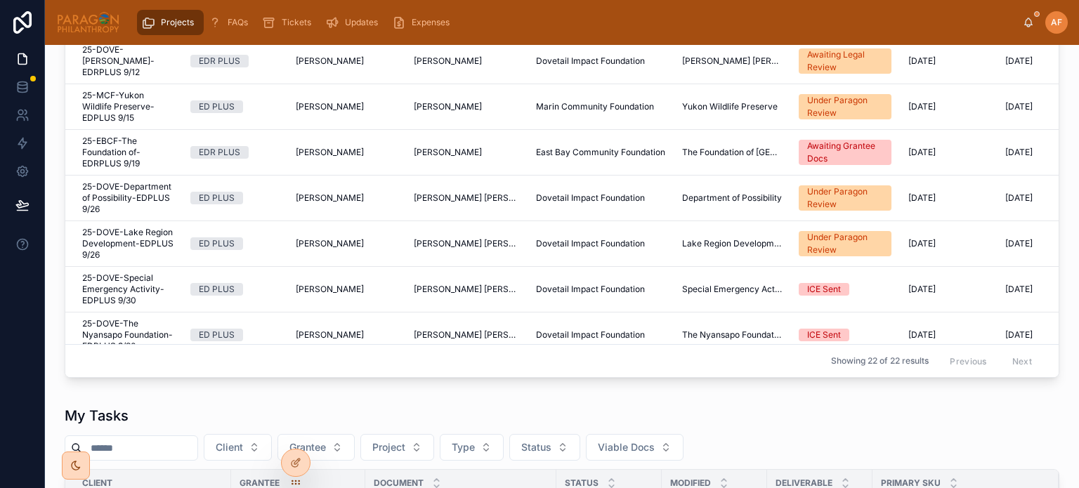
click at [135, 141] on span "25-EBCF-The Foundation of-EDRPLUS 9/19" at bounding box center [127, 153] width 91 height 34
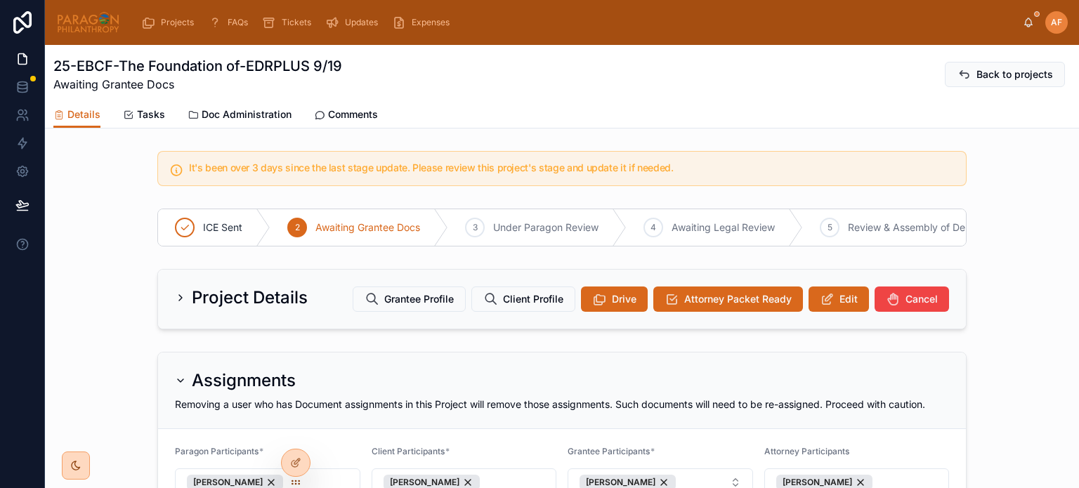
click at [364, 103] on link "Comments" at bounding box center [346, 116] width 64 height 28
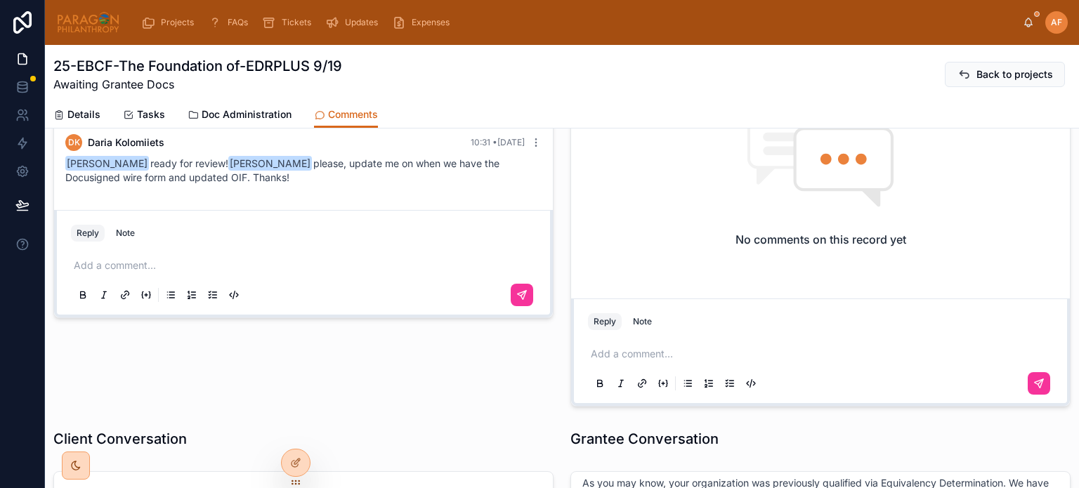
scroll to position [141, 0]
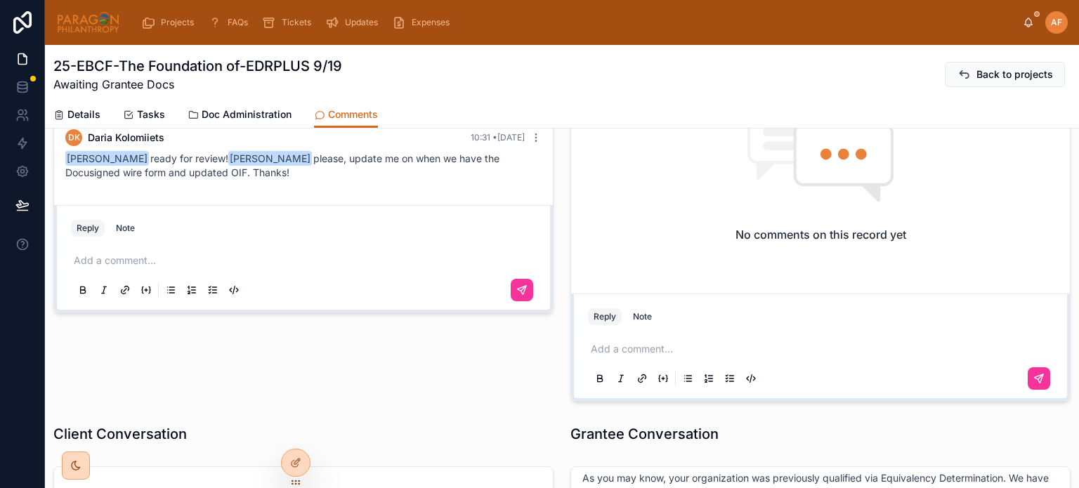
click at [143, 258] on p at bounding box center [306, 261] width 465 height 14
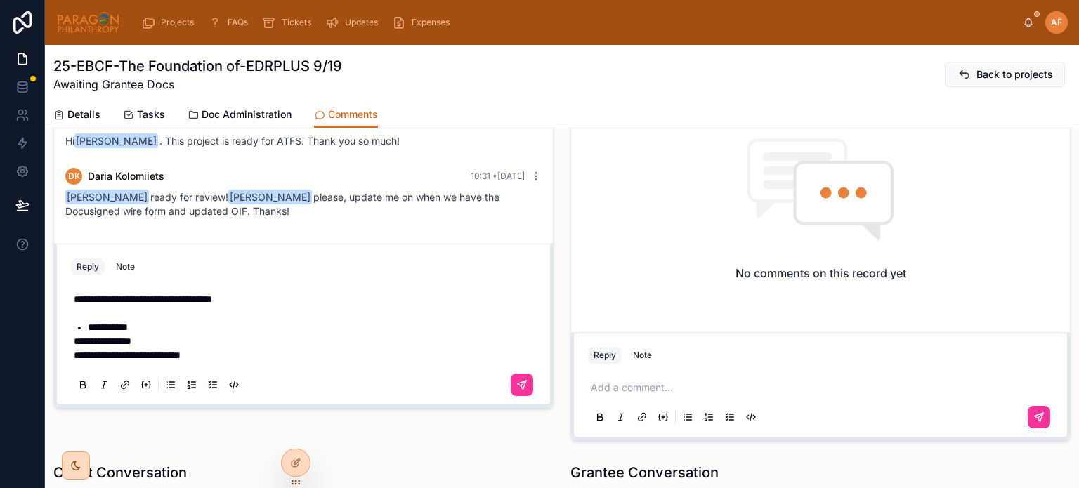
scroll to position [70, 0]
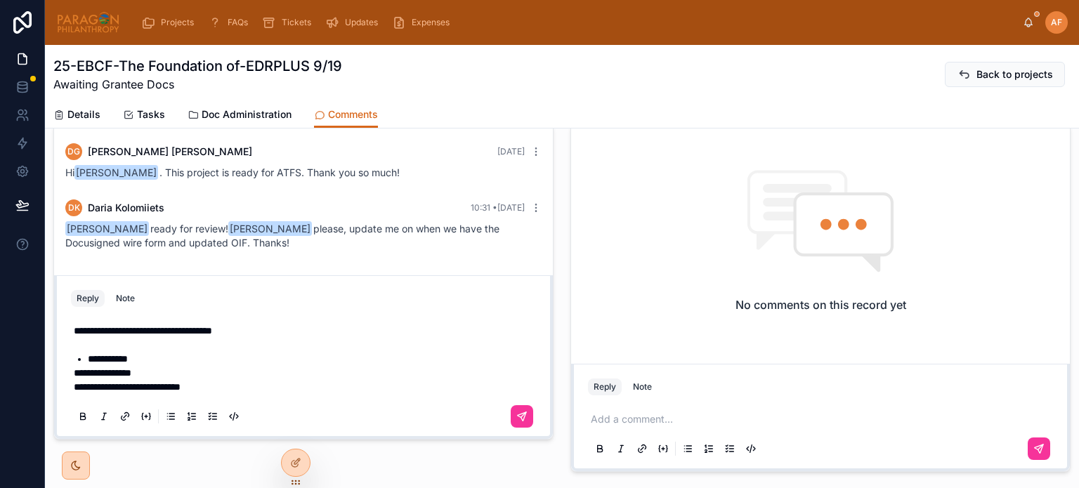
click at [88, 355] on span "**********" at bounding box center [108, 359] width 40 height 10
click at [164, 367] on p "**********" at bounding box center [306, 373] width 465 height 14
click at [160, 361] on li "**********" at bounding box center [313, 359] width 451 height 14
click at [72, 371] on div "**********" at bounding box center [303, 373] width 465 height 115
click at [76, 373] on span "**********" at bounding box center [103, 373] width 58 height 10
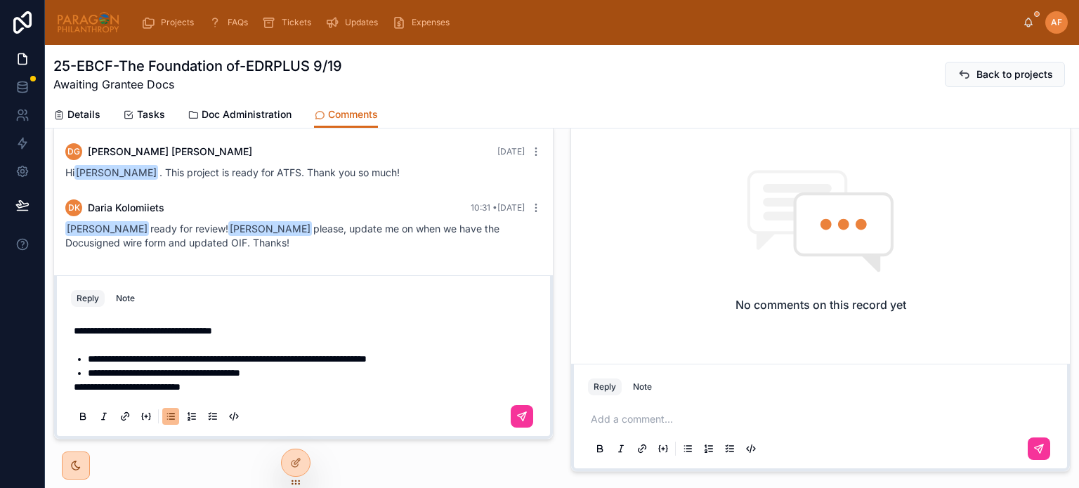
click at [240, 373] on span "**********" at bounding box center [164, 373] width 153 height 10
click at [350, 379] on li "**********" at bounding box center [313, 373] width 451 height 14
click at [76, 382] on span "**********" at bounding box center [127, 387] width 107 height 10
click at [328, 387] on span "**********" at bounding box center [208, 387] width 240 height 10
click at [422, 383] on li "**********" at bounding box center [313, 387] width 451 height 14
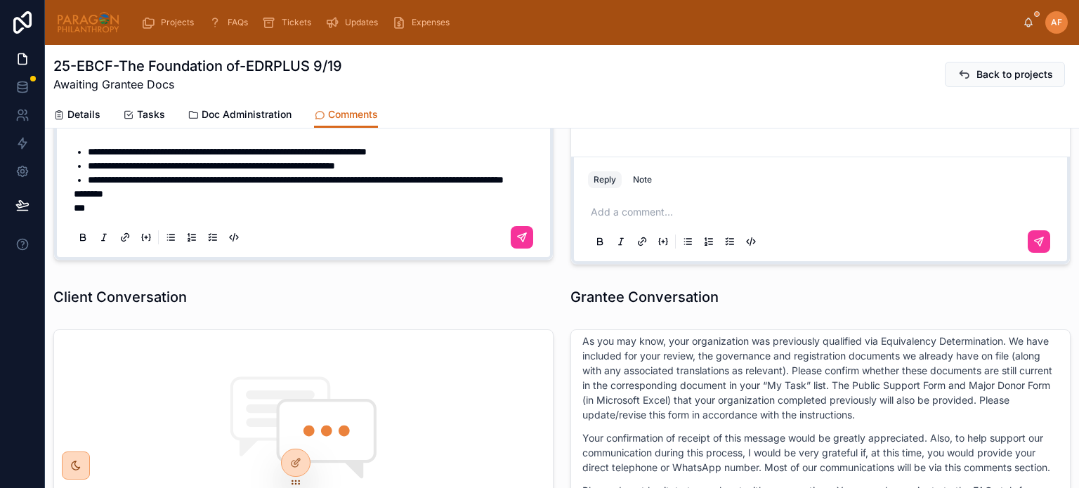
scroll to position [281, 0]
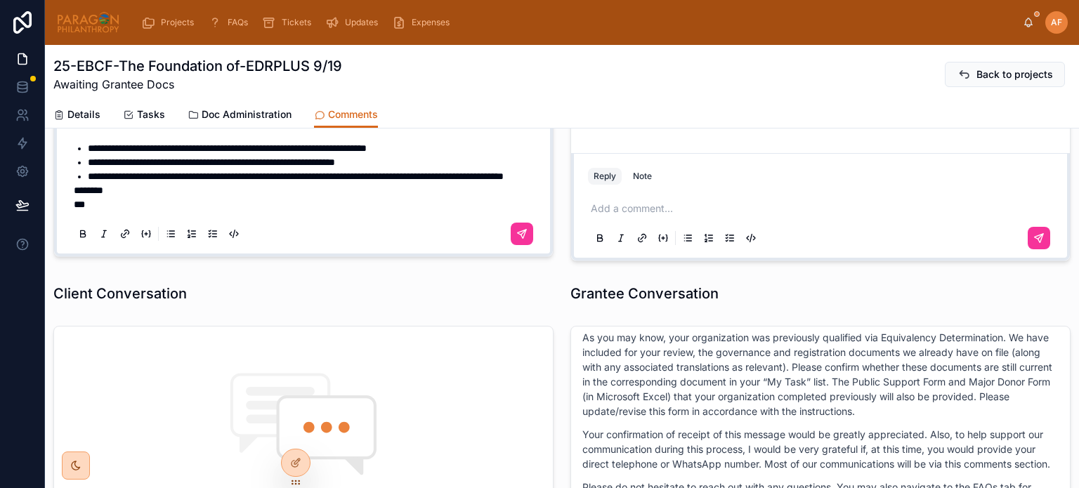
click at [517, 240] on icon at bounding box center [522, 233] width 11 height 11
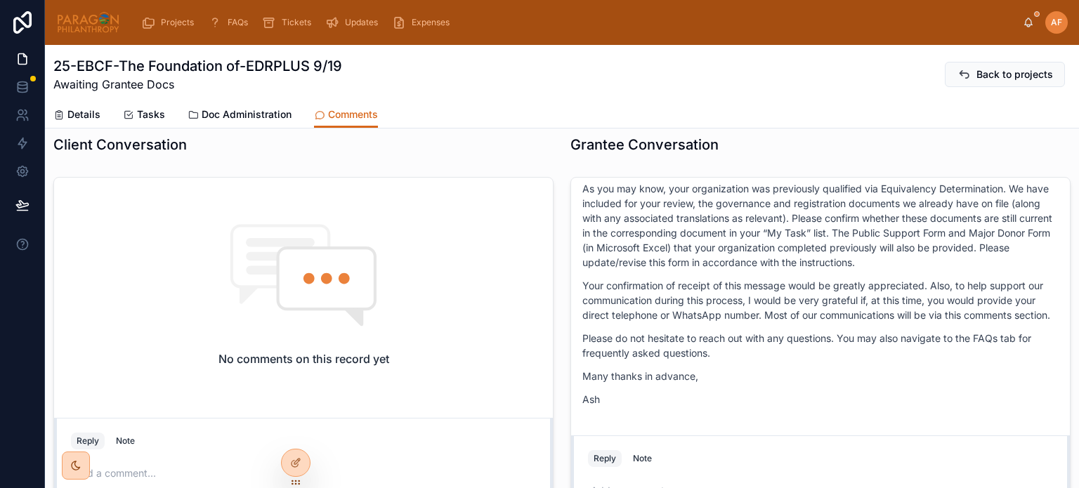
scroll to position [351, 0]
